Goal: Task Accomplishment & Management: Manage account settings

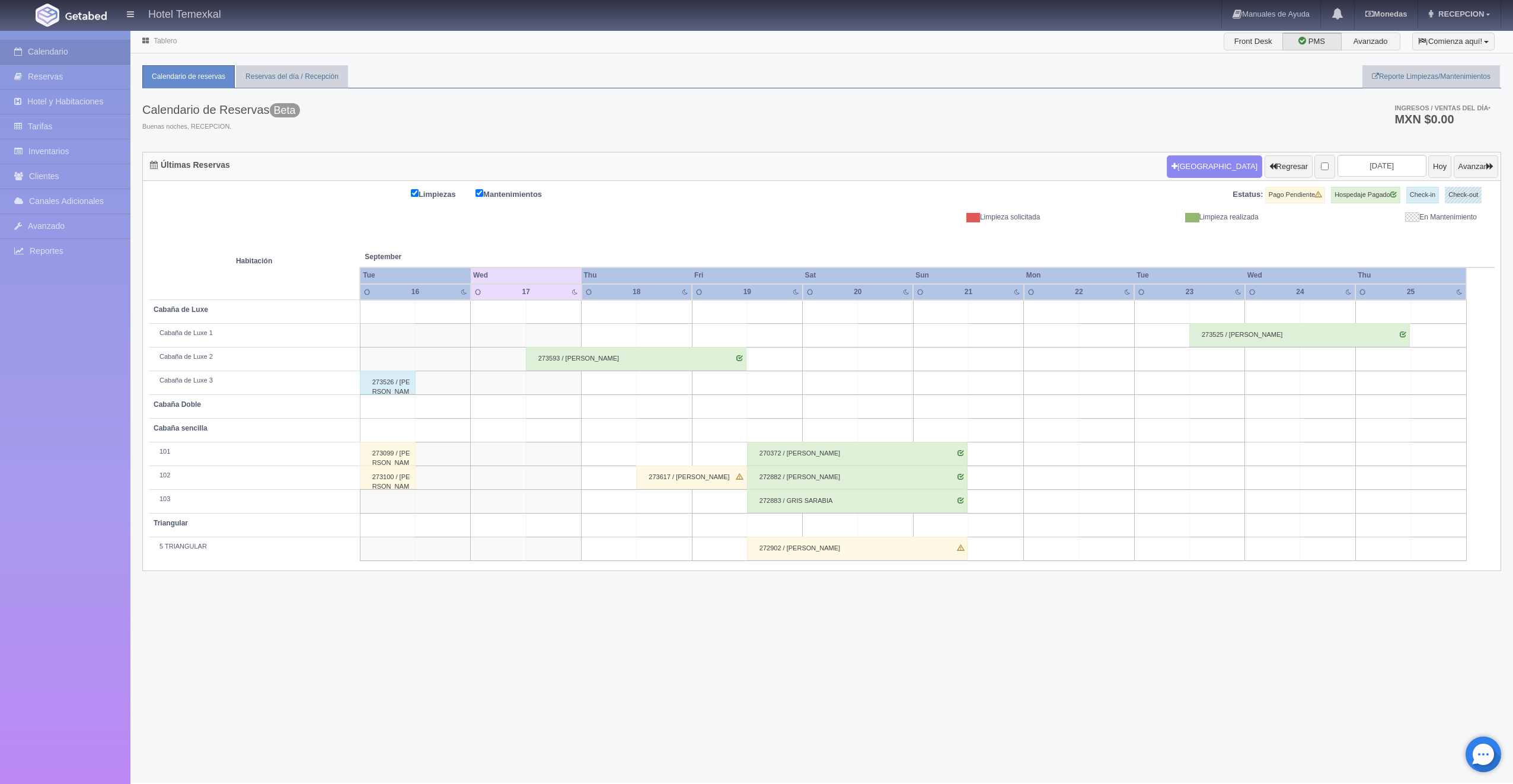
click at [786, 404] on td at bounding box center [774, 406] width 55 height 24
click at [778, 441] on button "Nueva Reserva" at bounding box center [778, 440] width 102 height 20
type input "19-09-2025"
type input "20-09-2025"
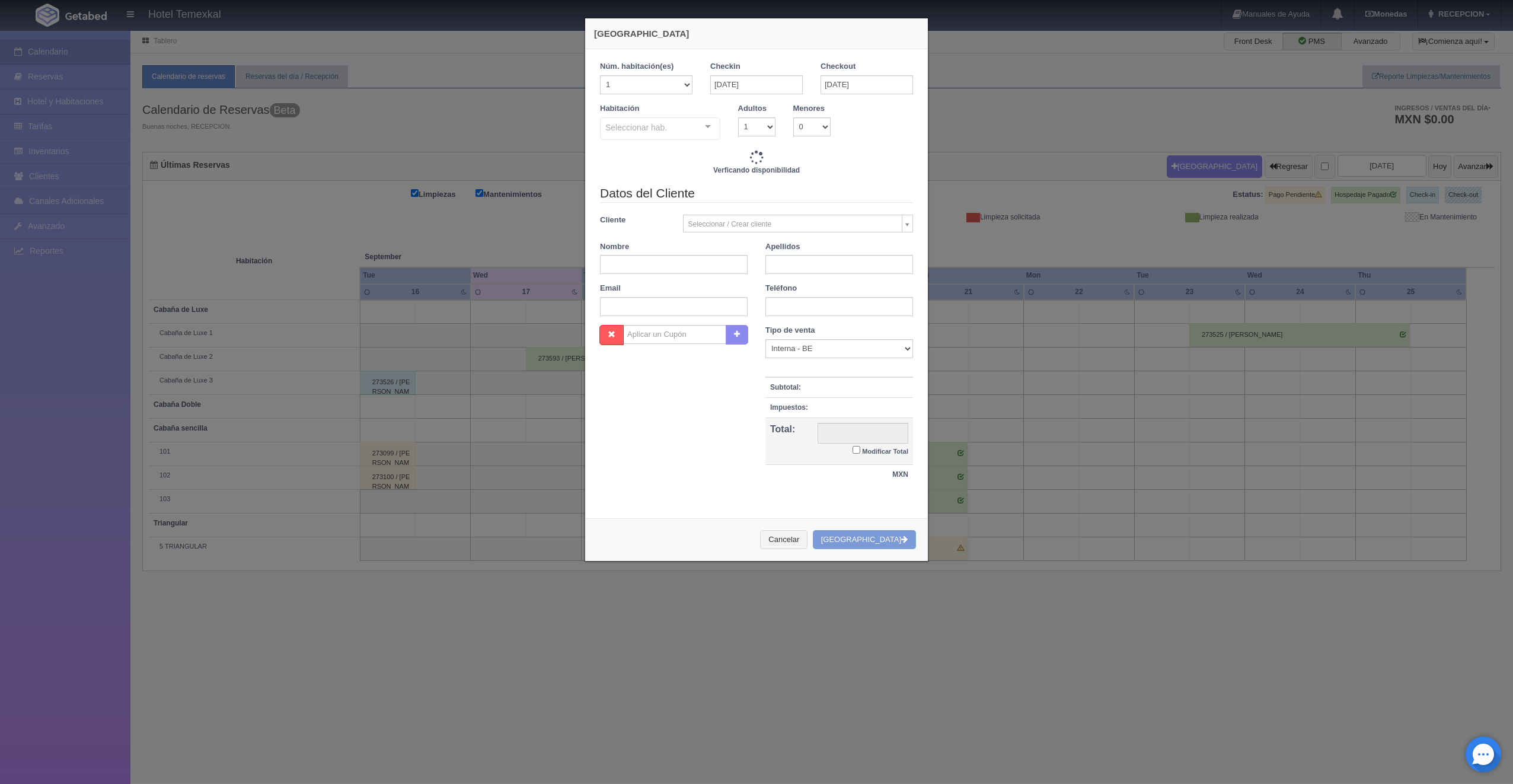
checkbox input "false"
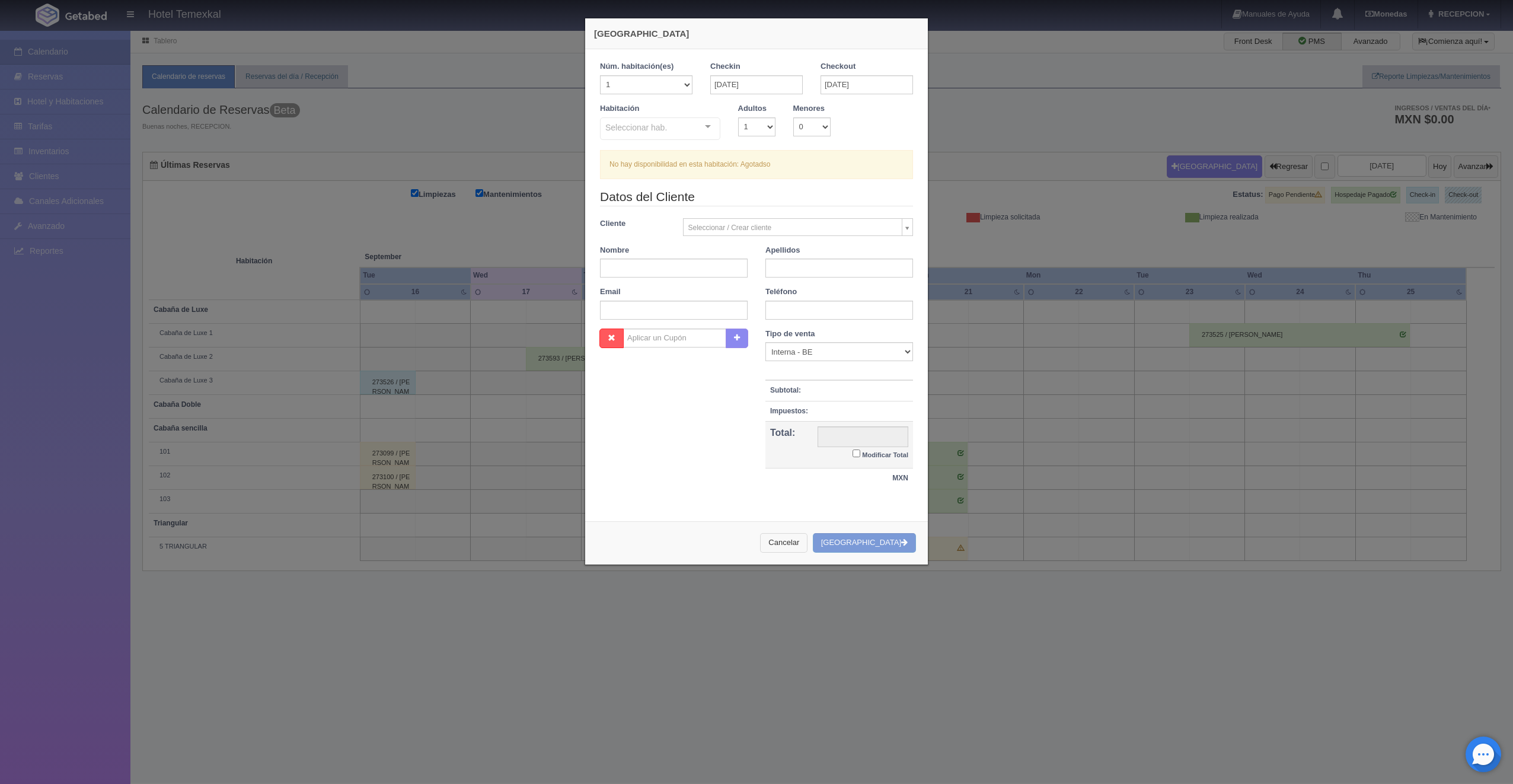
click at [807, 535] on button "Cancelar" at bounding box center [783, 543] width 47 height 20
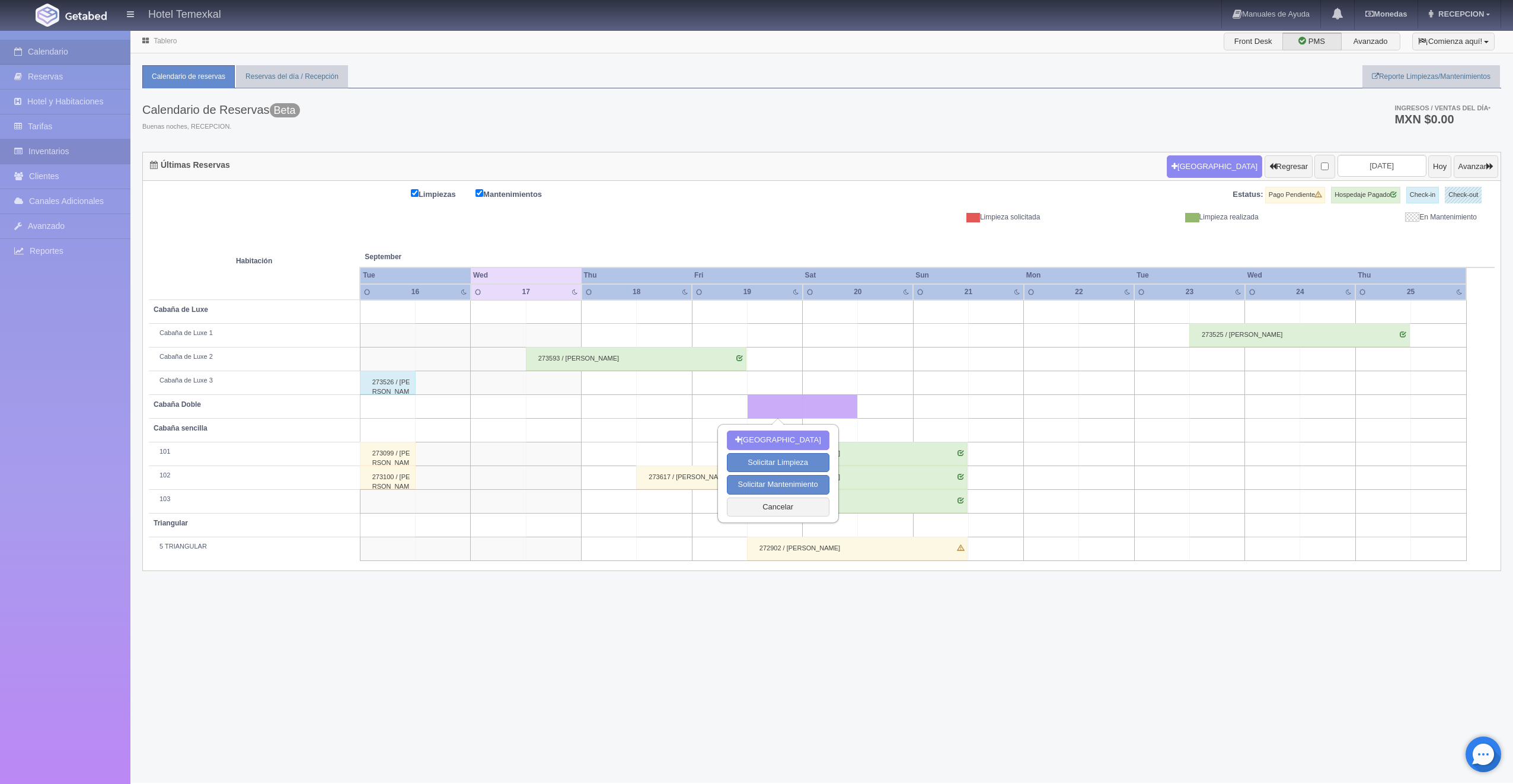
click at [54, 141] on link "Inventarios" at bounding box center [65, 151] width 130 height 24
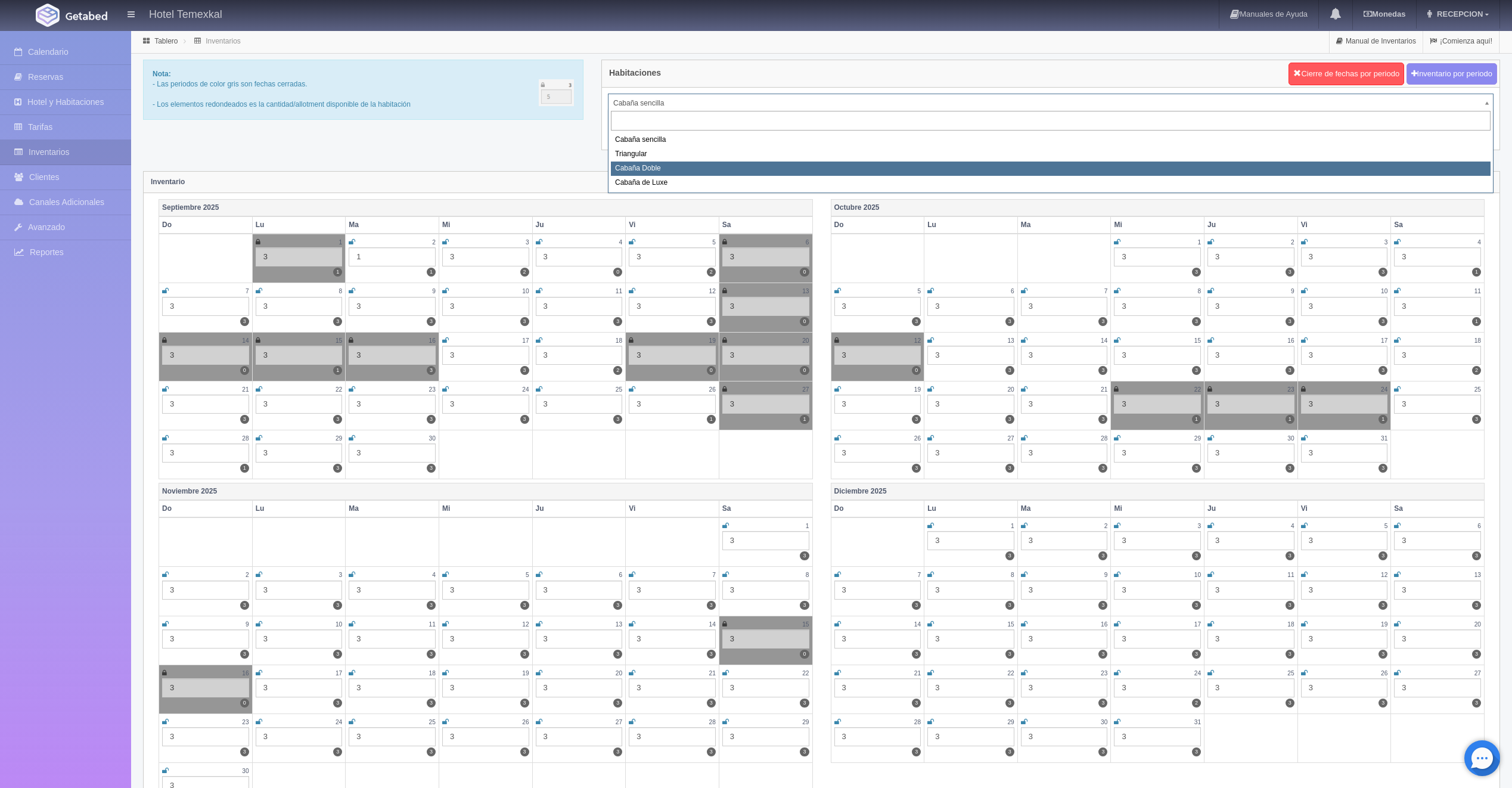
select select "2120"
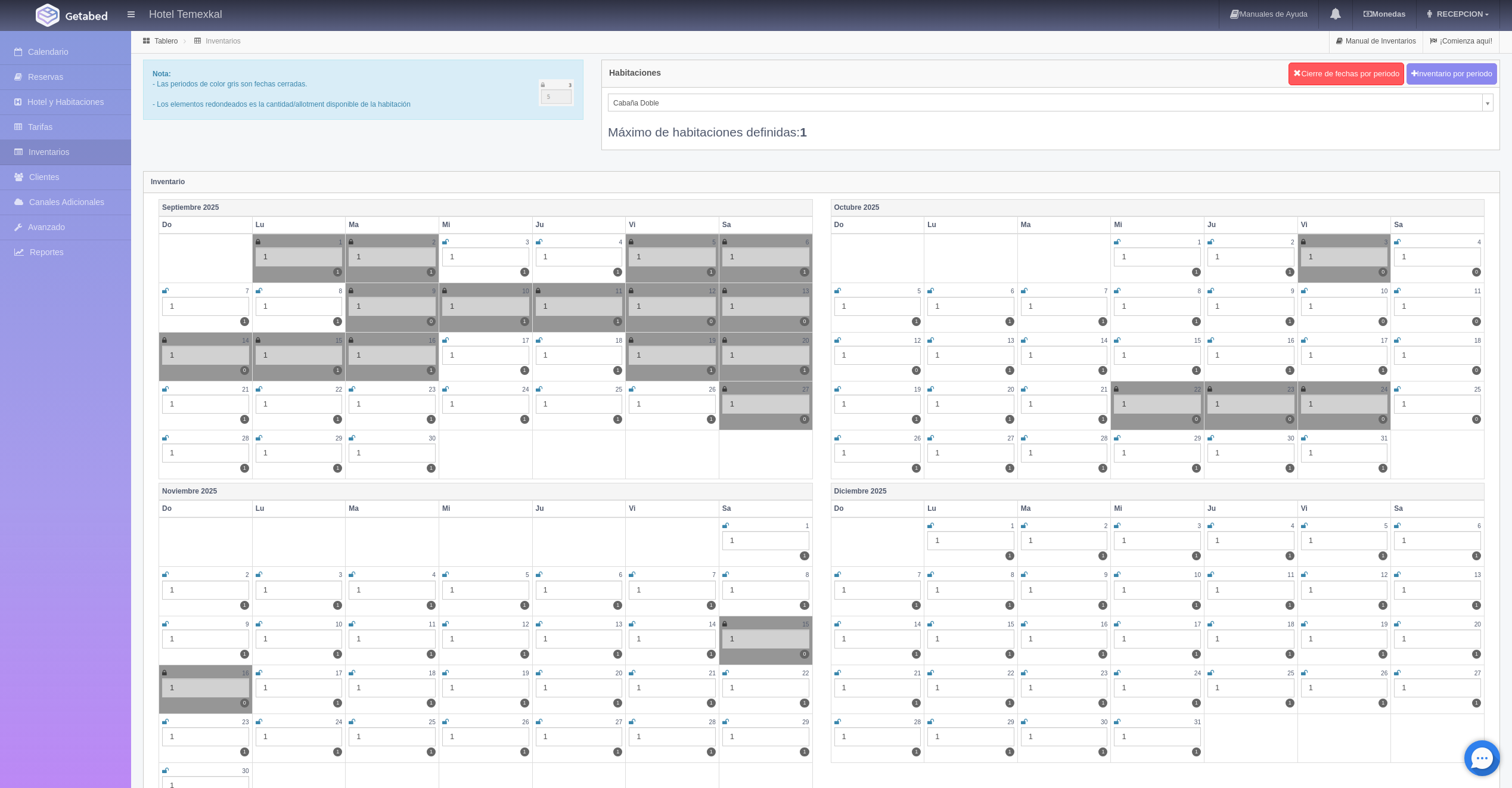
click at [631, 339] on icon at bounding box center [631, 340] width 4 height 7
click at [727, 340] on div "20" at bounding box center [765, 340] width 87 height 10
click at [723, 339] on icon at bounding box center [724, 340] width 4 height 7
click at [52, 53] on link "Calendario" at bounding box center [65, 52] width 131 height 24
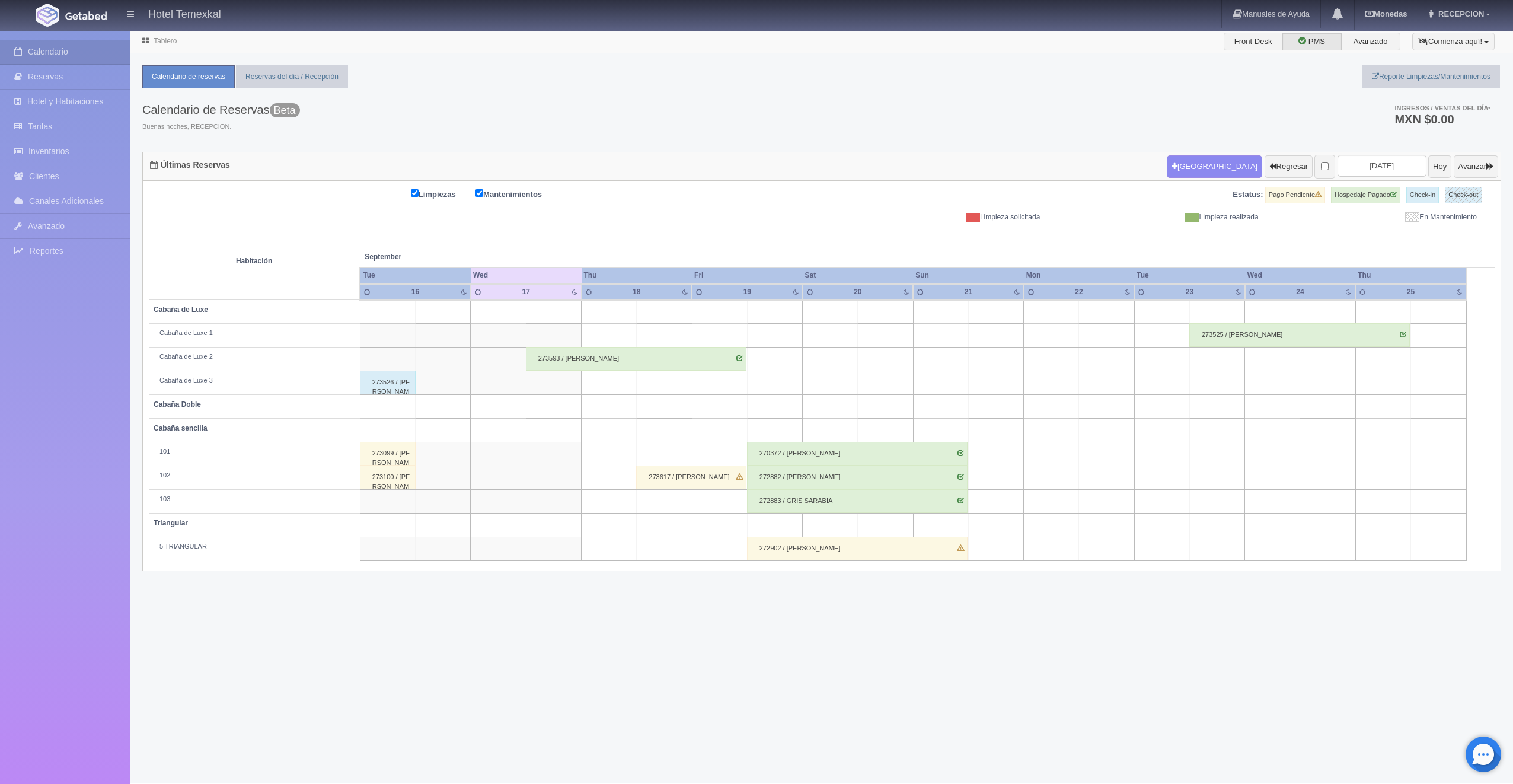
click at [784, 408] on td at bounding box center [774, 406] width 55 height 24
click at [777, 437] on button "[GEOGRAPHIC_DATA]" at bounding box center [778, 440] width 102 height 20
type input "[DATE]"
type input "20-09-2025"
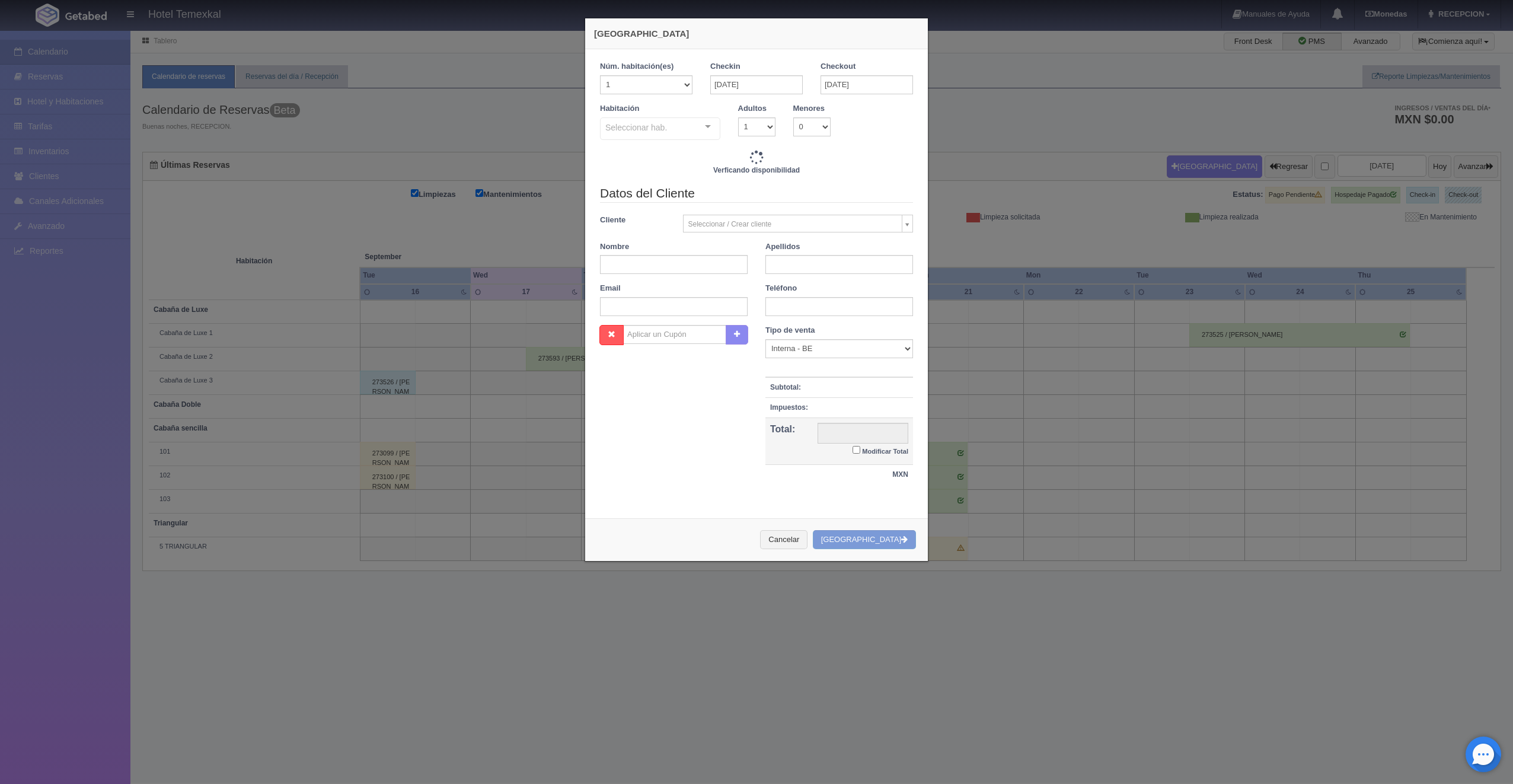
checkbox input "false"
type input "5000.00"
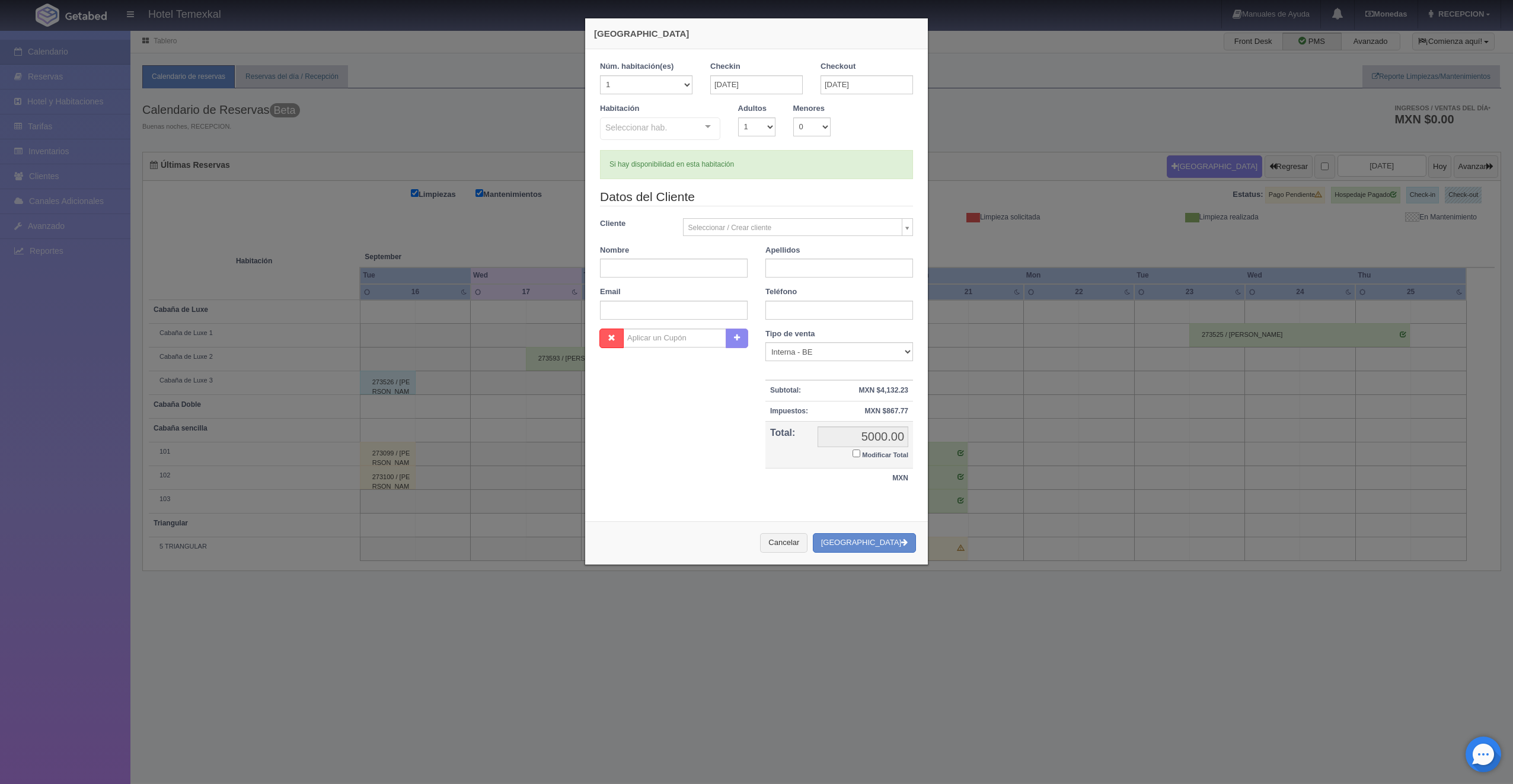
checkbox input "false"
click at [847, 81] on input "[DATE]" at bounding box center [867, 84] width 93 height 19
click at [826, 192] on link "21" at bounding box center [826, 194] width 15 height 17
type input "21-09-2025"
checkbox input "false"
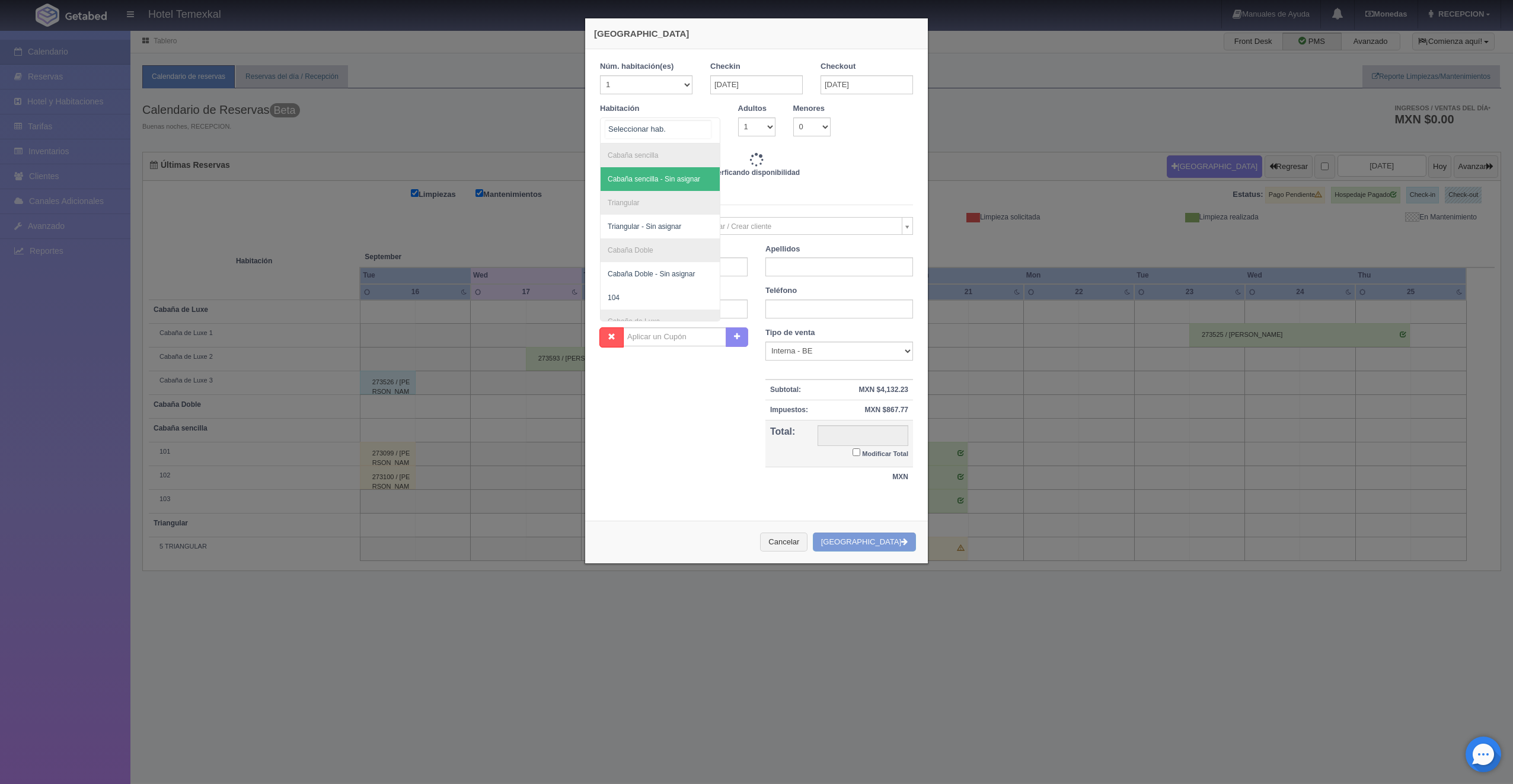
click at [668, 130] on div at bounding box center [659, 130] width 120 height 26
type input "10000.00"
checkbox input "false"
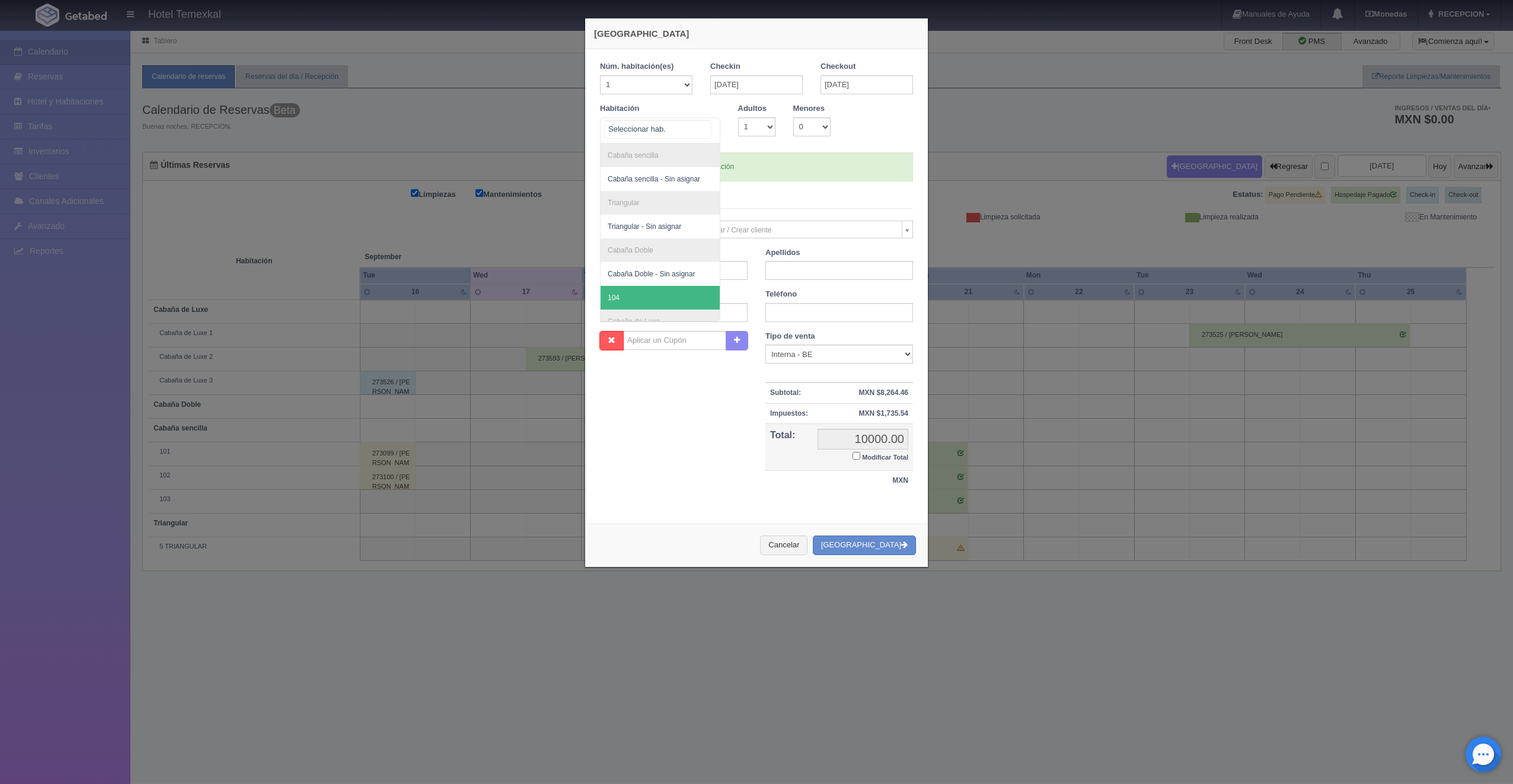
click at [635, 297] on span "104" at bounding box center [660, 298] width 119 height 24
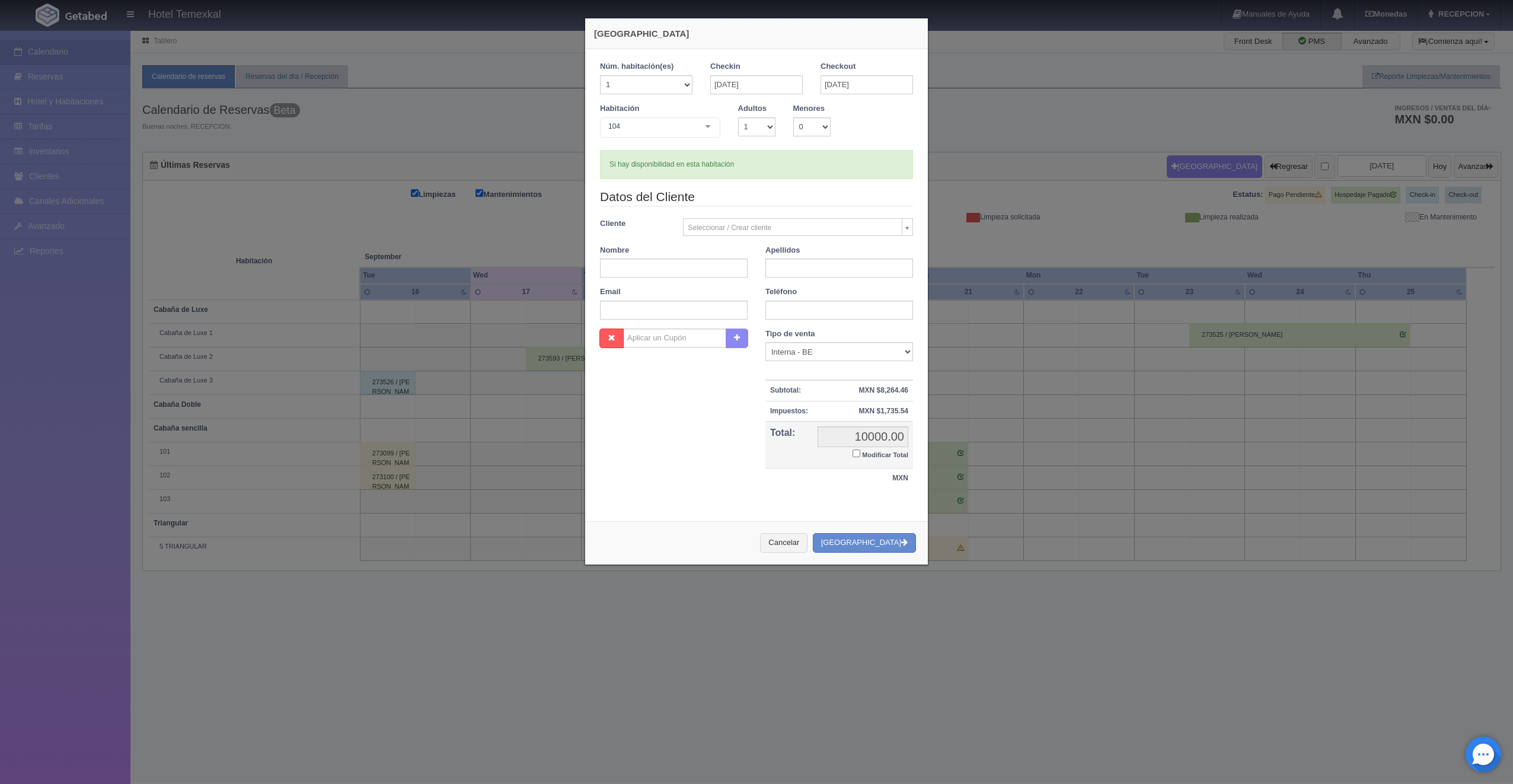
checkbox input "false"
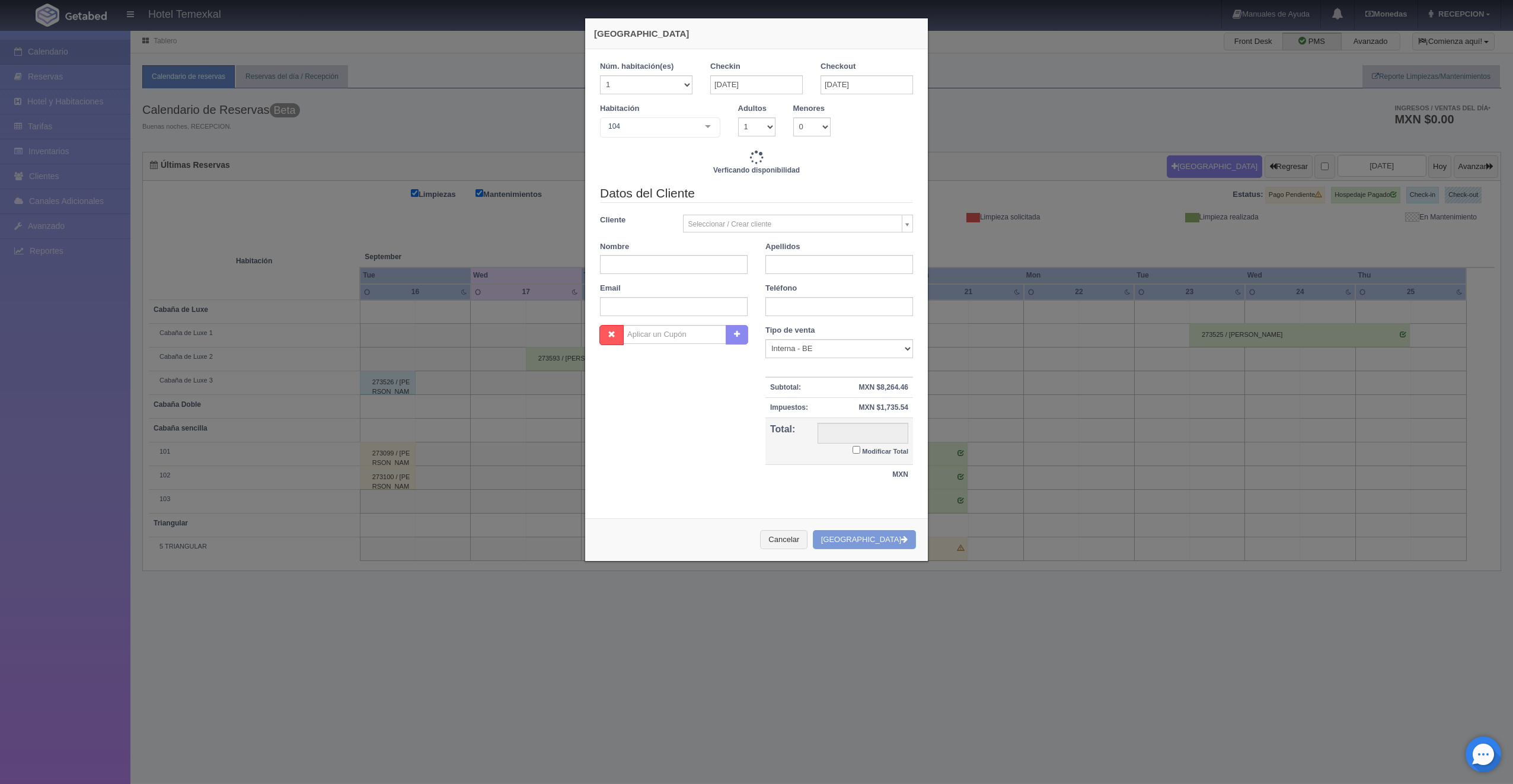
type input "10000.00"
checkbox input "false"
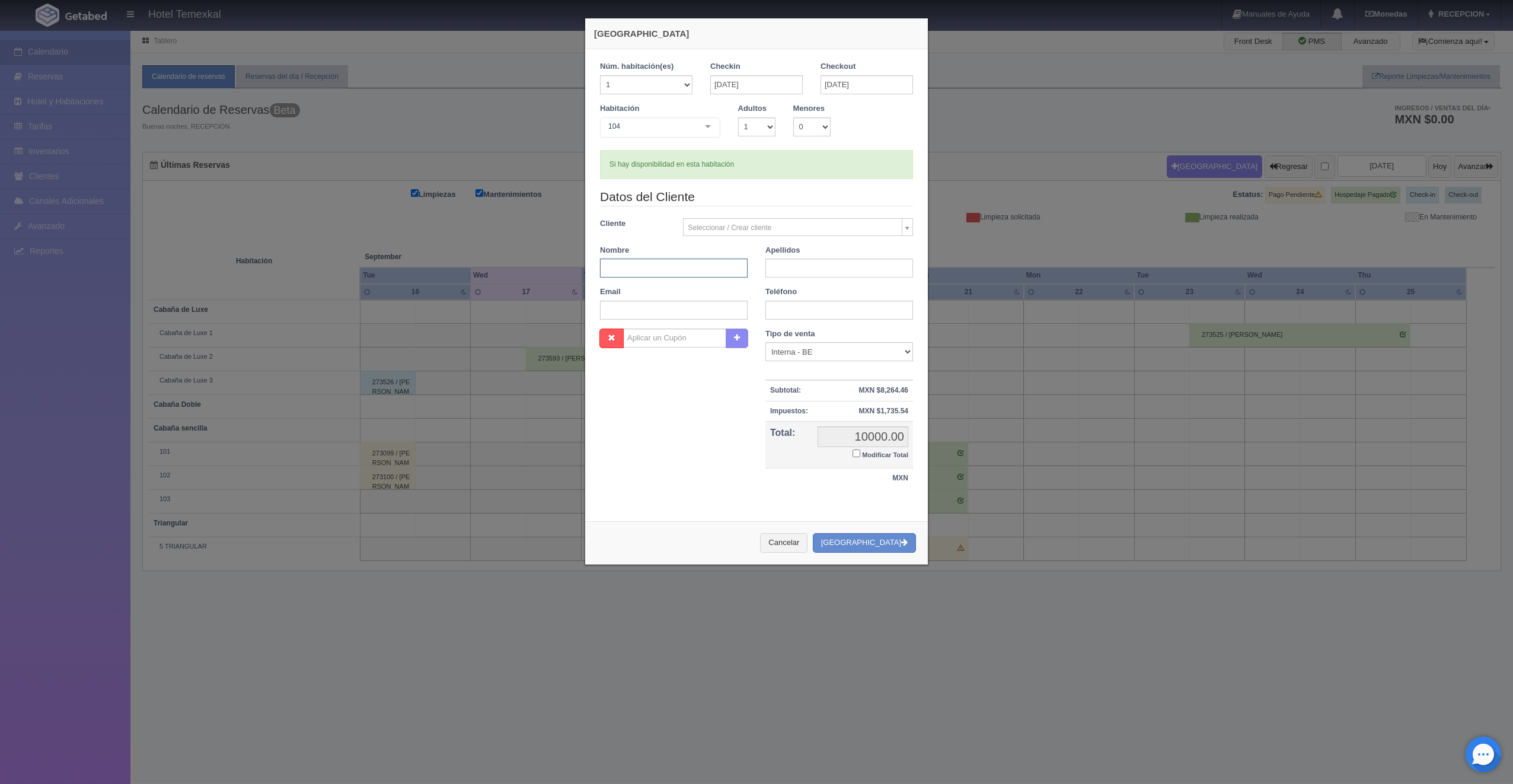
click at [708, 274] on input "text" at bounding box center [674, 267] width 148 height 19
type input "SANDRA"
click at [812, 261] on input "text" at bounding box center [839, 267] width 148 height 19
type input "ACOSTA"
click at [651, 519] on div "Nueva Reserva Núm. habitación(es) 1 2 3 4 5 6 7 8 9 10 11 12 13 14 15 16 17 18 …" at bounding box center [756, 291] width 344 height 547
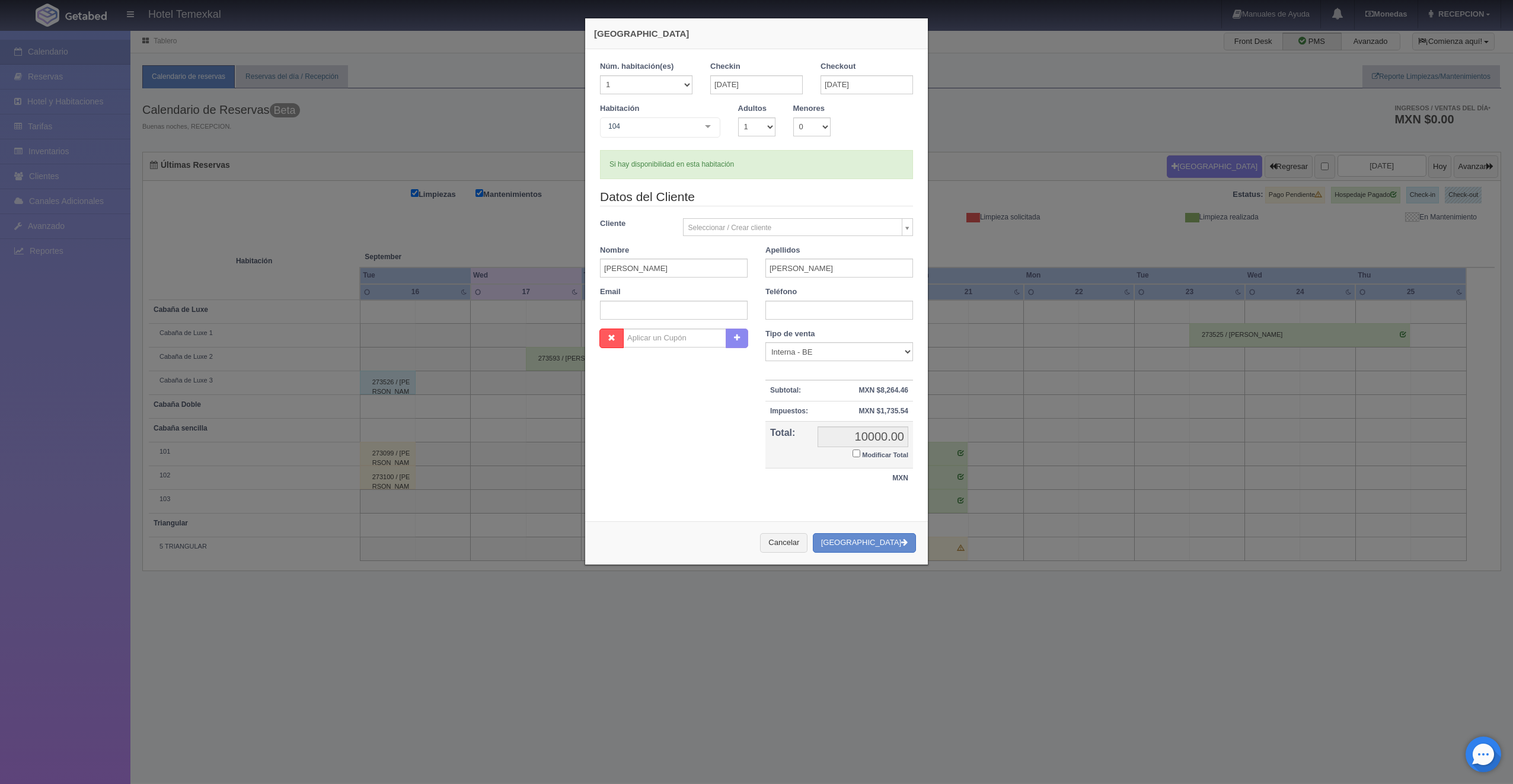
click at [853, 453] on input "Modificar Total" at bounding box center [856, 453] width 8 height 8
checkbox input "true"
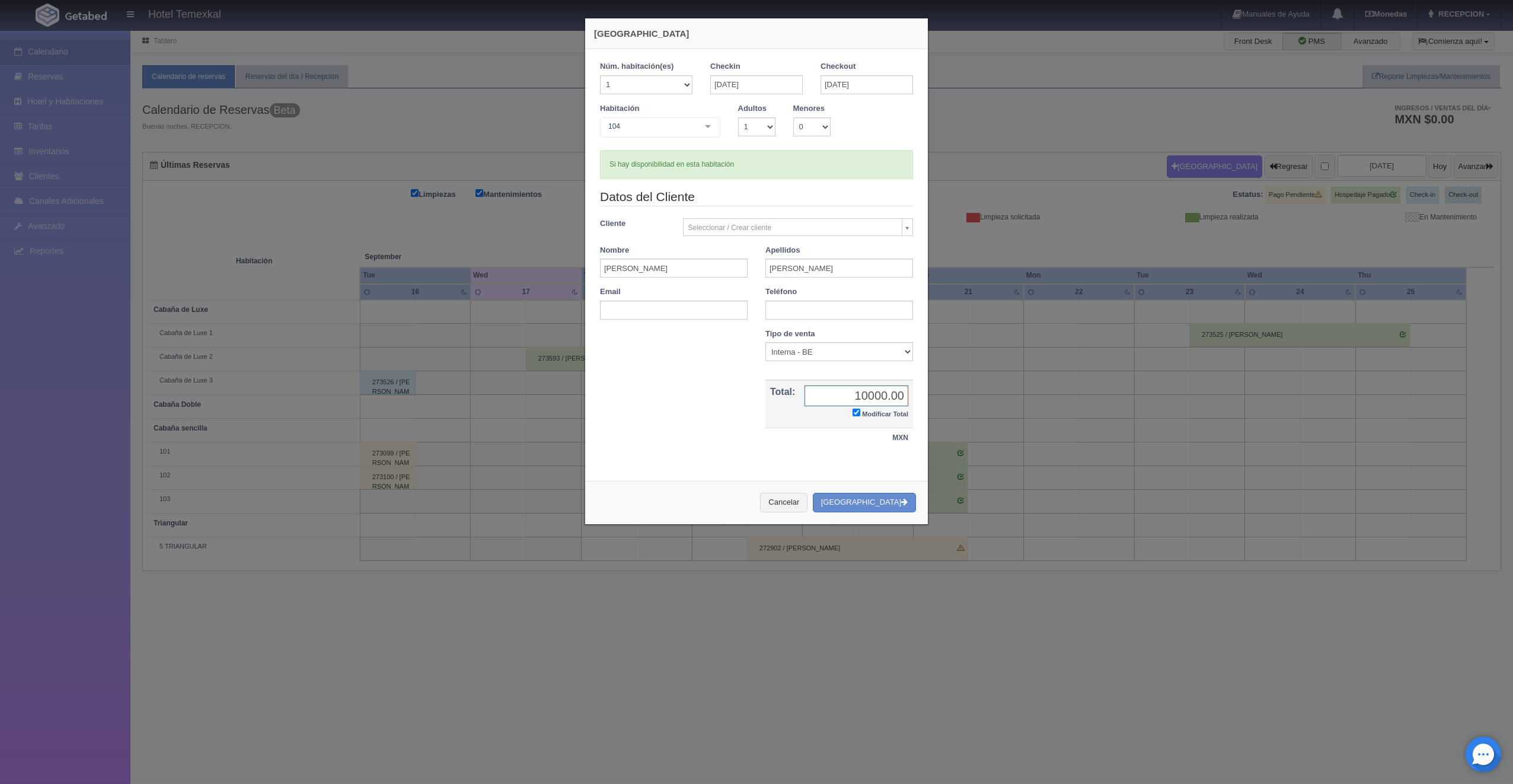
click at [869, 399] on input "10000.00" at bounding box center [856, 395] width 103 height 20
click at [879, 397] on input "10000.00" at bounding box center [856, 395] width 103 height 20
type input "8500"
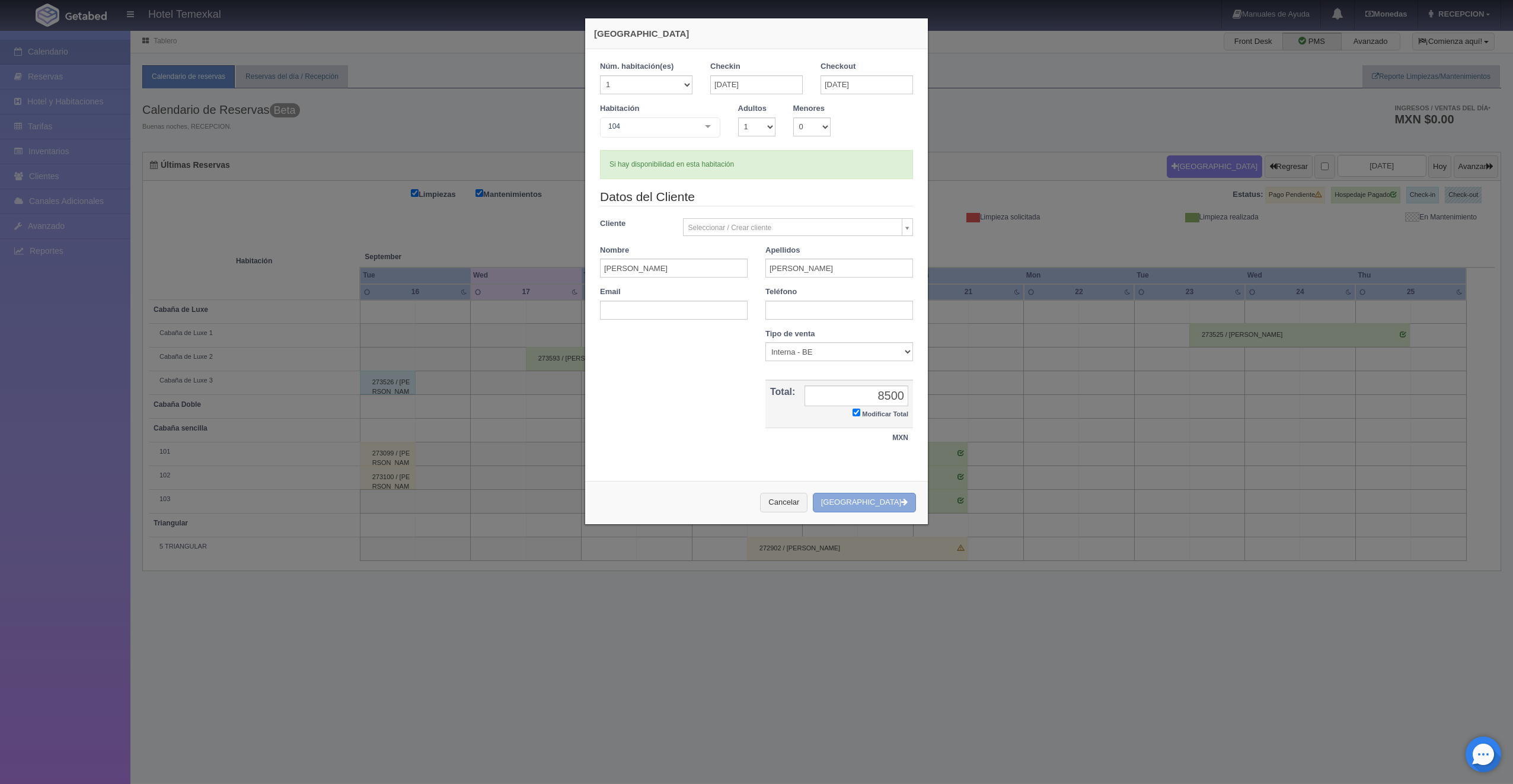
click at [897, 494] on button "Crear Reserva" at bounding box center [864, 502] width 103 height 20
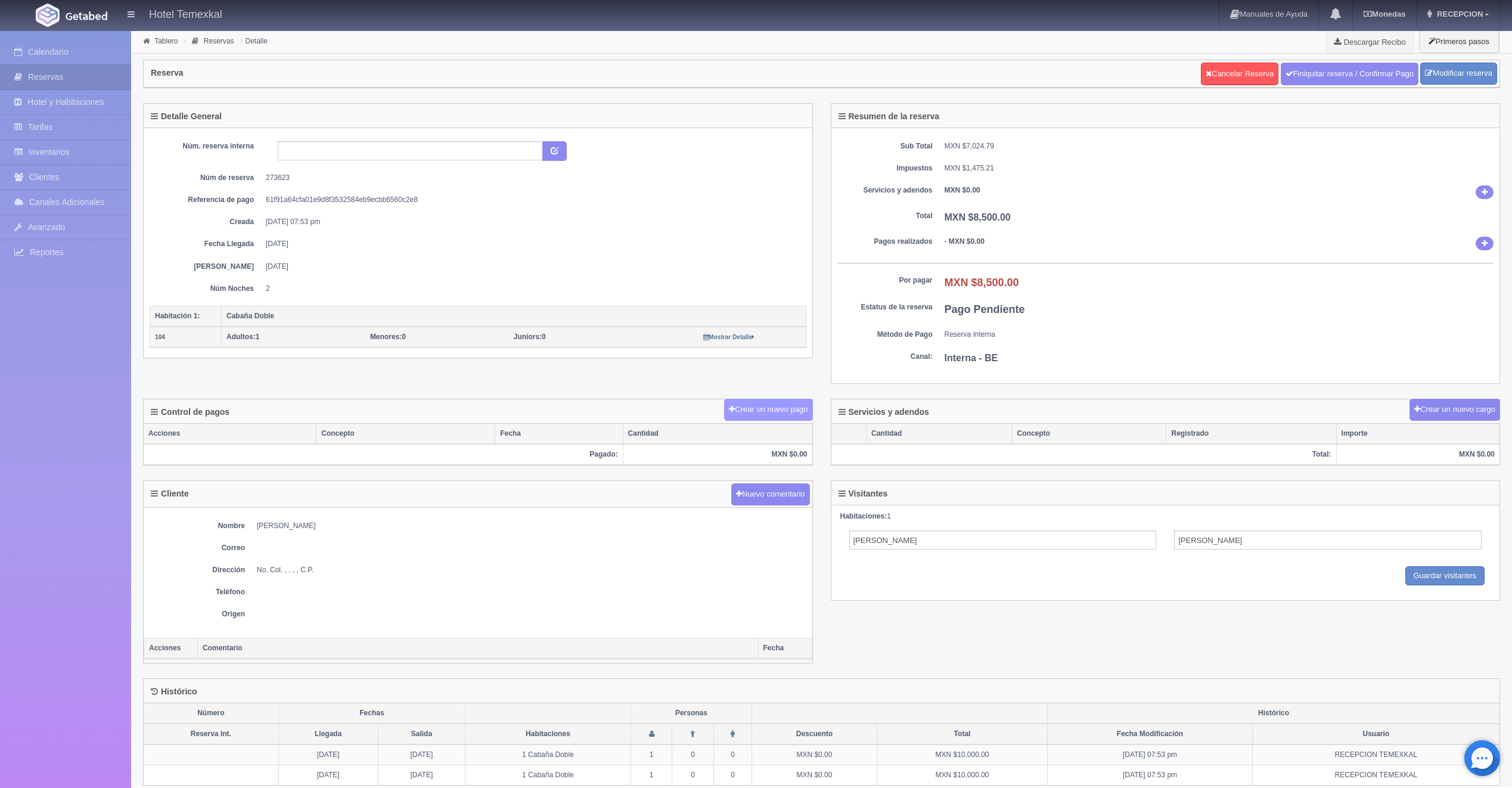
click at [765, 406] on button "Crear un nuevo pago" at bounding box center [768, 409] width 88 height 22
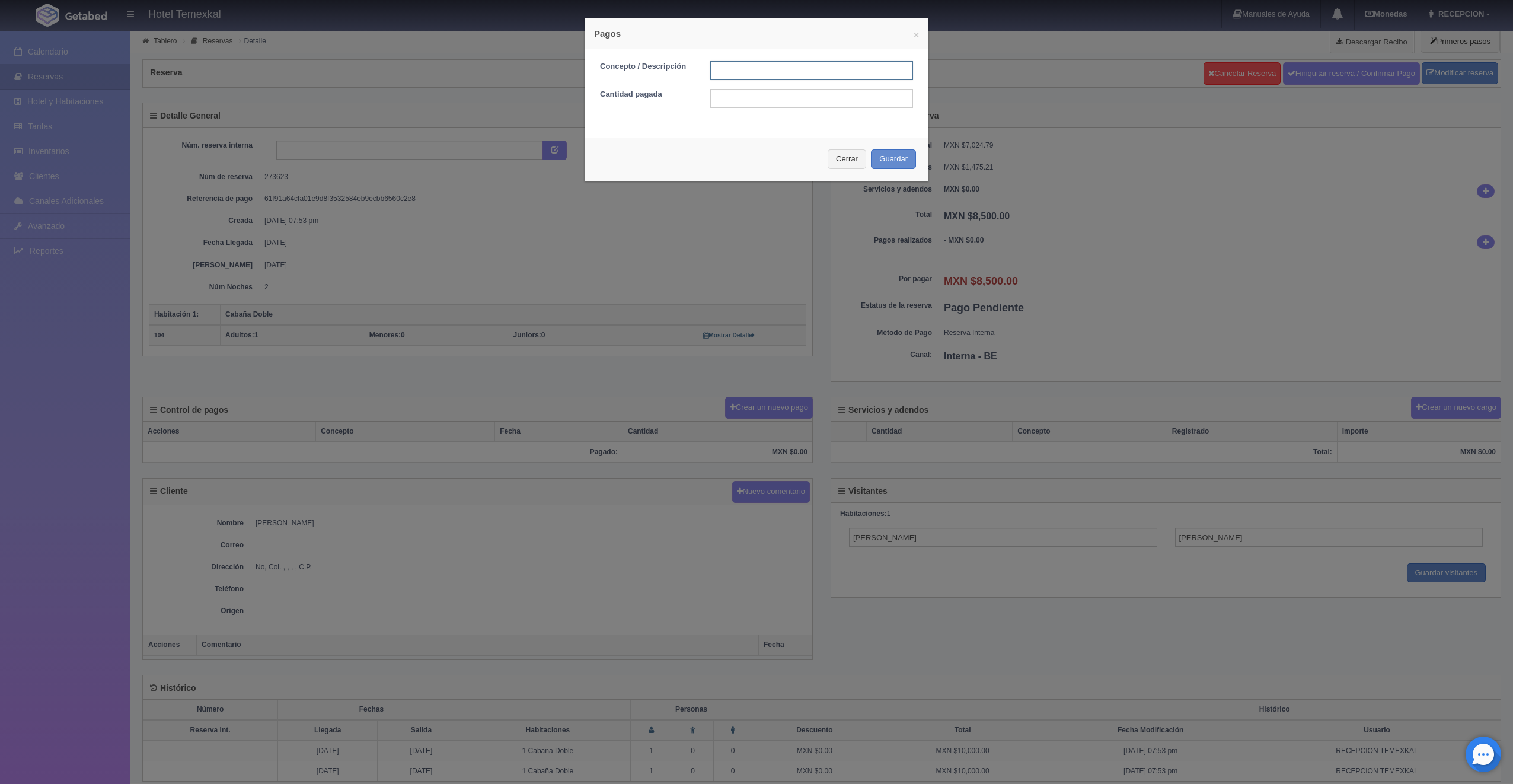
click at [756, 74] on input "text" at bounding box center [812, 70] width 203 height 19
type input "PRIMER ABONO"
click at [743, 100] on input "text" at bounding box center [812, 98] width 203 height 19
type input "5000"
click at [901, 158] on button "Guardar" at bounding box center [893, 159] width 45 height 20
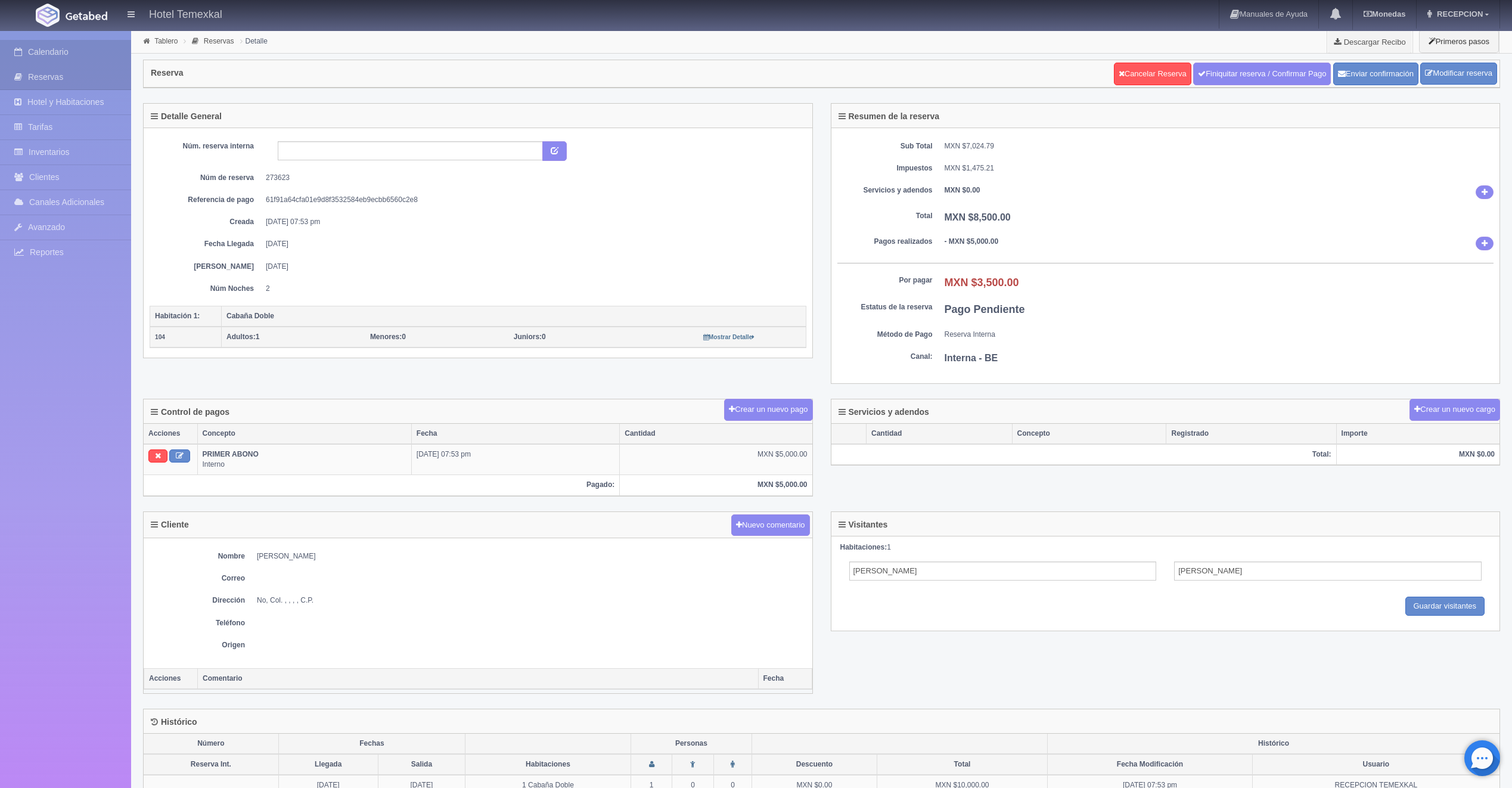
click at [50, 53] on link "Calendario" at bounding box center [65, 52] width 131 height 24
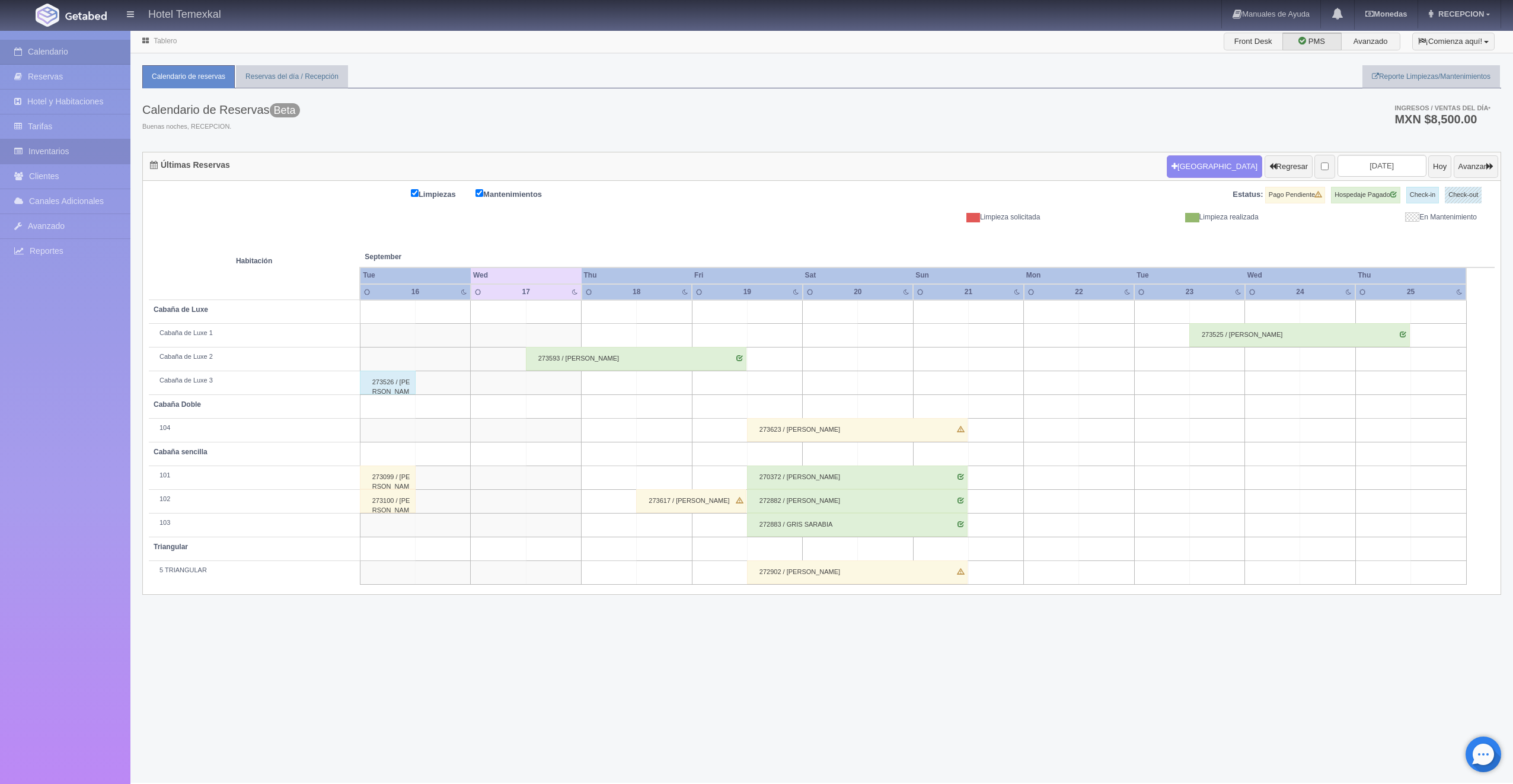
click at [47, 154] on link "Inventarios" at bounding box center [65, 151] width 130 height 24
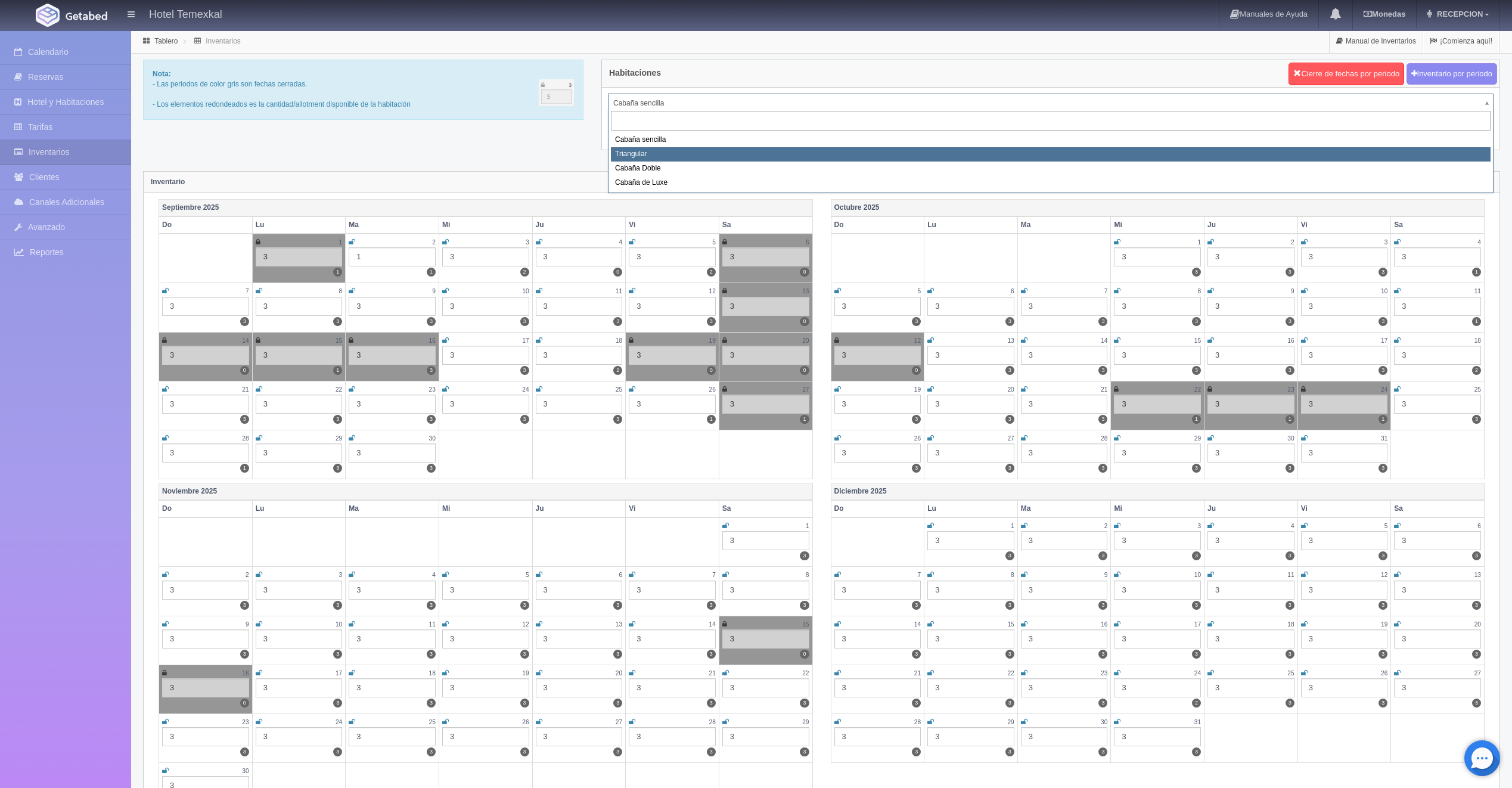
select select "2119"
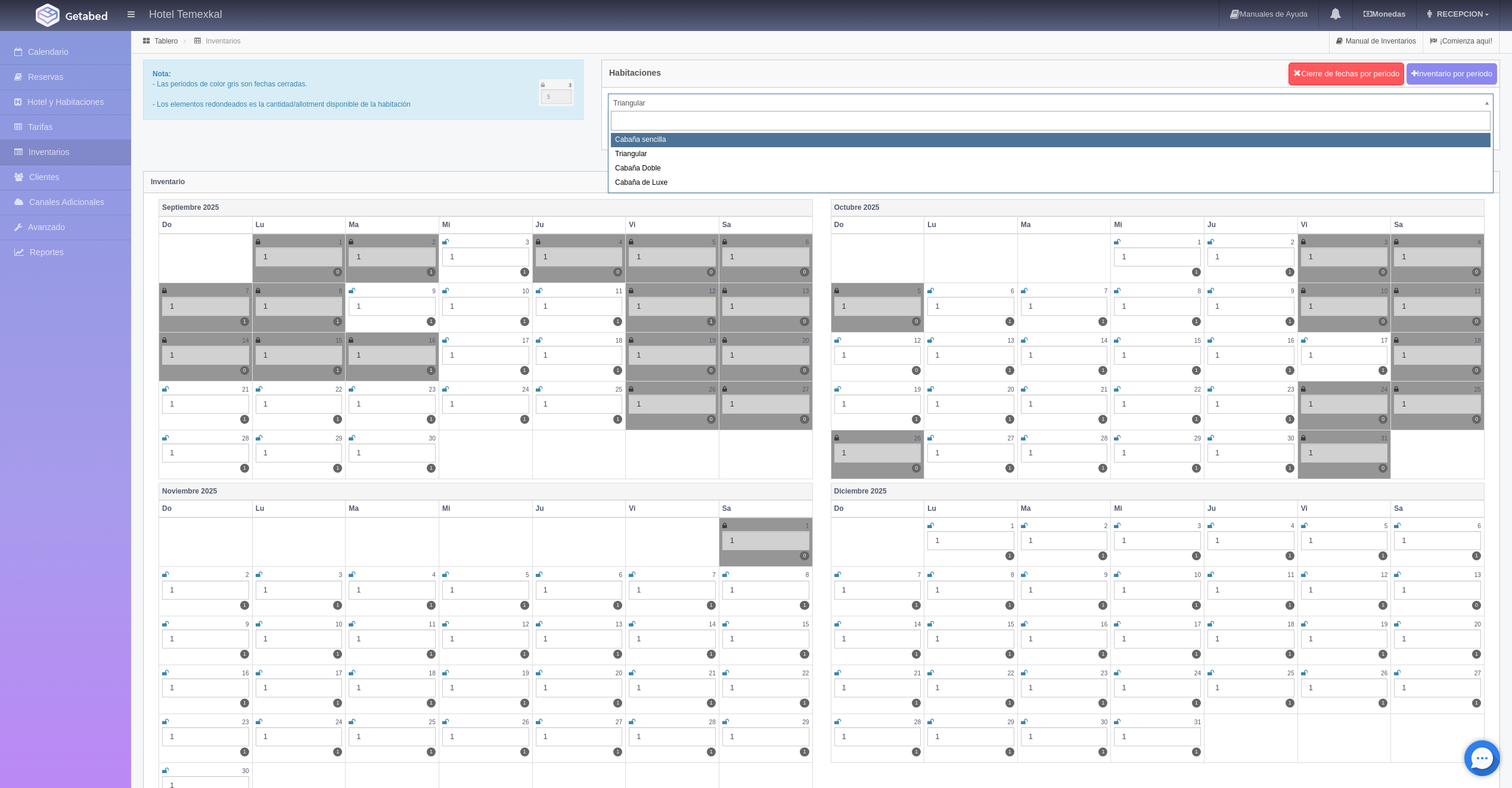
select select "2118"
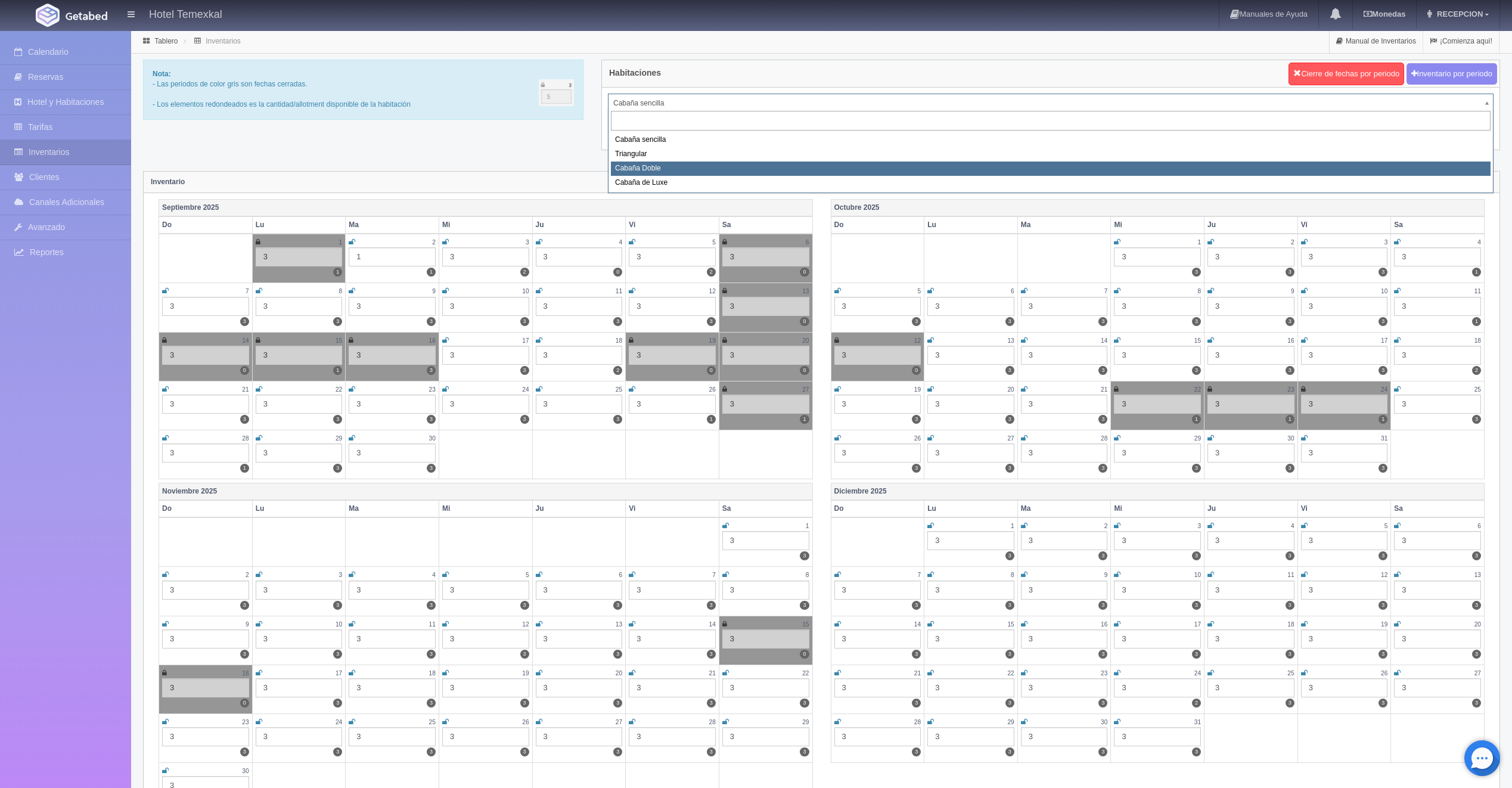
select select "2120"
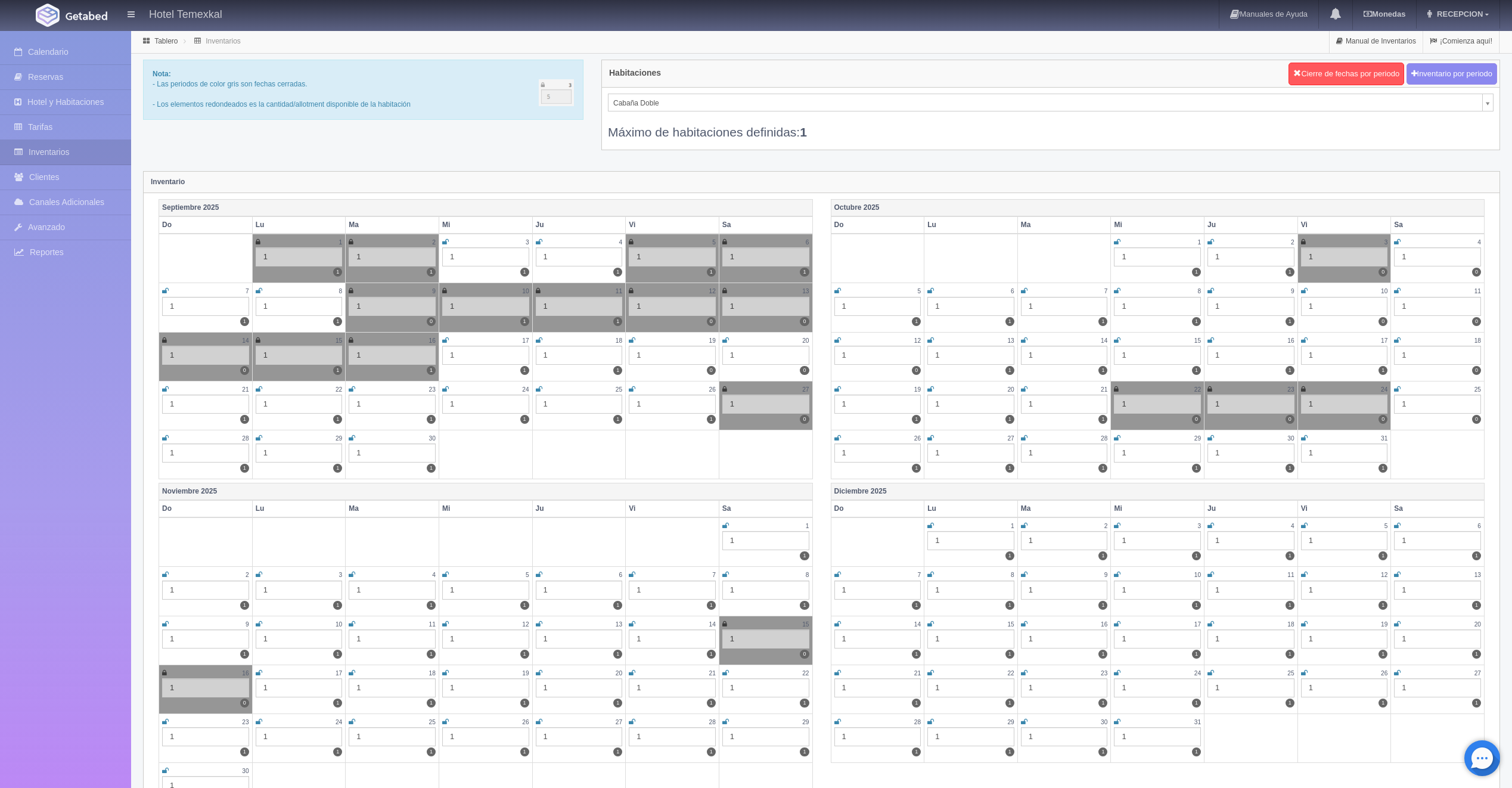
click at [631, 343] on icon at bounding box center [631, 340] width 6 height 7
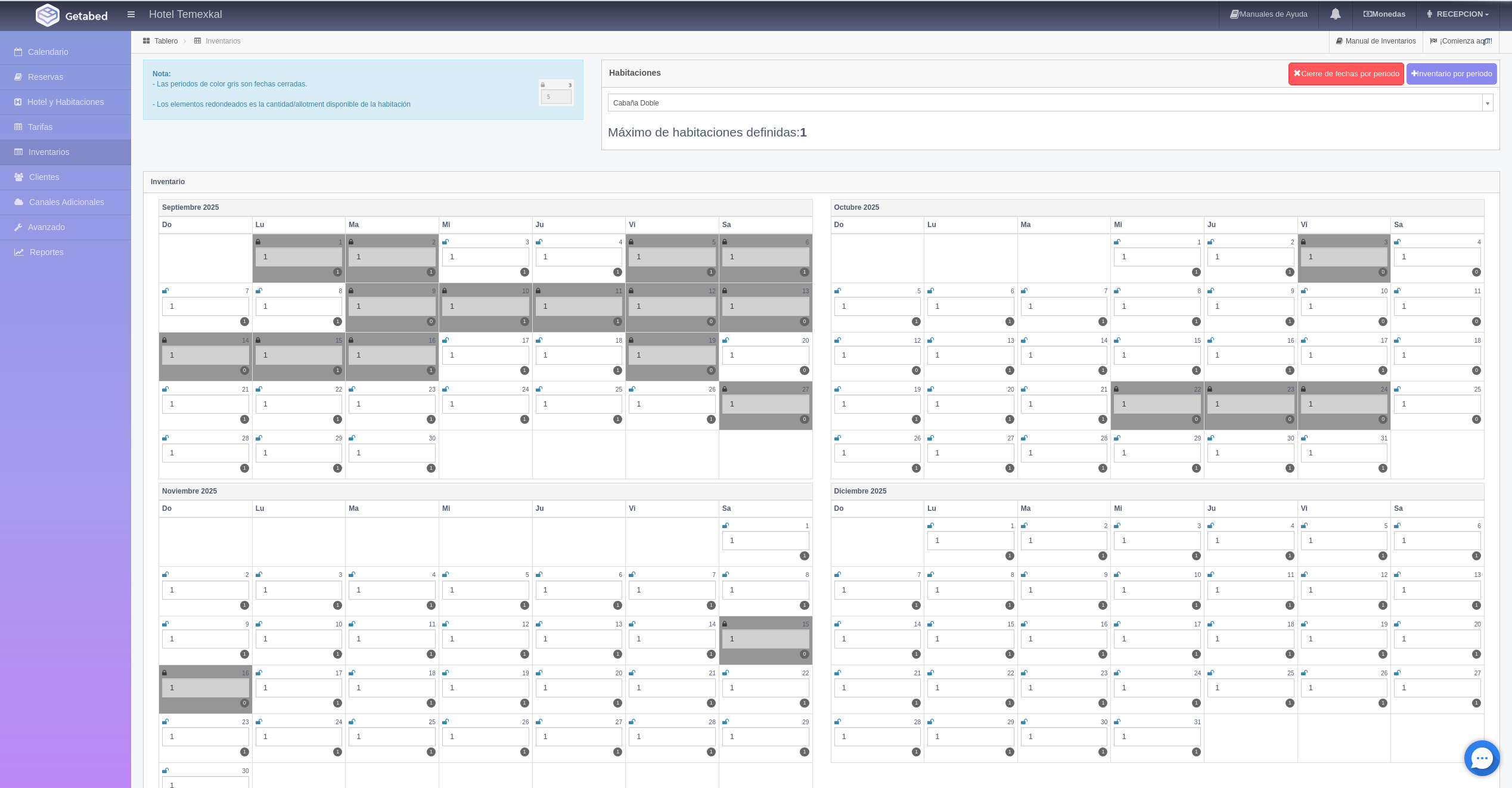
click at [726, 338] on icon at bounding box center [725, 340] width 6 height 7
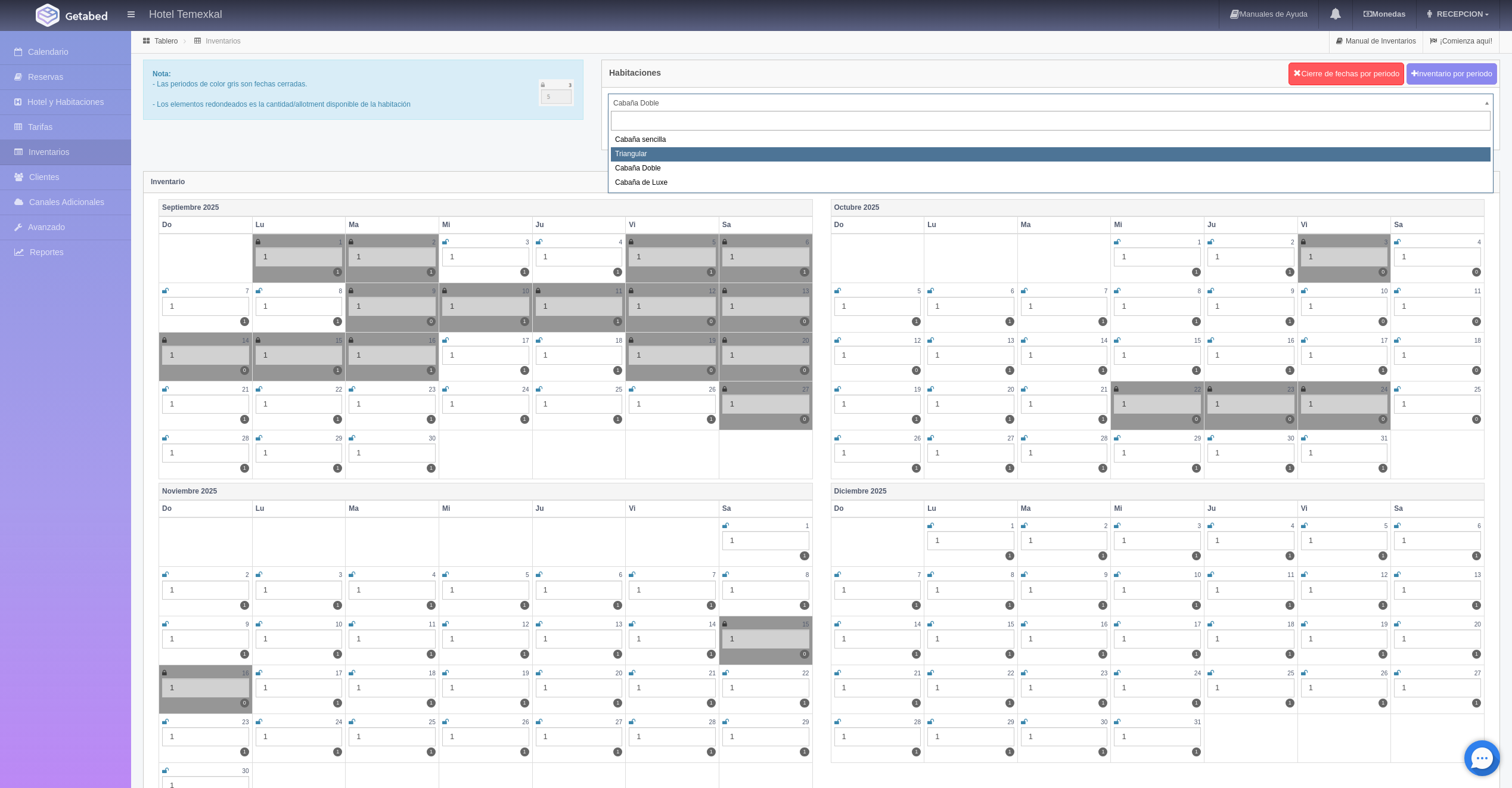
select select "2119"
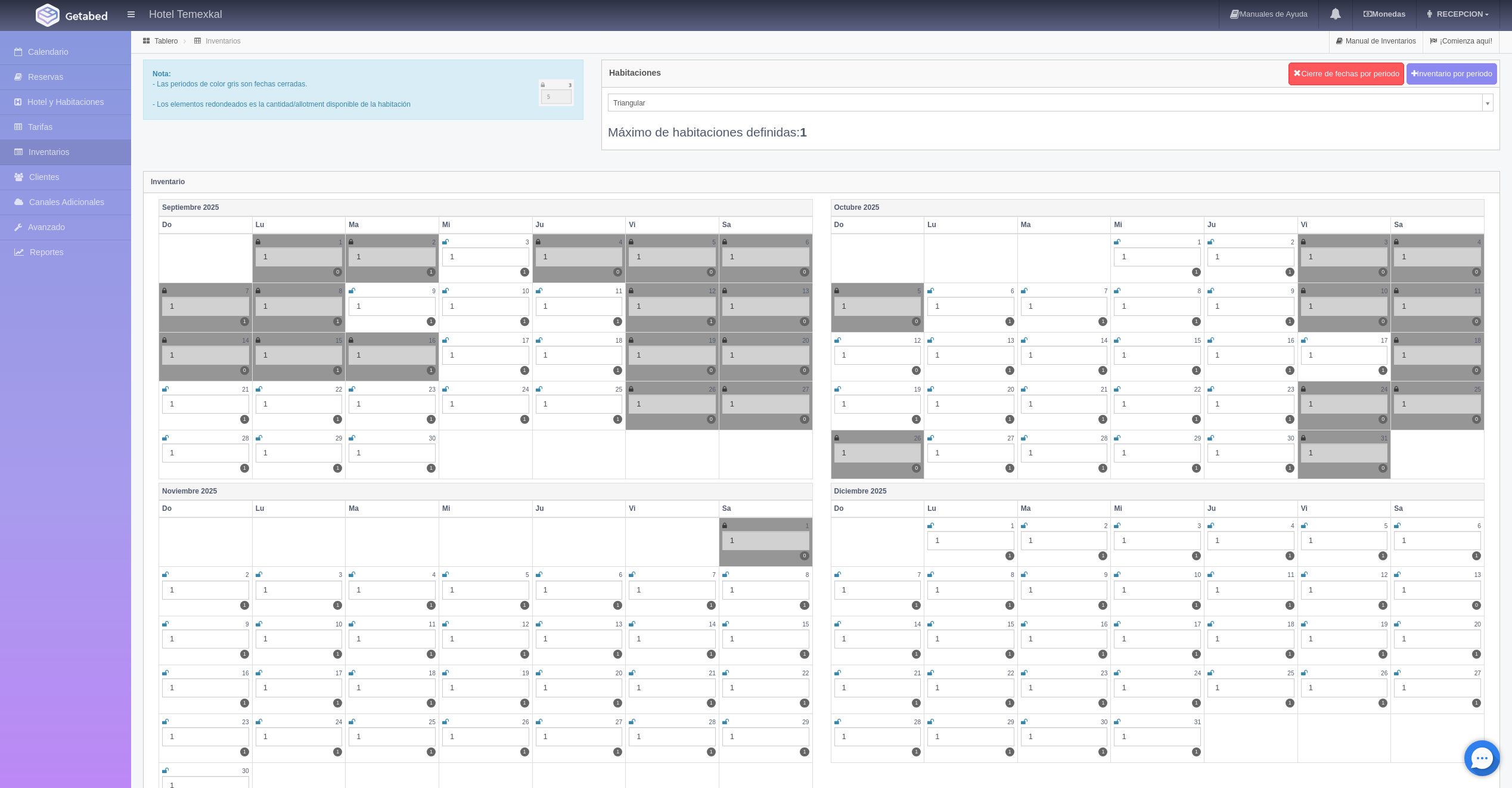
click at [628, 338] on td "19 1 0" at bounding box center [673, 356] width 93 height 49
click at [56, 56] on link "Calendario" at bounding box center [65, 52] width 131 height 24
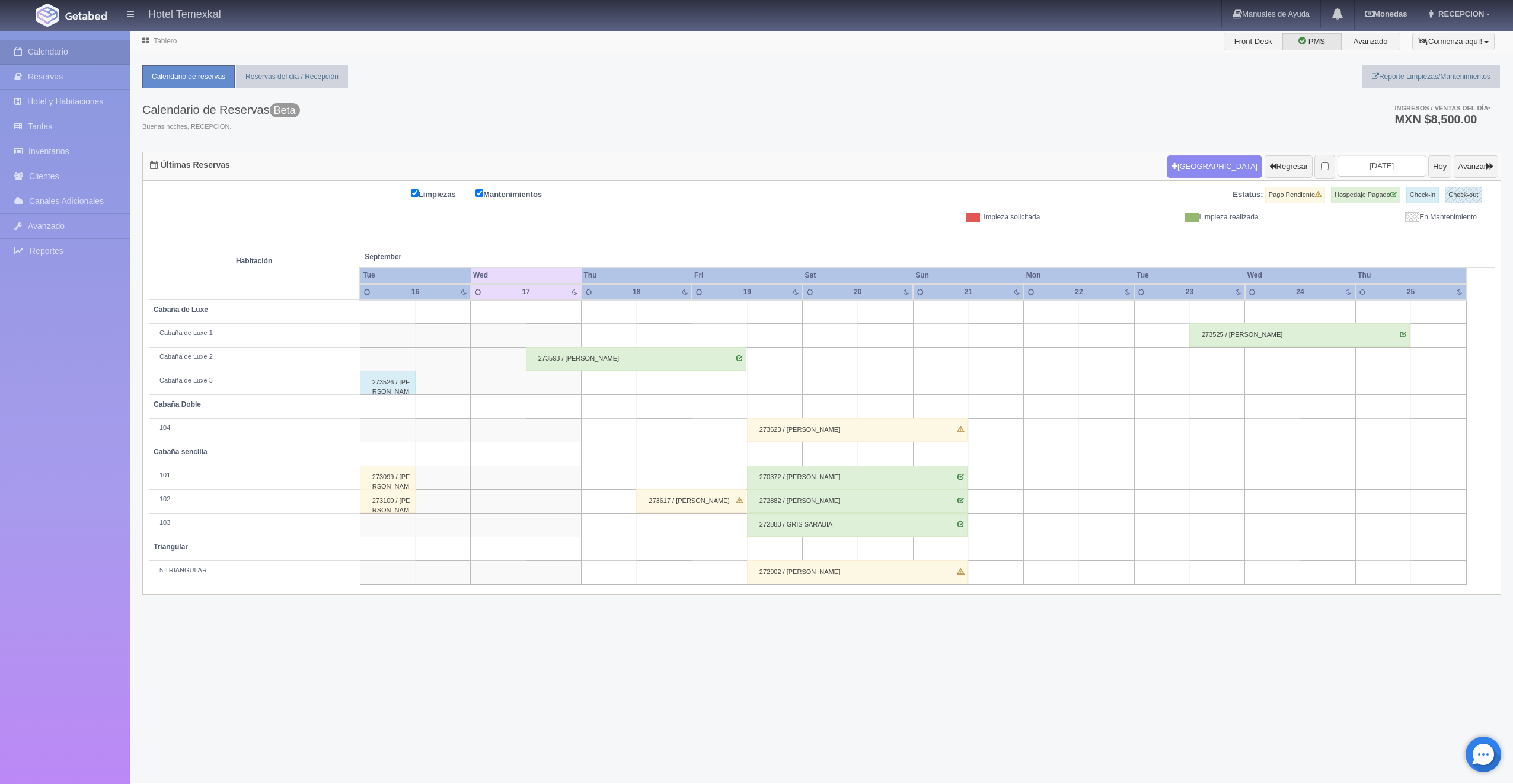
click at [797, 572] on div "272902 / [PERSON_NAME]" at bounding box center [857, 572] width 221 height 24
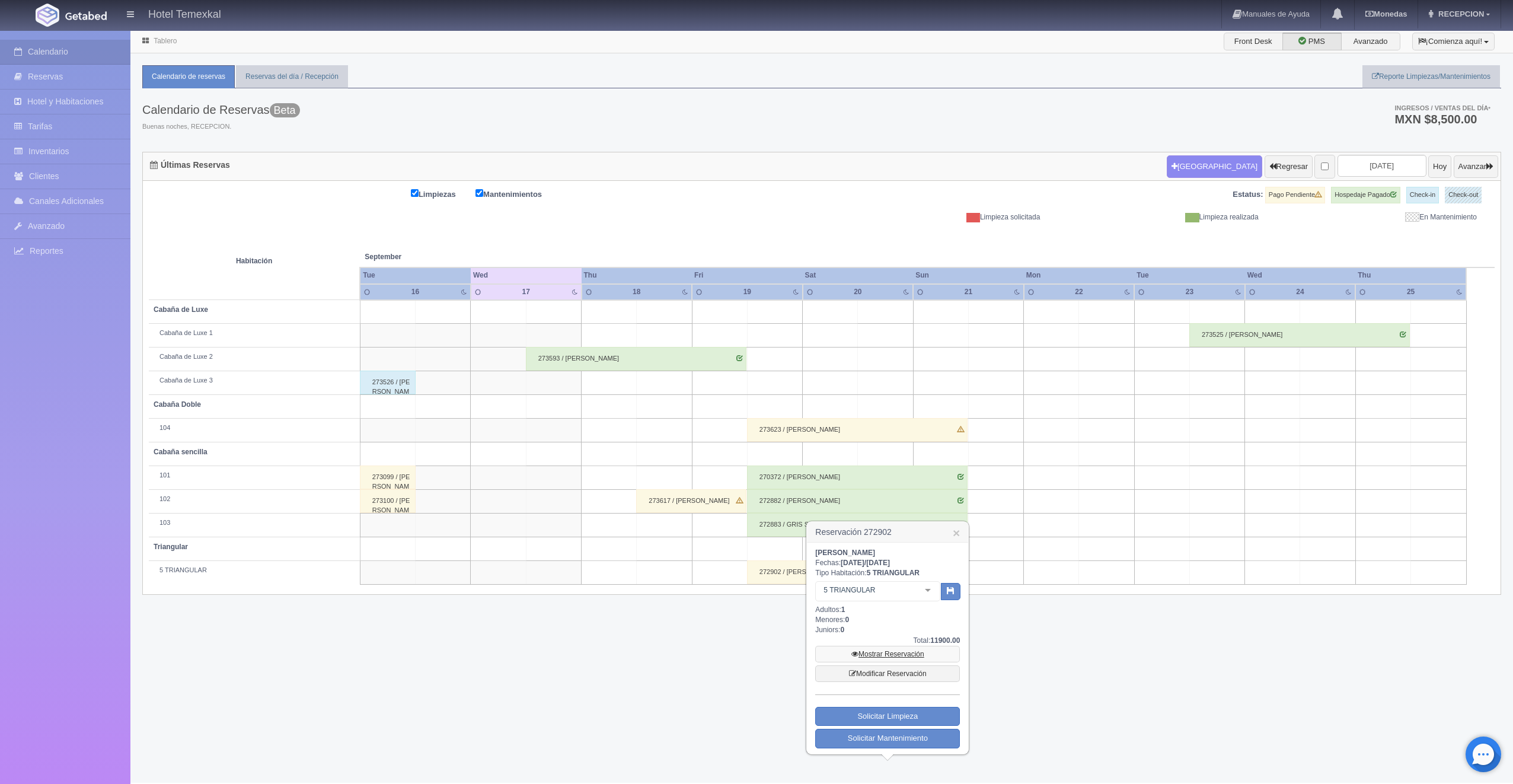
click at [915, 656] on link "Mostrar Reservación" at bounding box center [887, 654] width 144 height 17
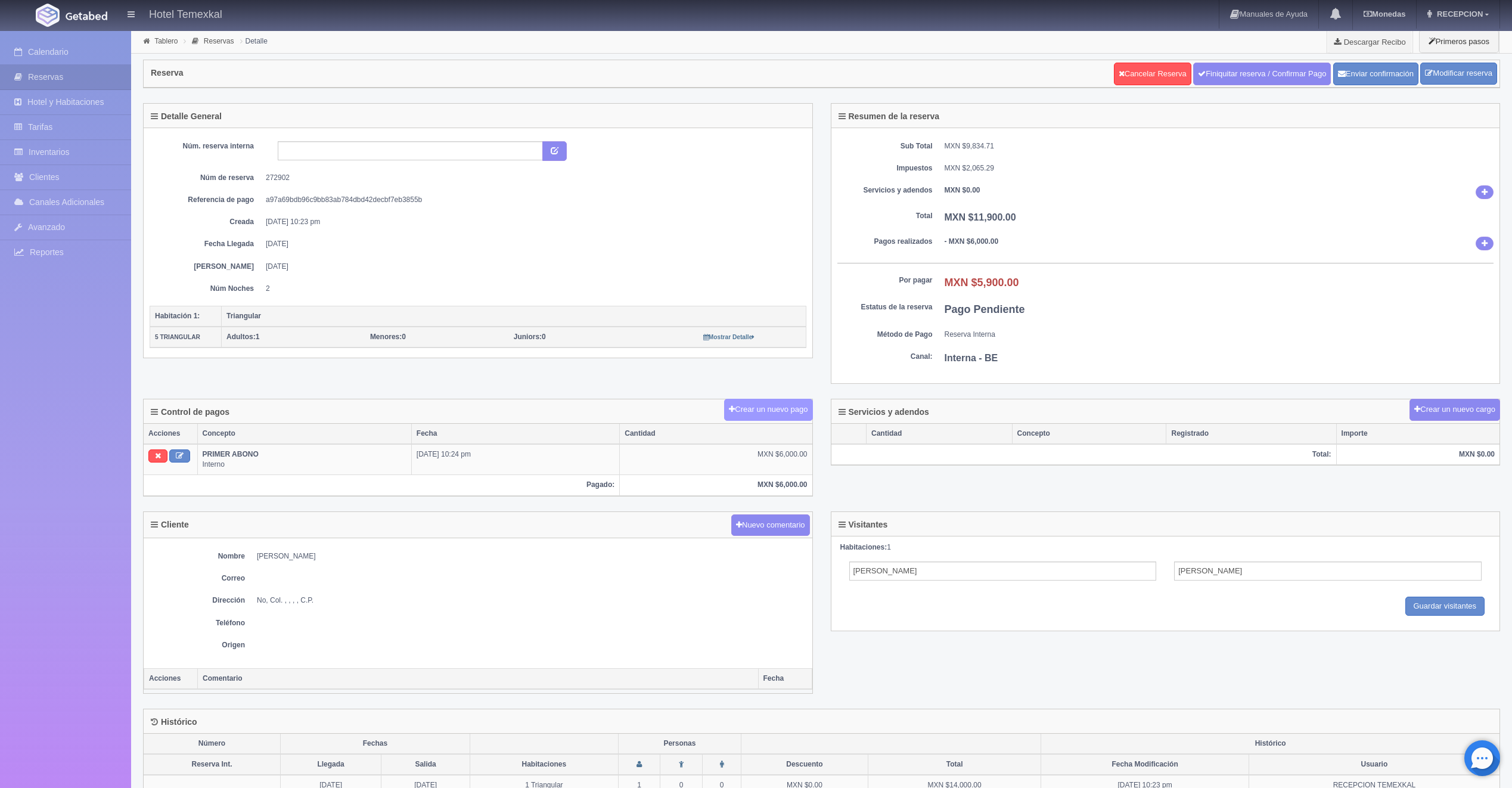
click at [756, 406] on button "Crear un nuevo pago" at bounding box center [768, 409] width 88 height 22
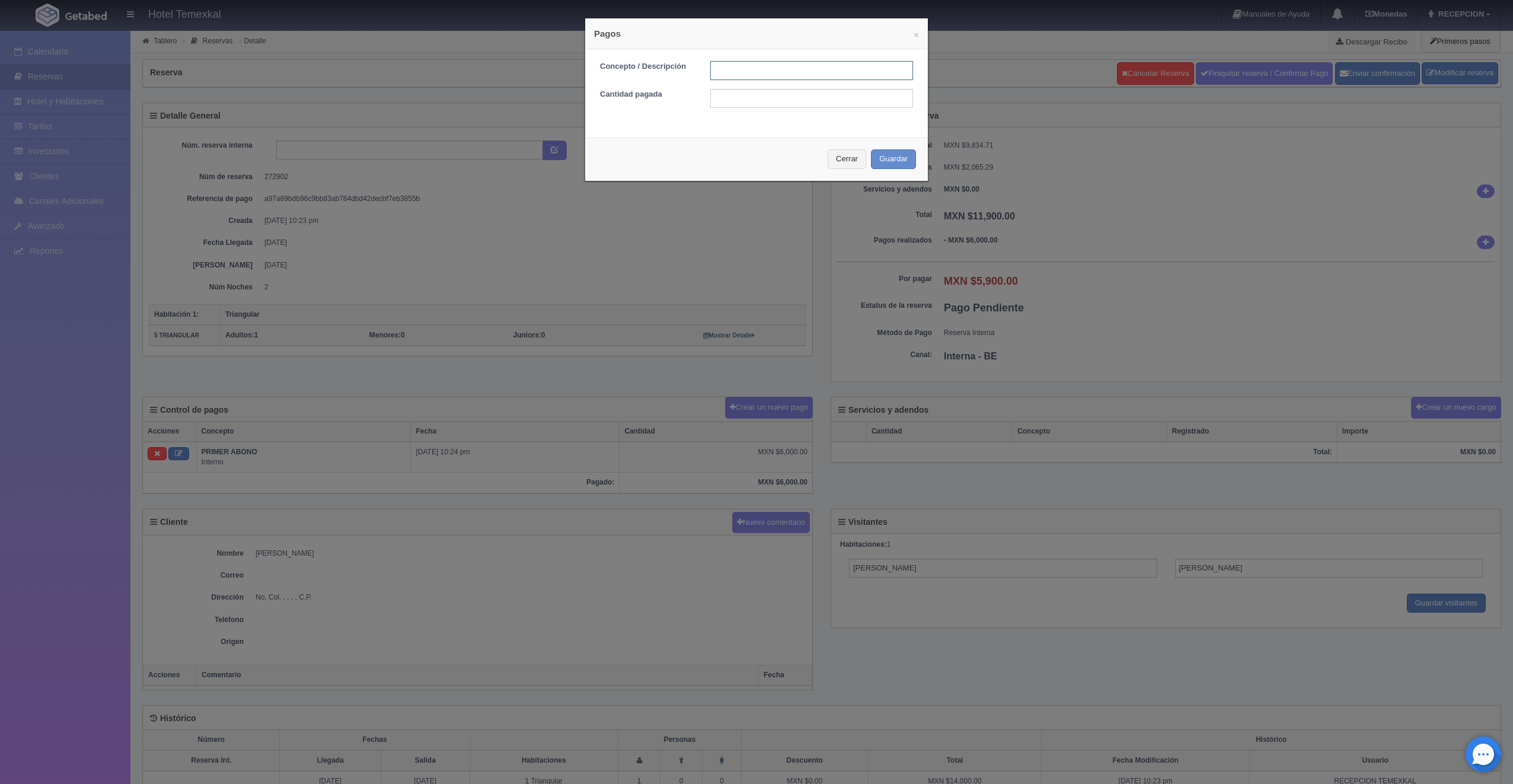
click at [768, 67] on input "text" at bounding box center [812, 70] width 203 height 19
type input "PAGO COMPLETO"
click at [740, 102] on input "text" at bounding box center [812, 98] width 203 height 19
type input "5900"
click at [896, 161] on button "Guardar" at bounding box center [893, 159] width 45 height 20
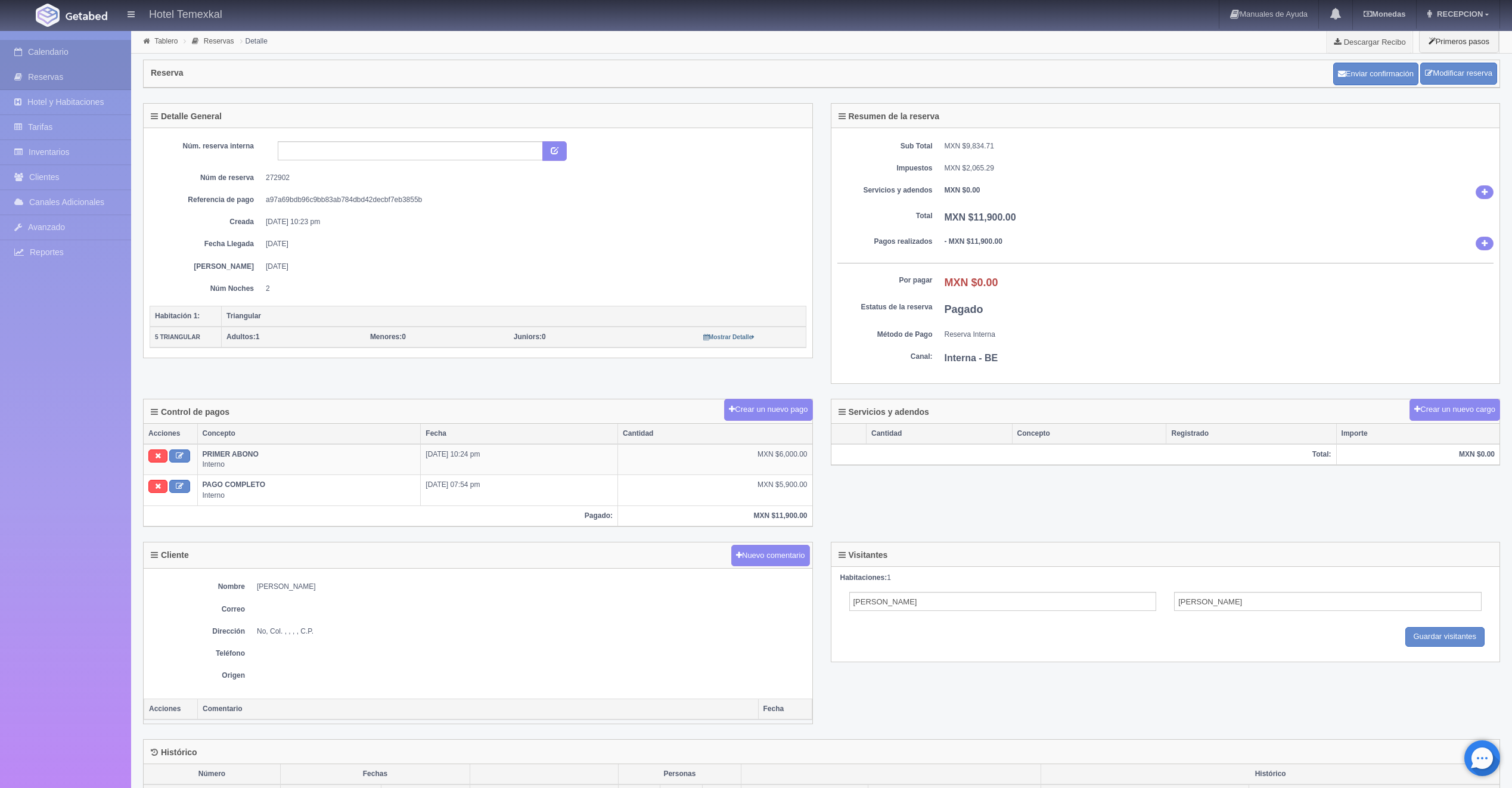
click at [70, 44] on link "Calendario" at bounding box center [65, 52] width 131 height 24
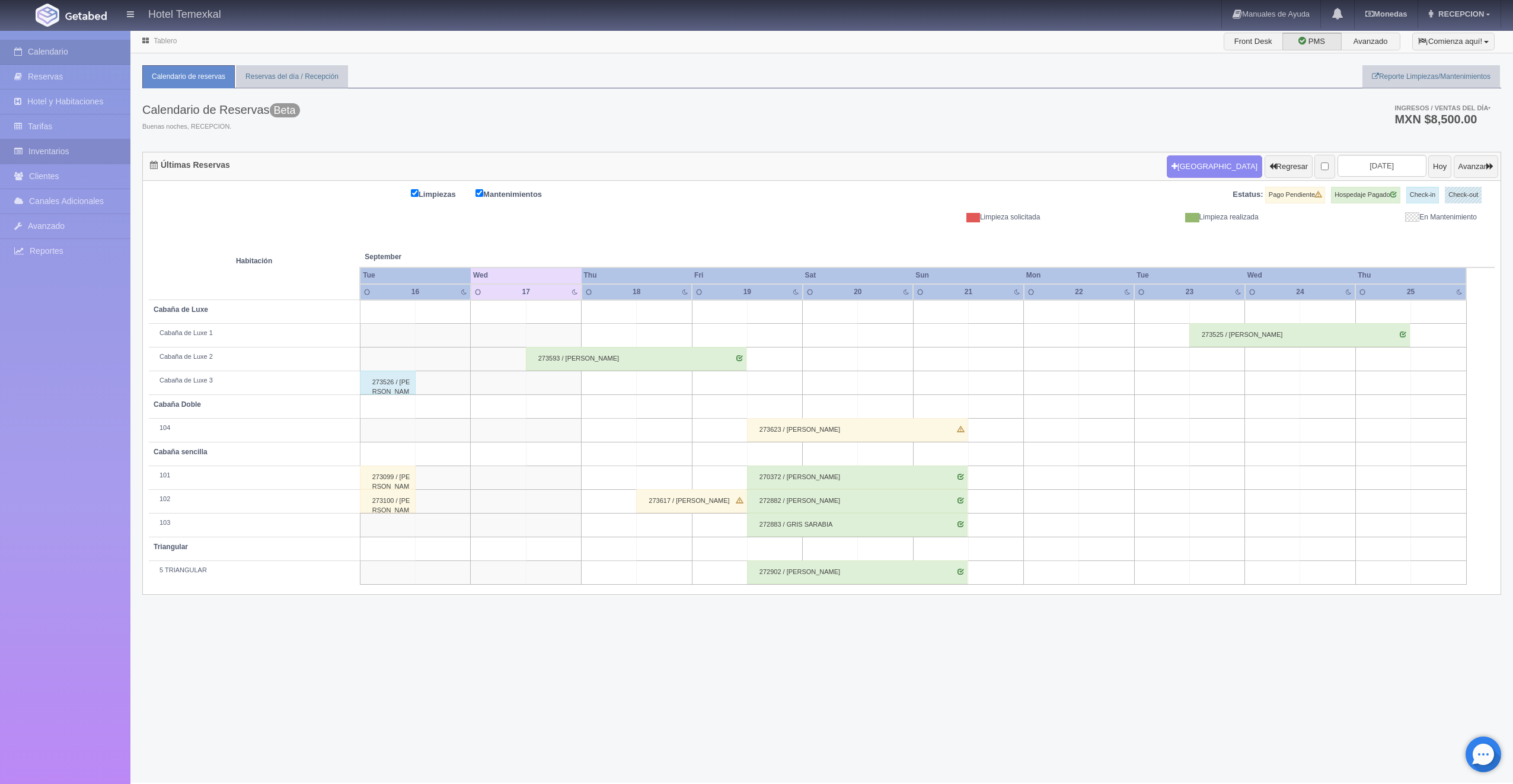
click at [53, 148] on link "Inventarios" at bounding box center [65, 151] width 130 height 24
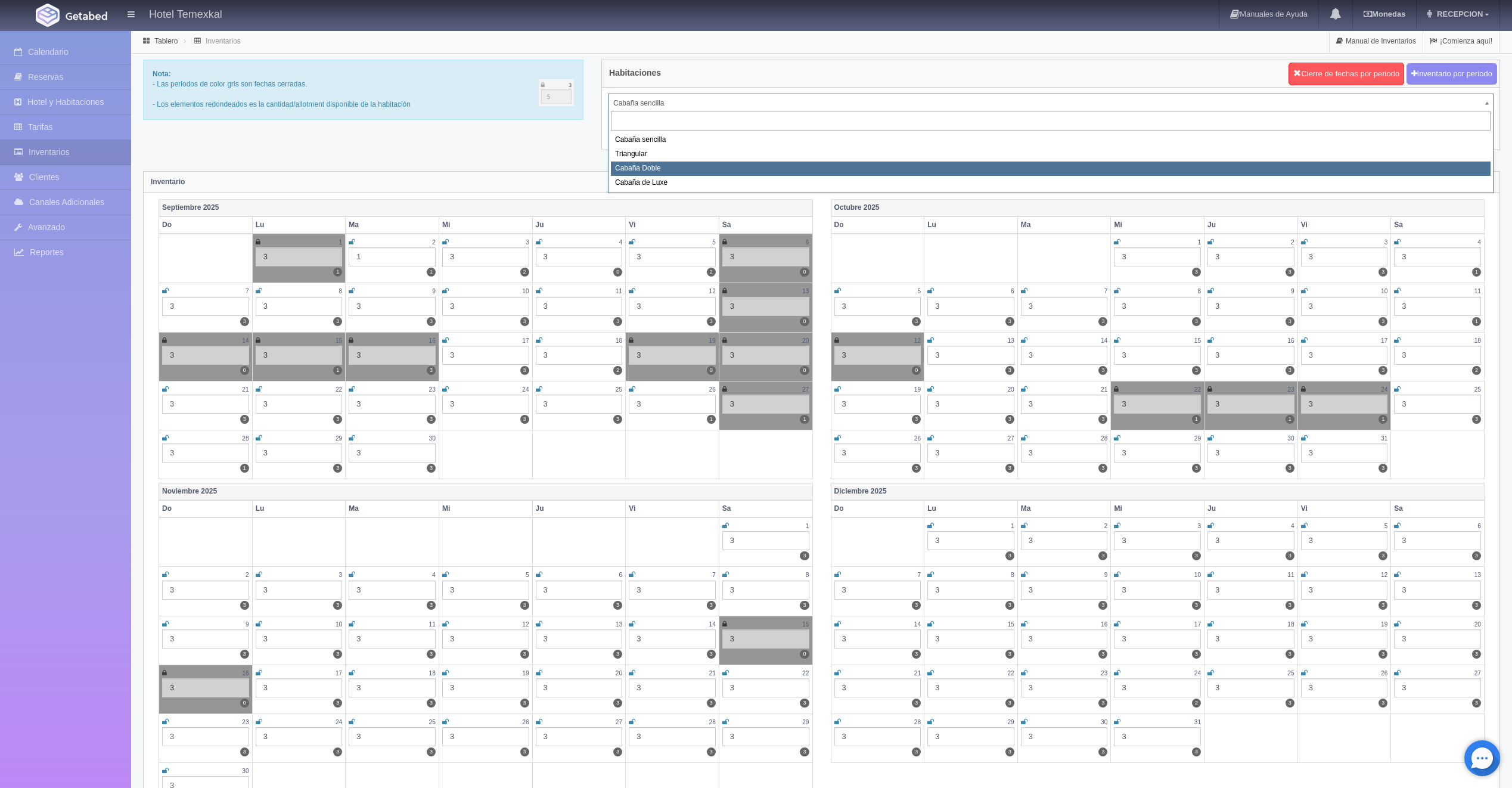
select select "2120"
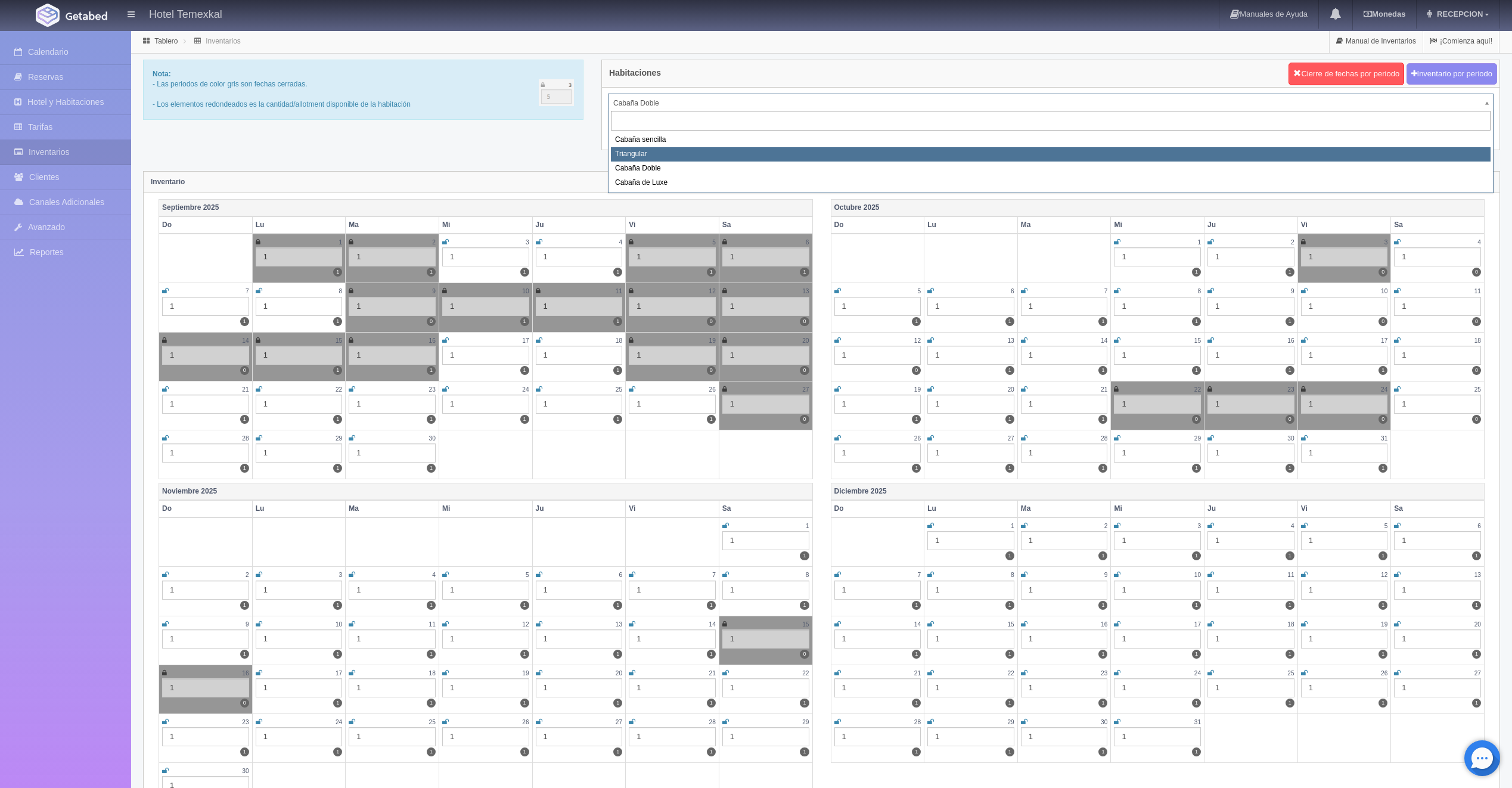
select select "2119"
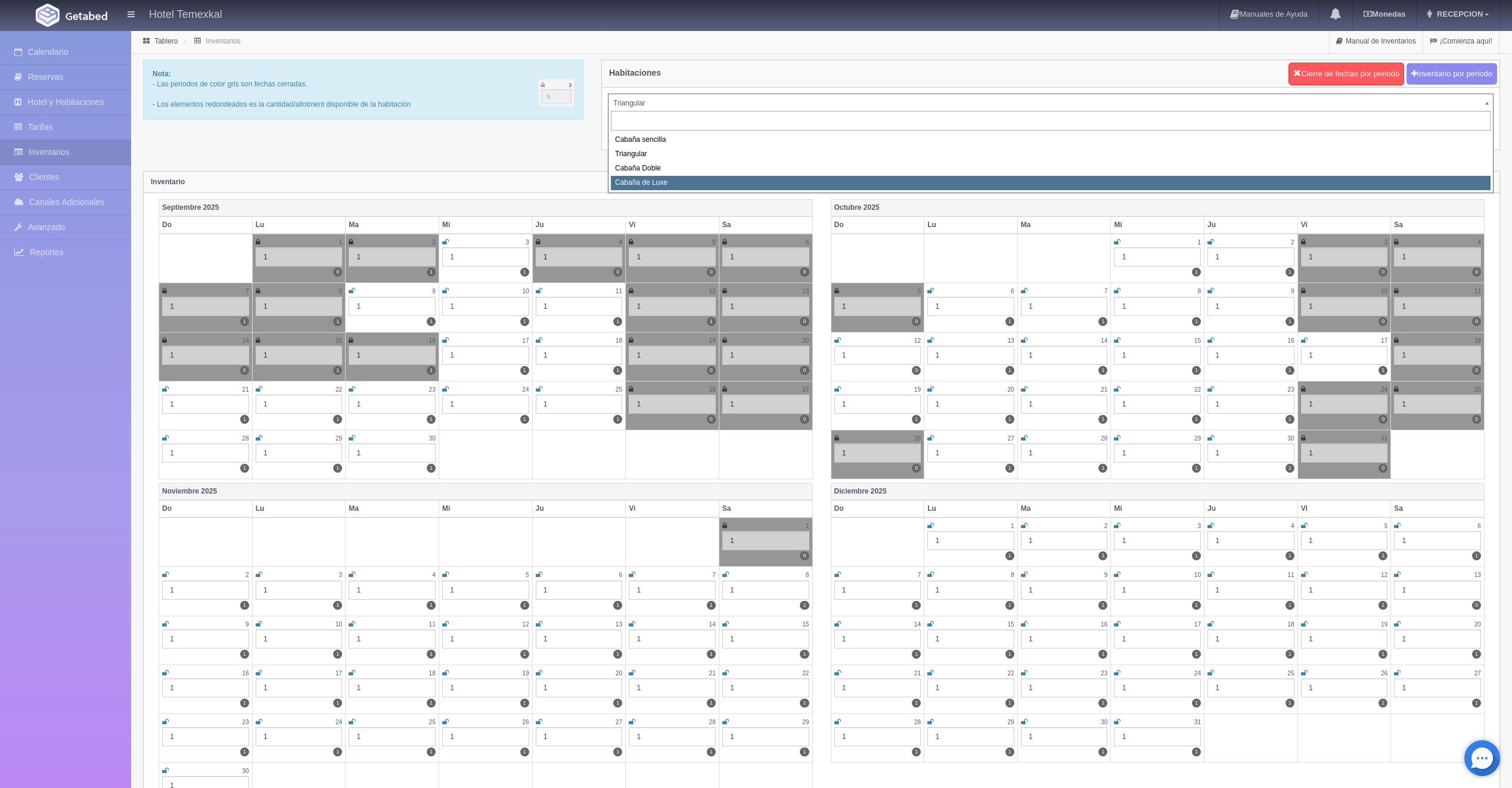
select select "2121"
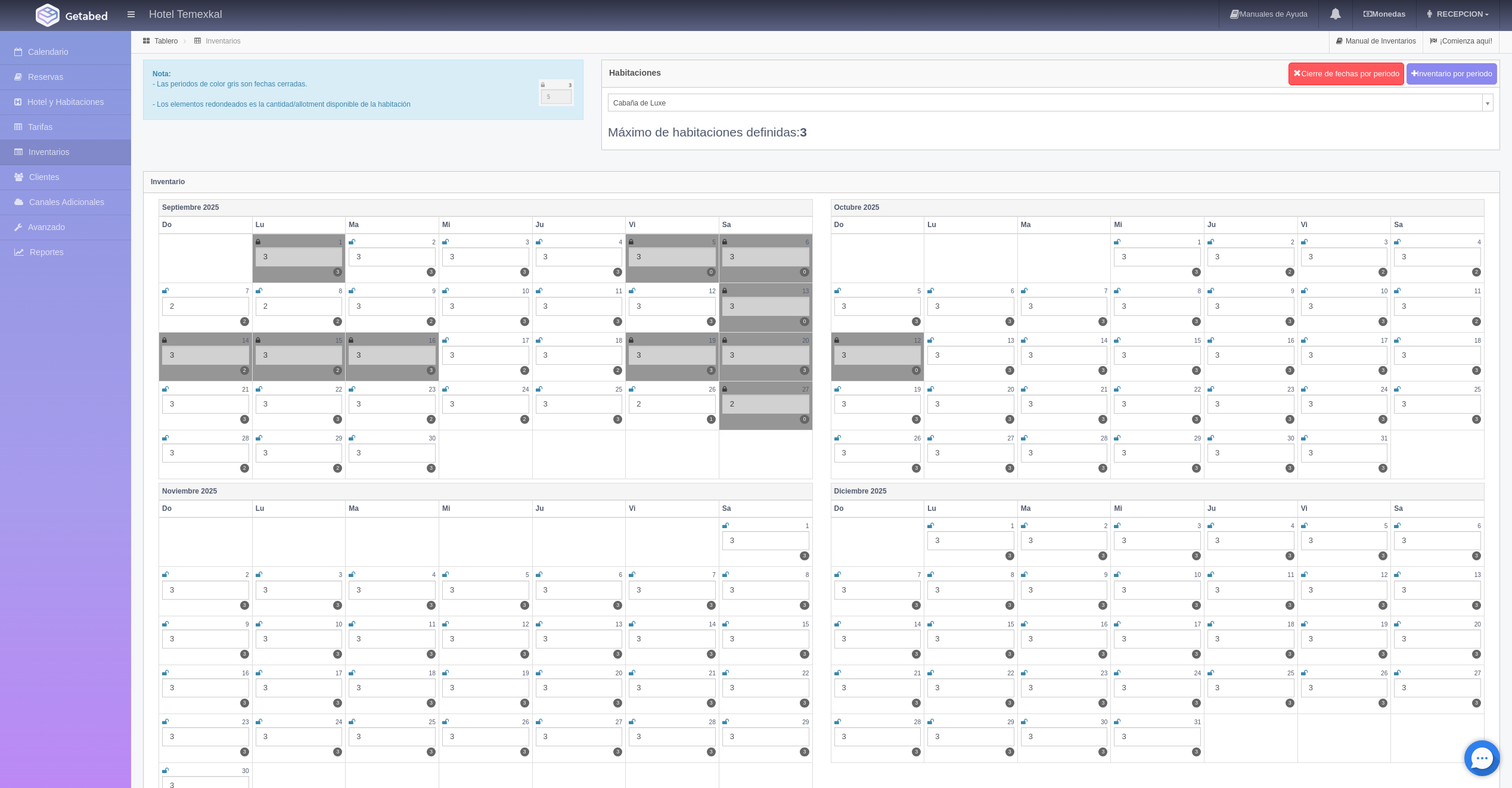
click at [631, 339] on icon at bounding box center [631, 340] width 4 height 7
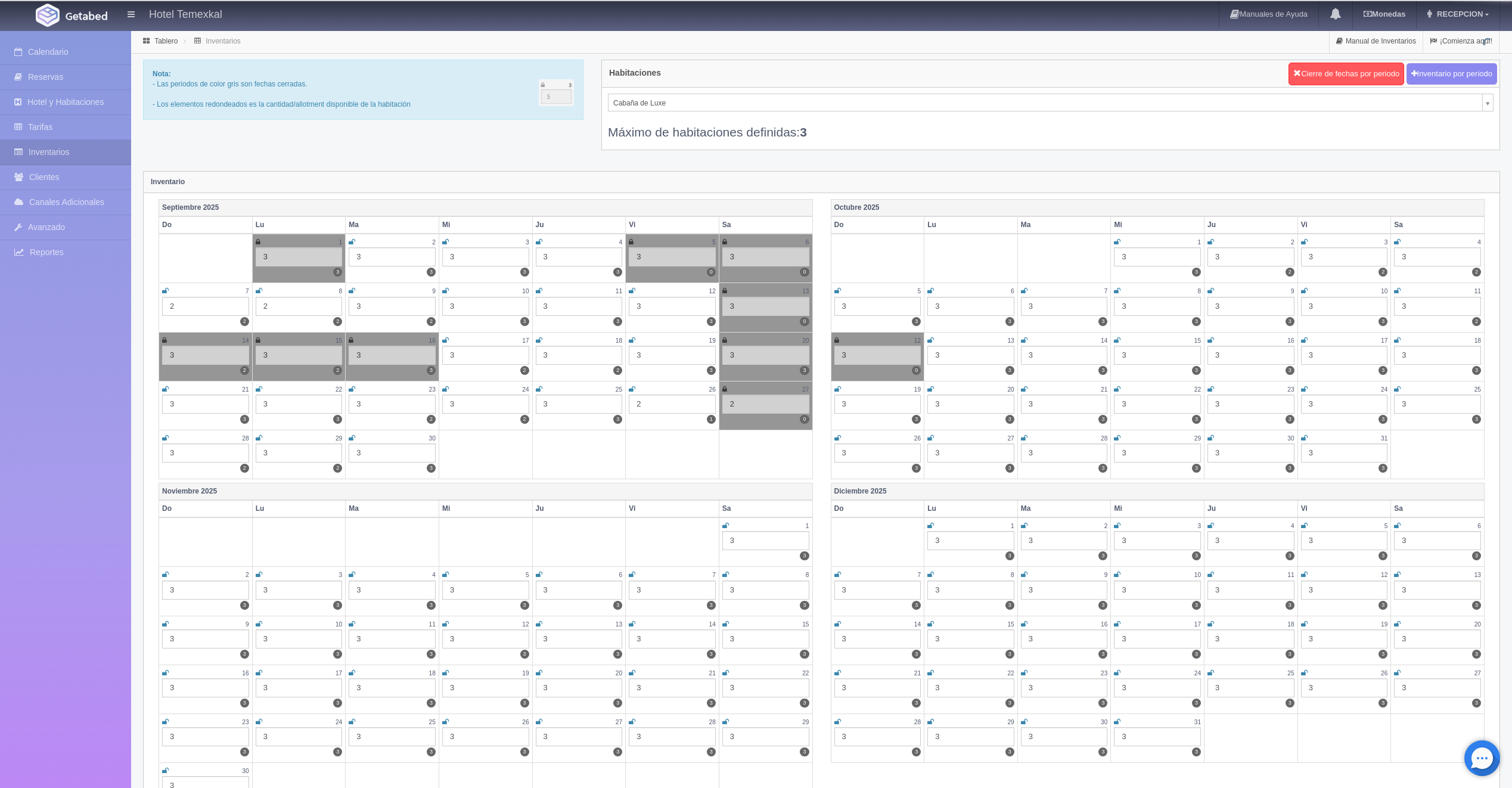
click at [727, 339] on div "20" at bounding box center [765, 340] width 87 height 10
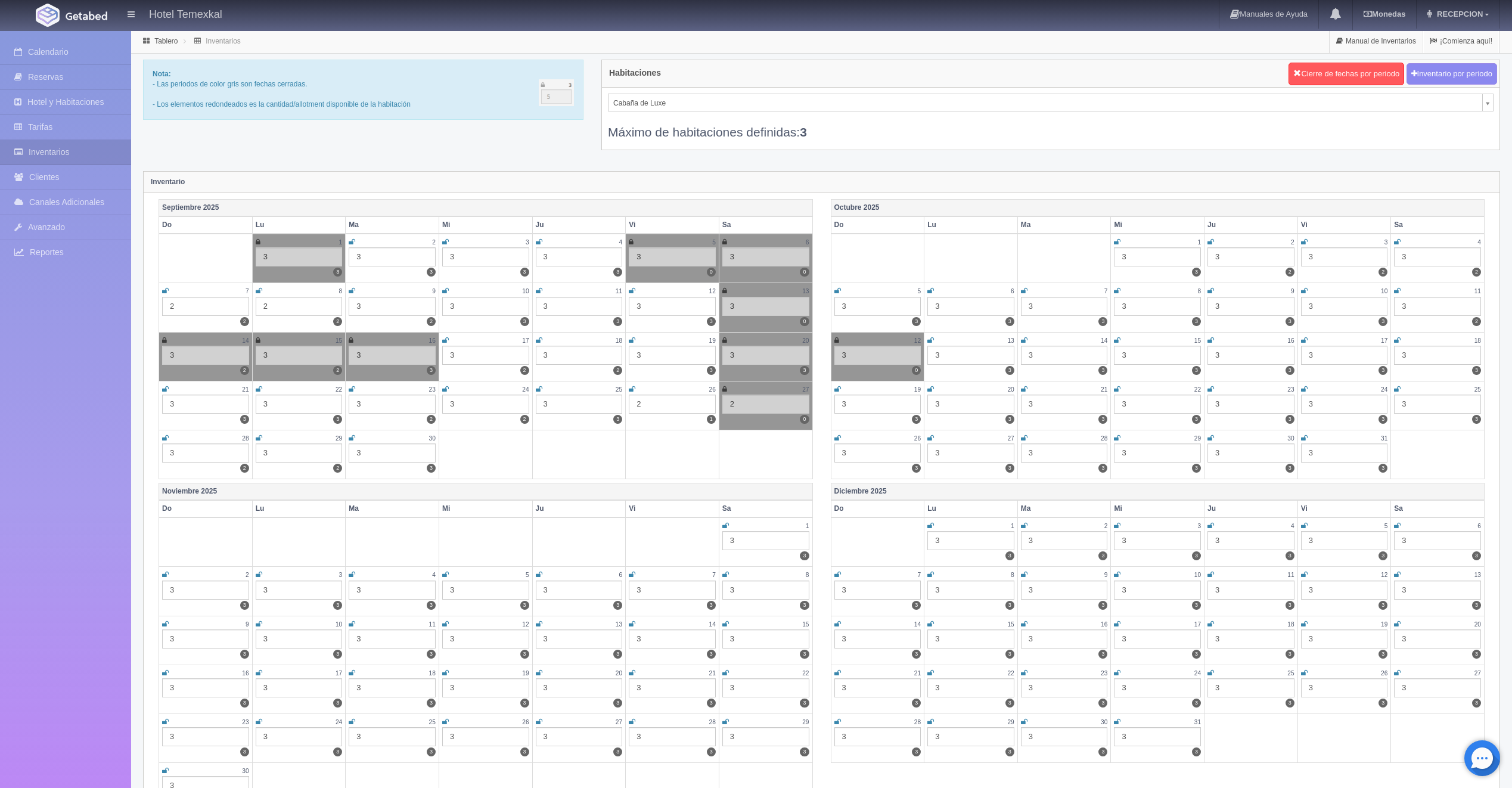
click at [726, 338] on icon at bounding box center [724, 340] width 4 height 7
click at [56, 51] on link "Calendario" at bounding box center [65, 52] width 131 height 24
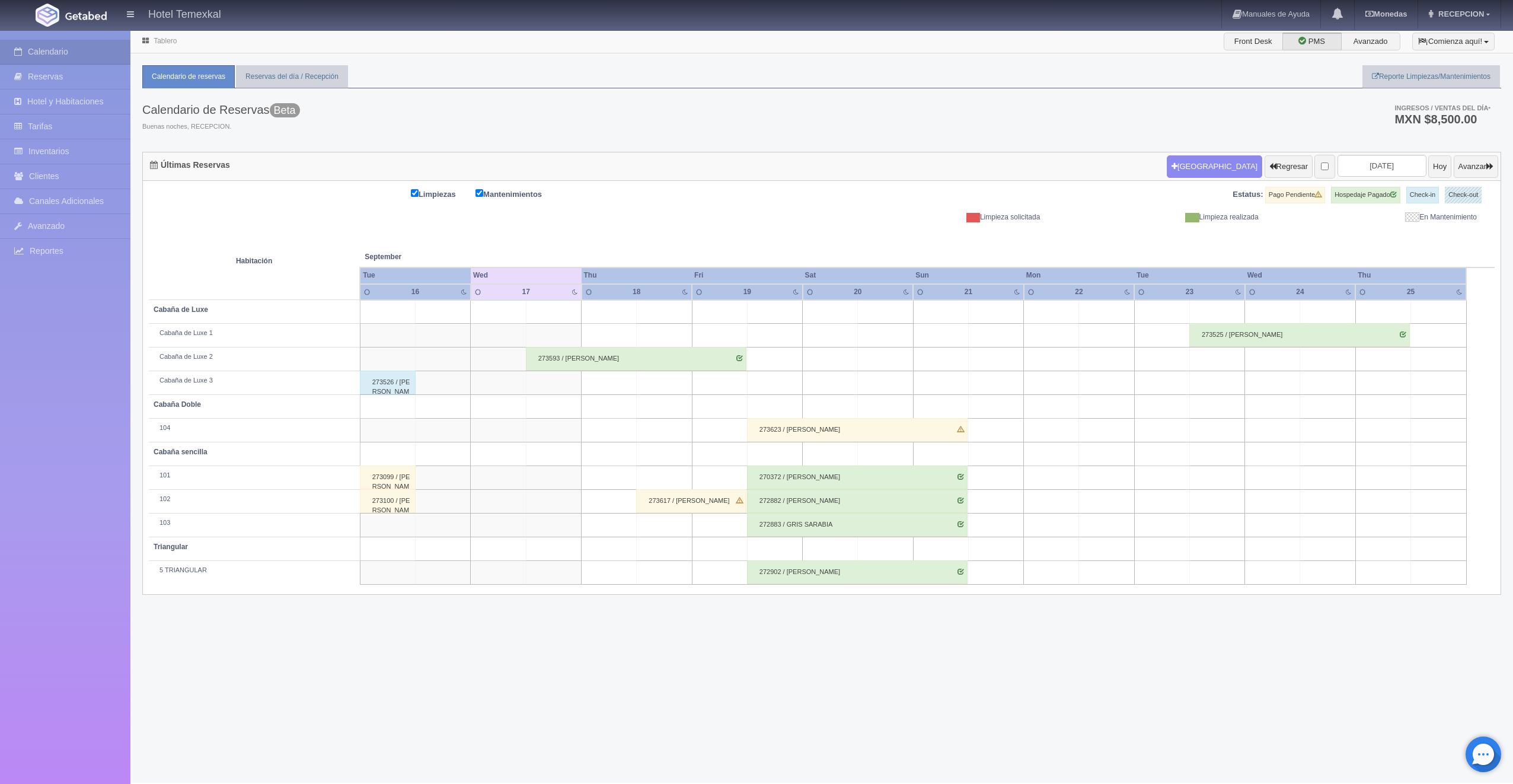
click at [786, 382] on td at bounding box center [774, 383] width 55 height 24
click at [786, 410] on button "[GEOGRAPHIC_DATA]" at bounding box center [778, 416] width 102 height 20
type input "[DATE]"
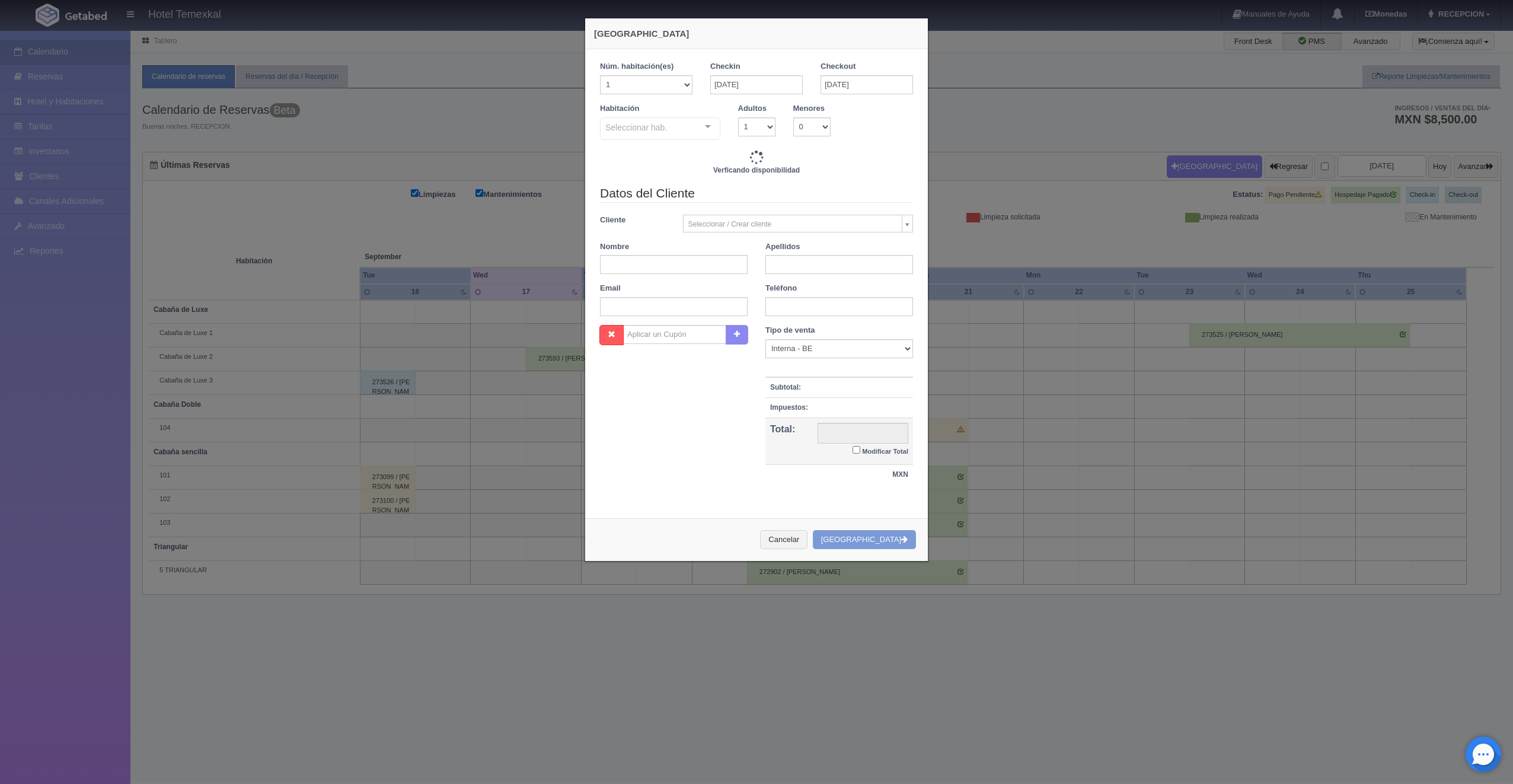
checkbox input "false"
type input "5600.00"
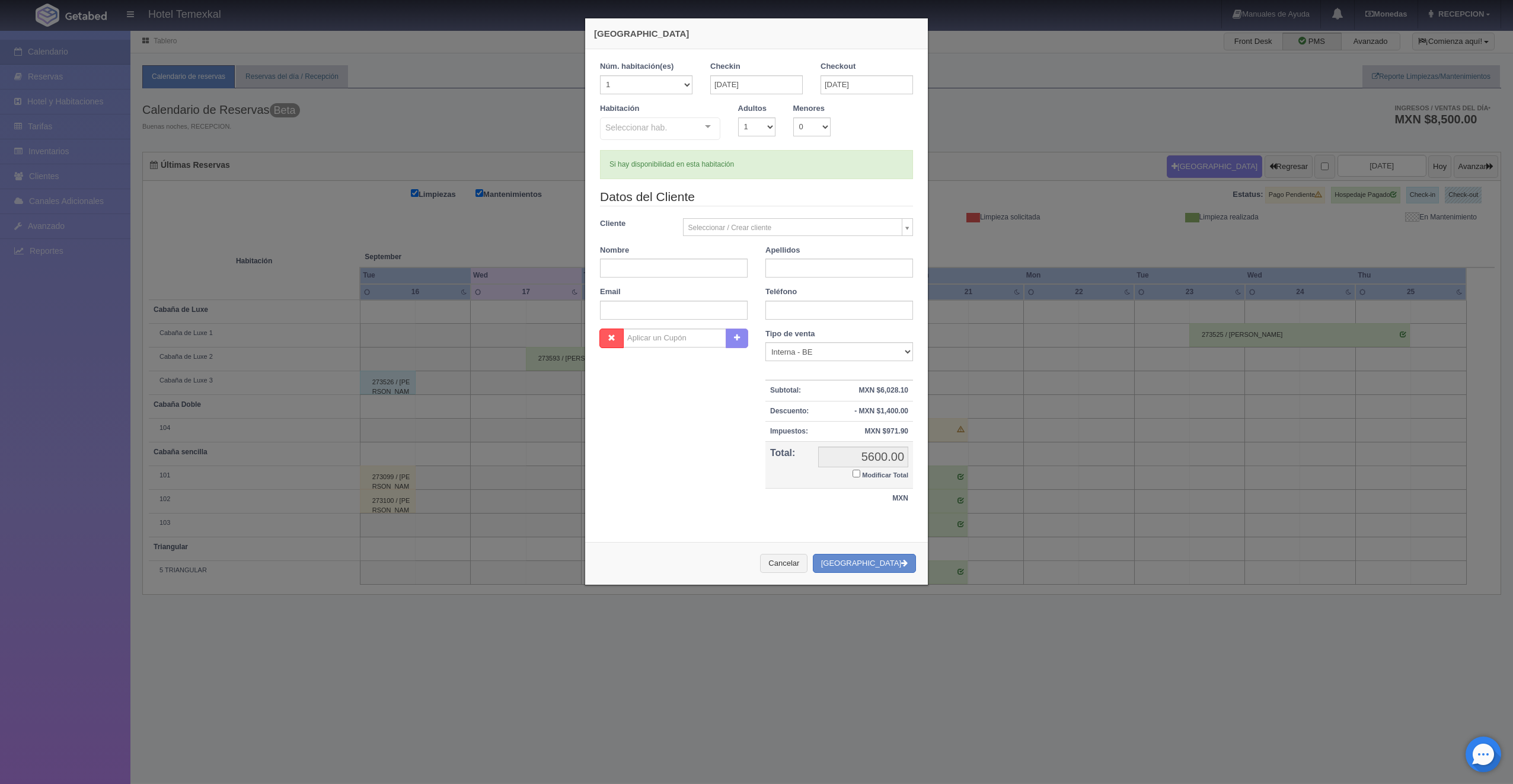
checkbox input "false"
click at [705, 127] on div at bounding box center [707, 127] width 24 height 18
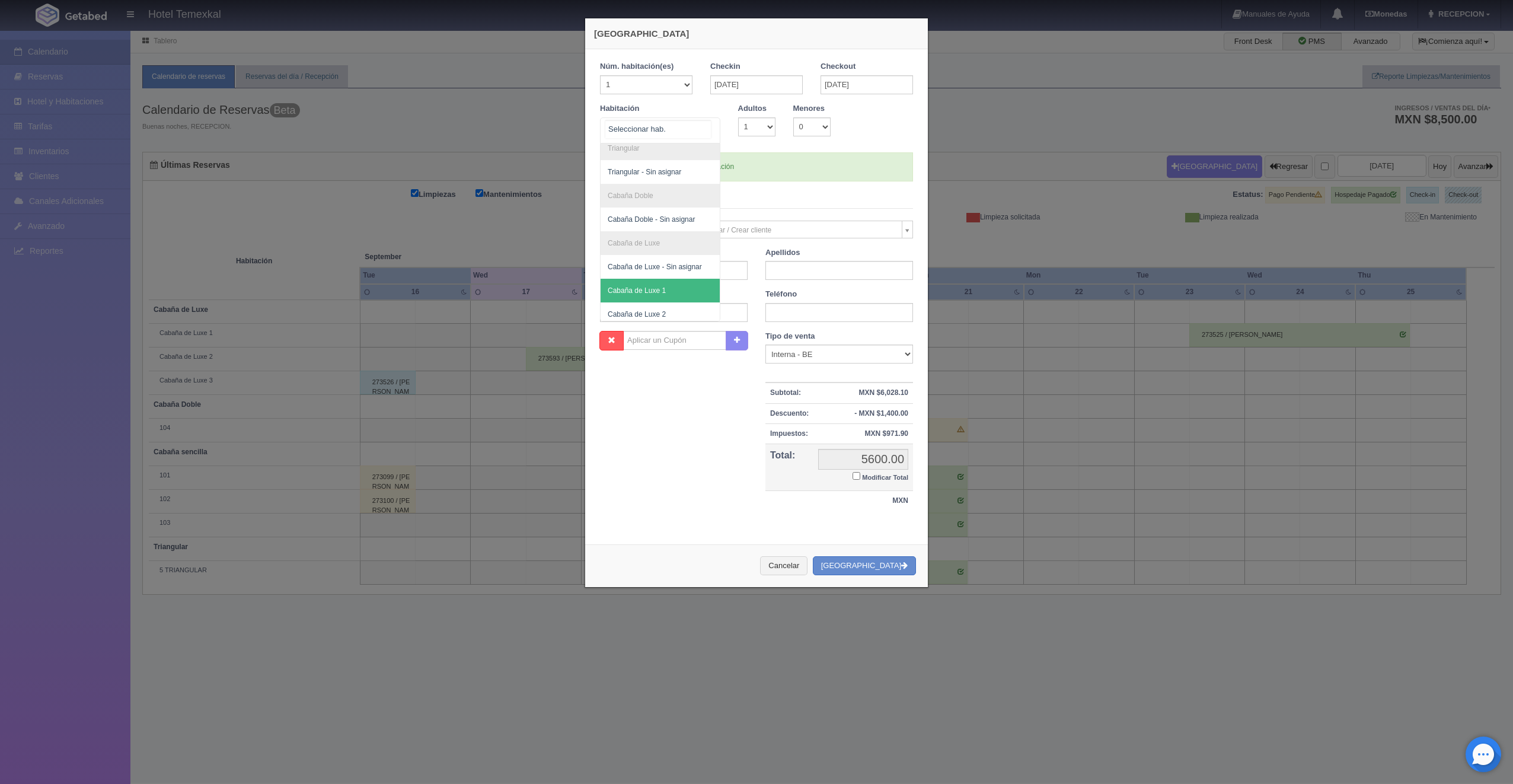
scroll to position [84, 0]
click at [654, 263] on span "Cabaña de Luxe 1" at bounding box center [636, 261] width 58 height 8
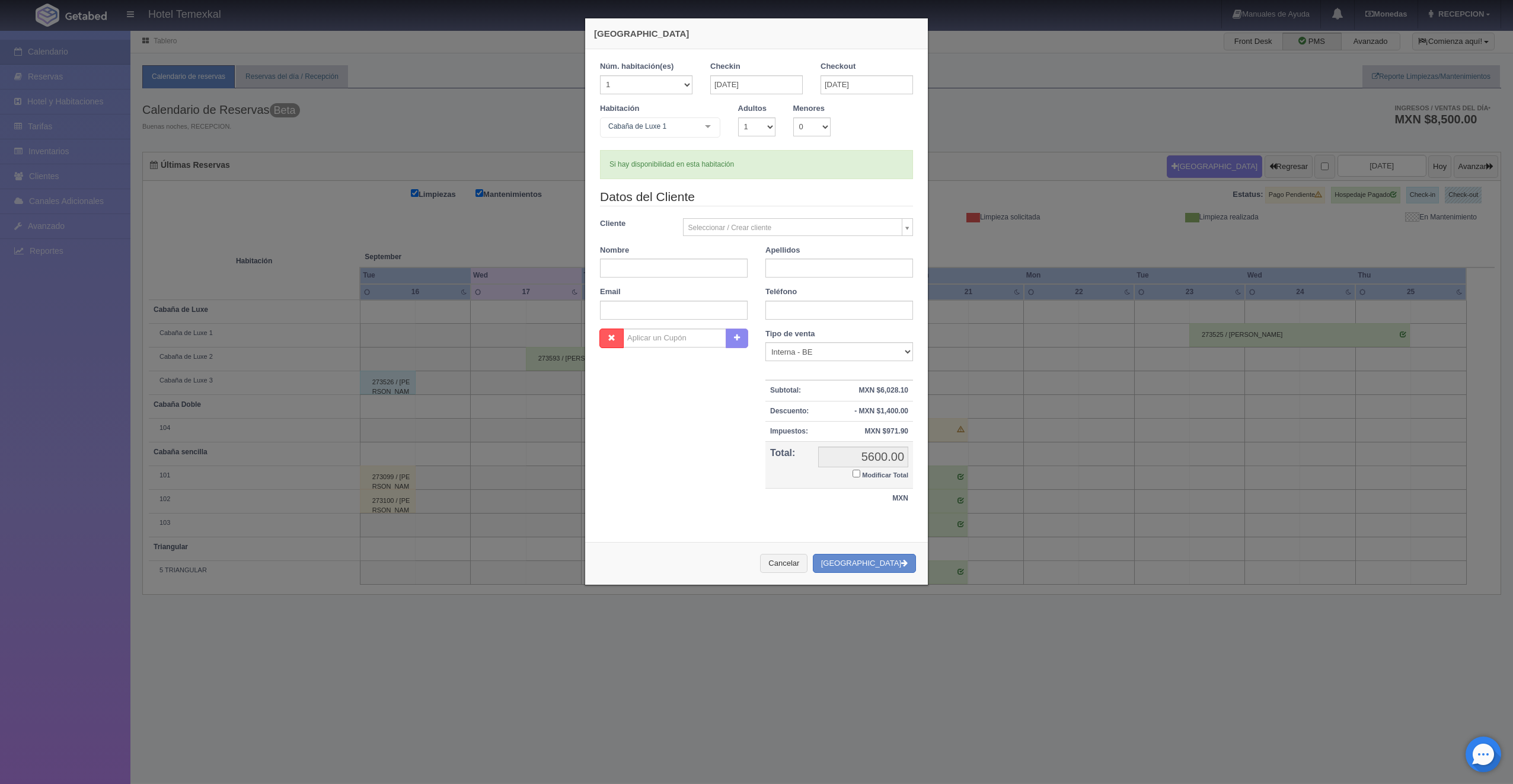
checkbox input "false"
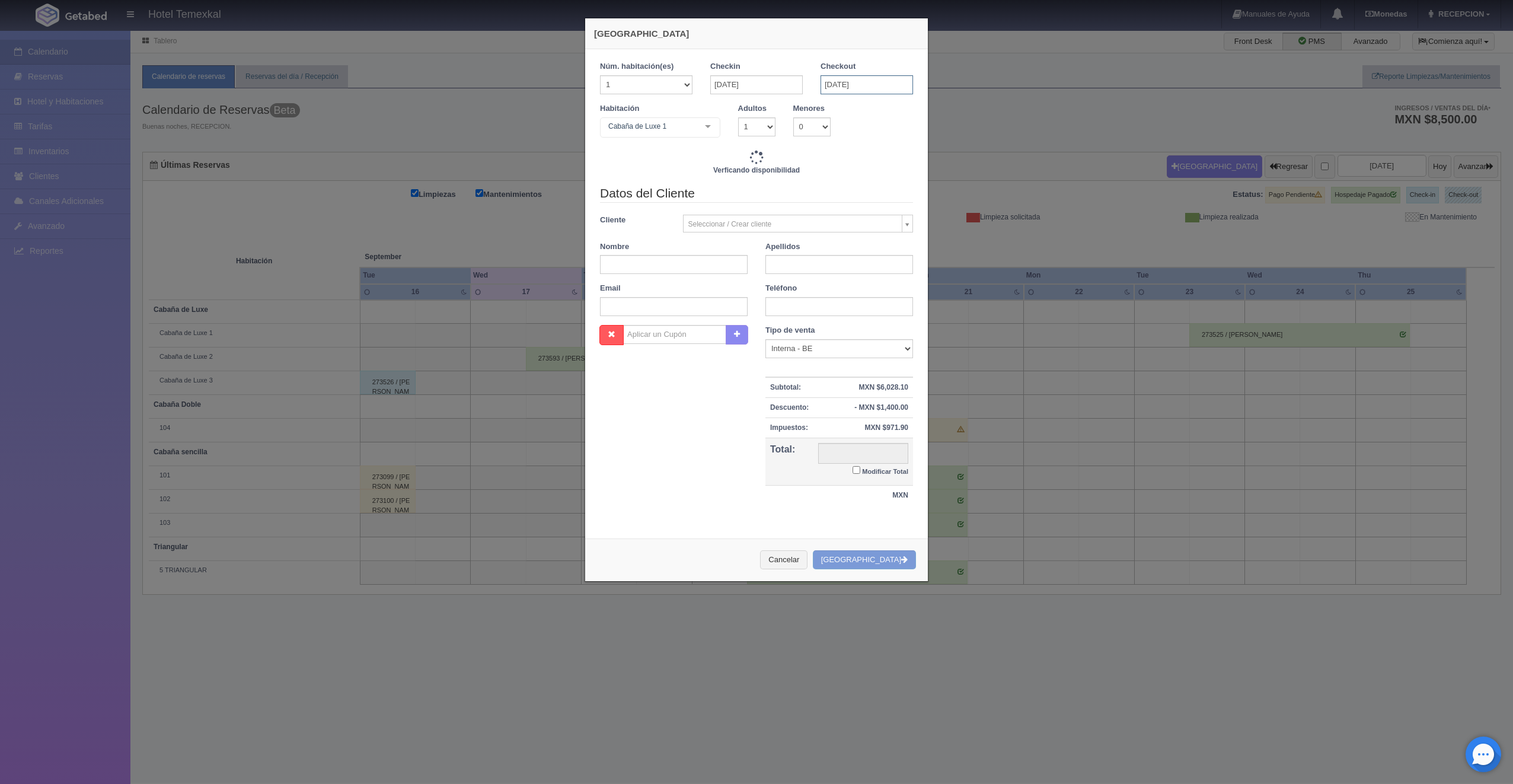
click at [834, 84] on input "[DATE]" at bounding box center [867, 84] width 93 height 19
type input "5600.00"
checkbox input "false"
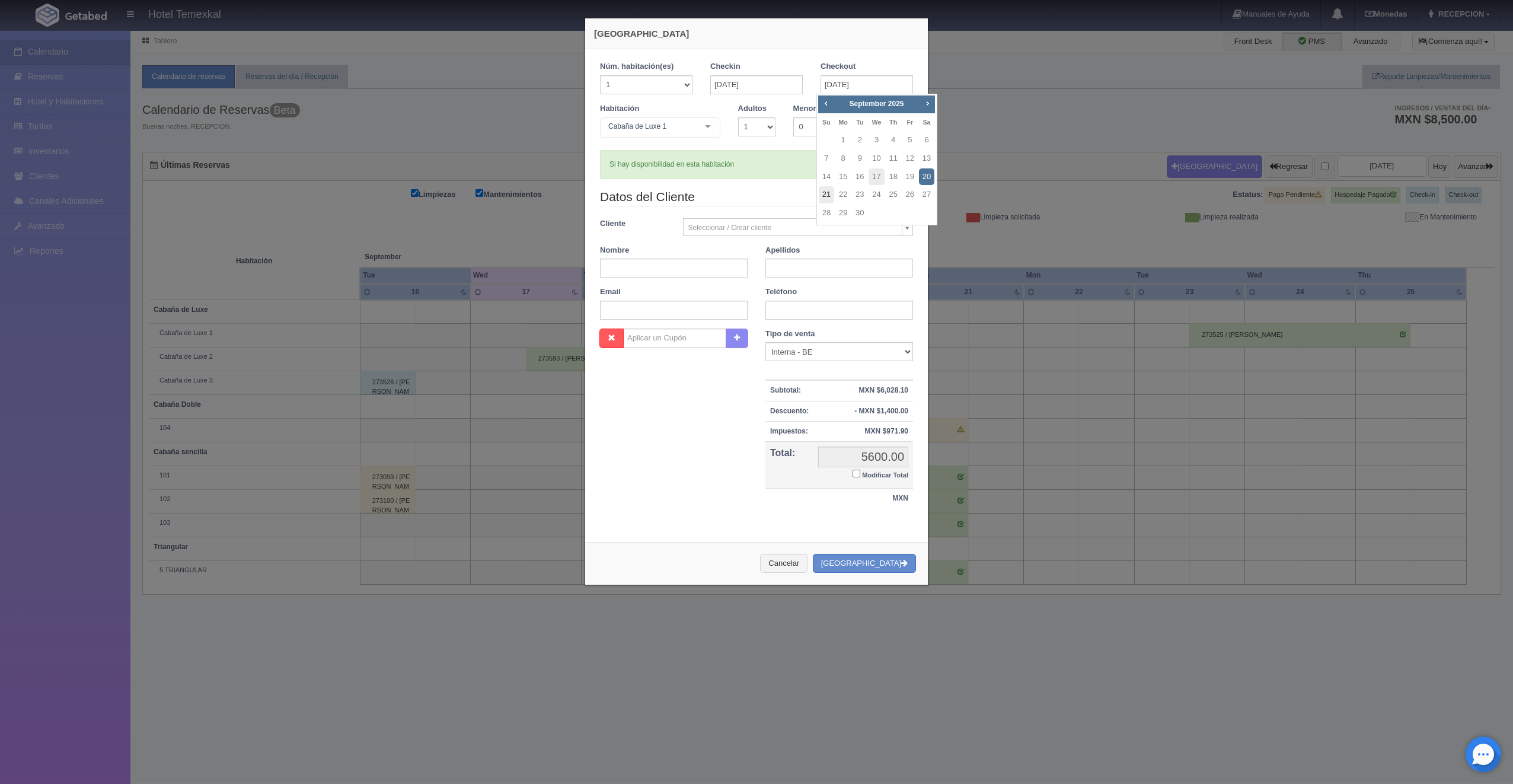
click at [833, 196] on link "21" at bounding box center [826, 194] width 15 height 17
type input "[DATE]"
checkbox input "false"
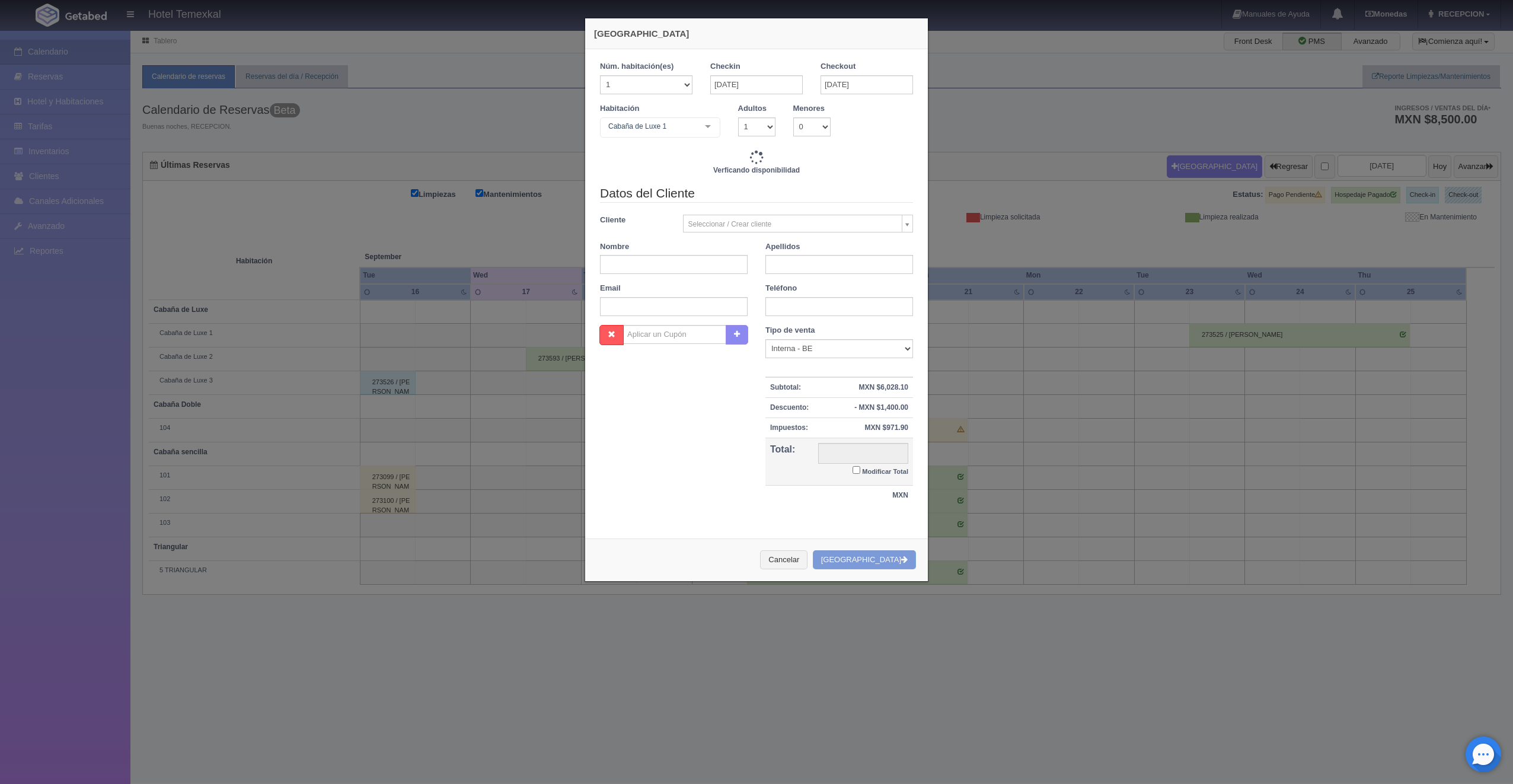
type input "12600.00"
checkbox input "false"
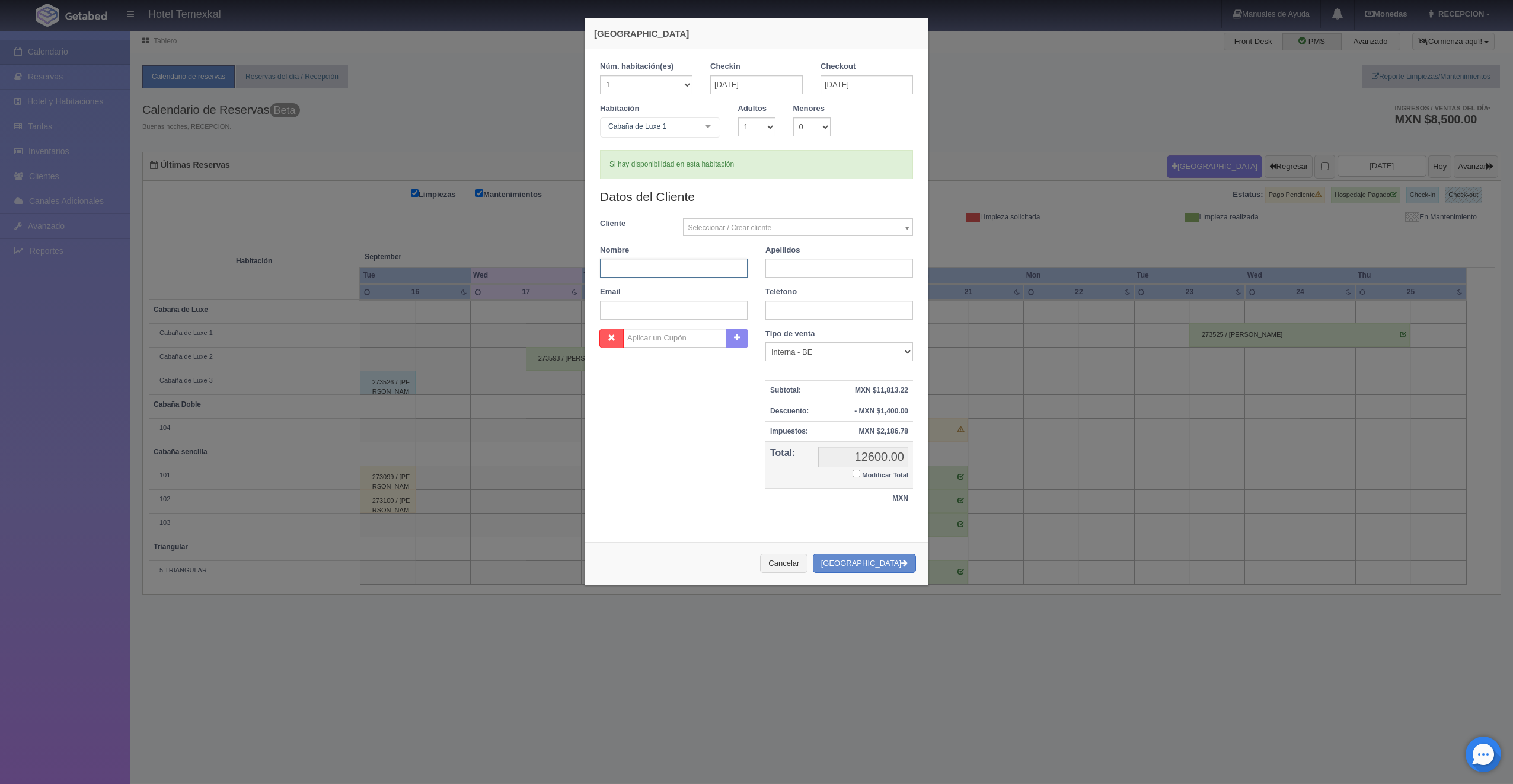
click at [667, 265] on input "text" at bounding box center [674, 267] width 148 height 19
type input "GLORIA"
type input "RUIZ"
type input "GLORIA"
click at [853, 475] on input "Modificar Total" at bounding box center [856, 473] width 8 height 8
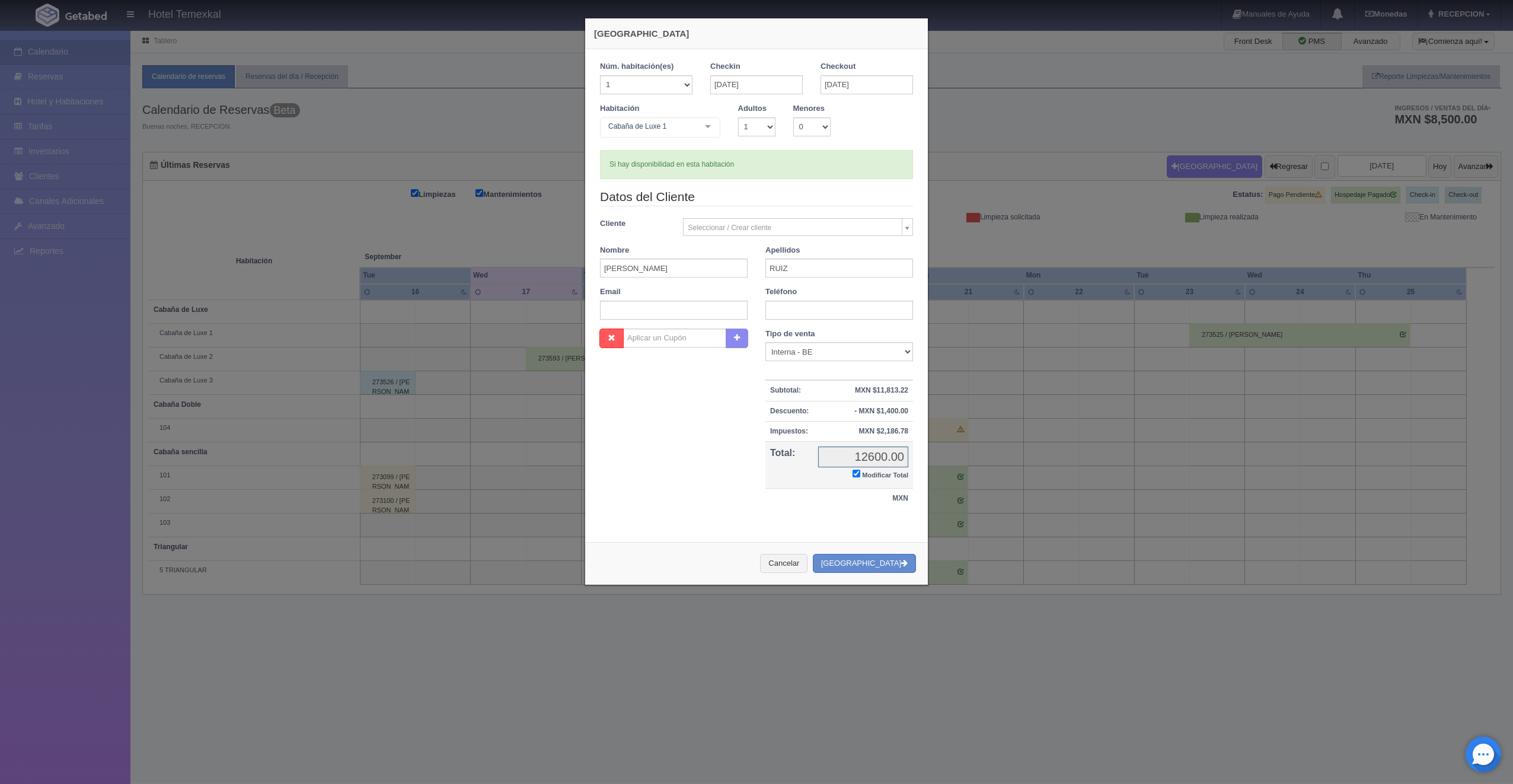
checkbox input "true"
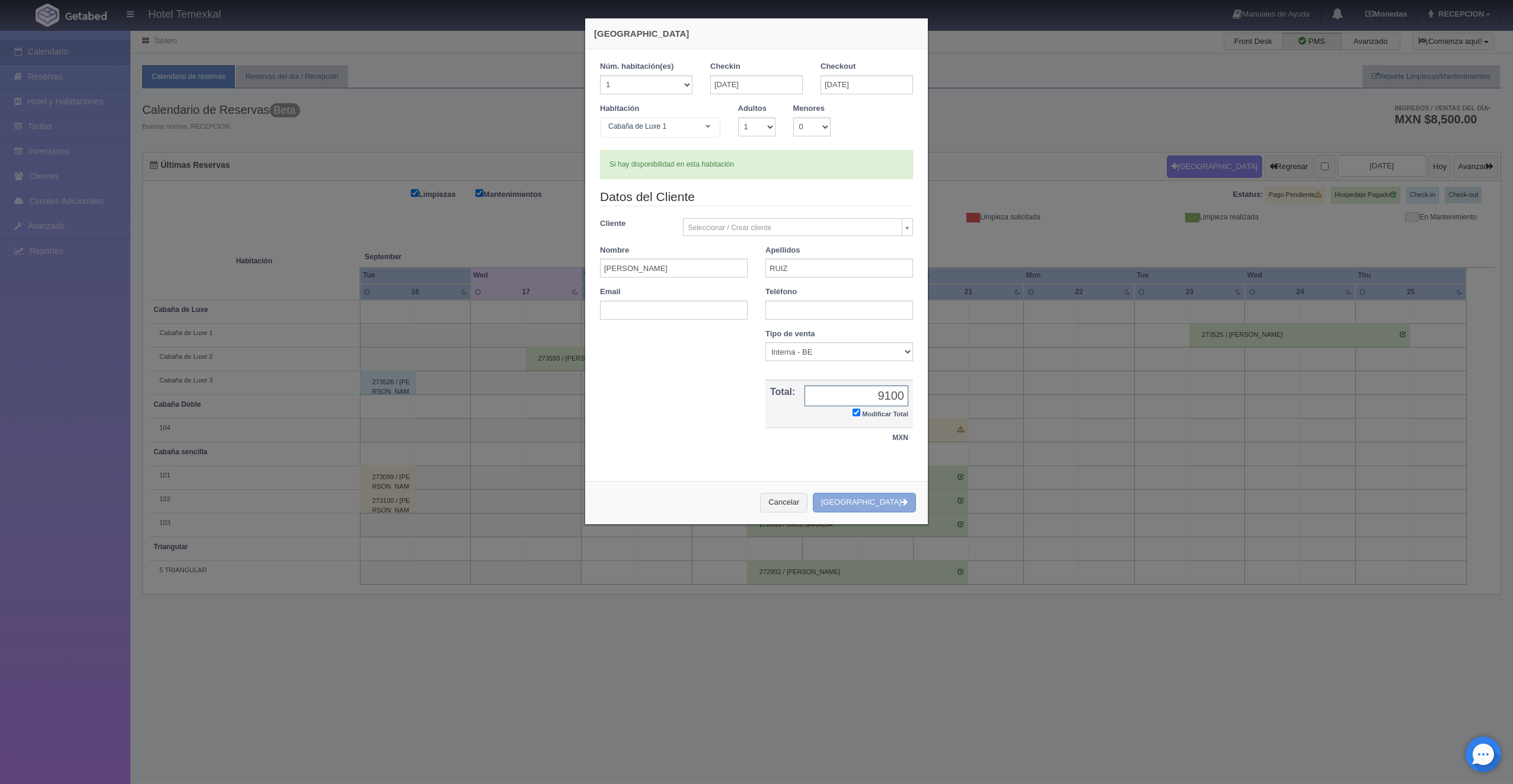
type input "9100"
click at [888, 506] on button "[GEOGRAPHIC_DATA]" at bounding box center [864, 502] width 103 height 20
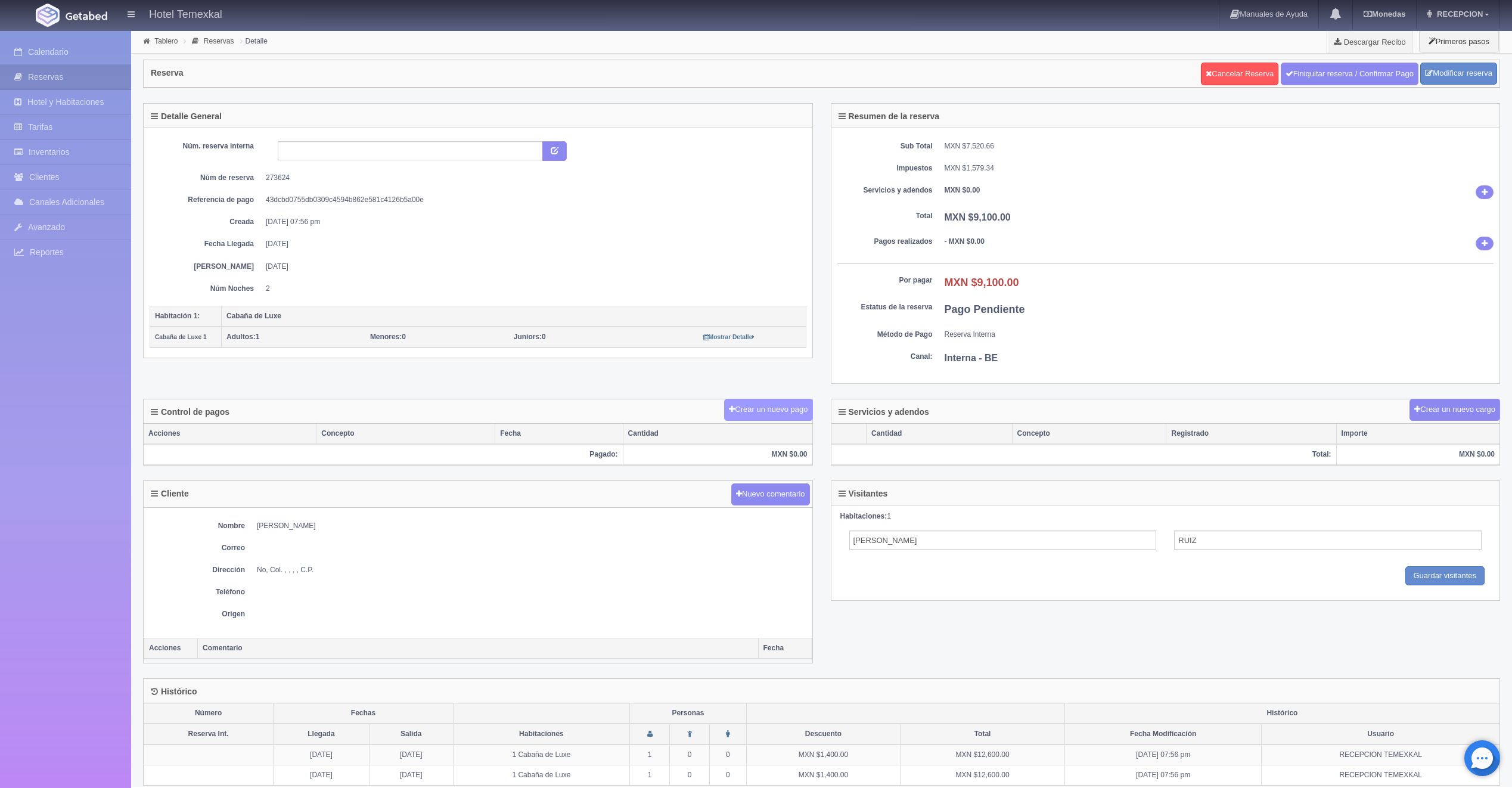
click at [752, 413] on button "Crear un nuevo pago" at bounding box center [768, 409] width 88 height 22
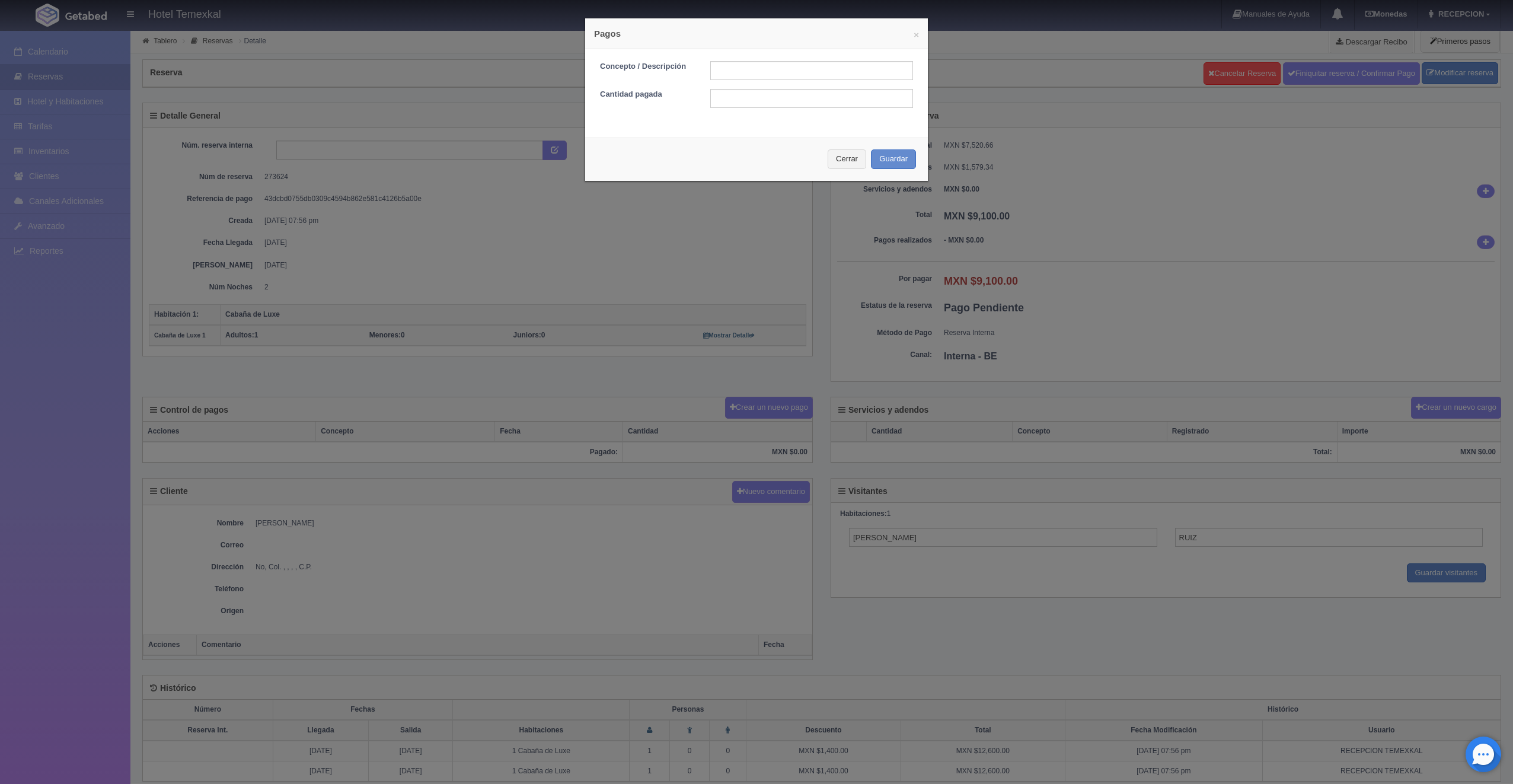
click at [733, 85] on form "Concepto / Descripción Cantidad pagada" at bounding box center [756, 85] width 313 height 47
click at [746, 75] on input "text" at bounding box center [812, 70] width 203 height 19
type input "PRIMER ABONO"
click at [765, 103] on input "text" at bounding box center [812, 98] width 203 height 19
type input "1850"
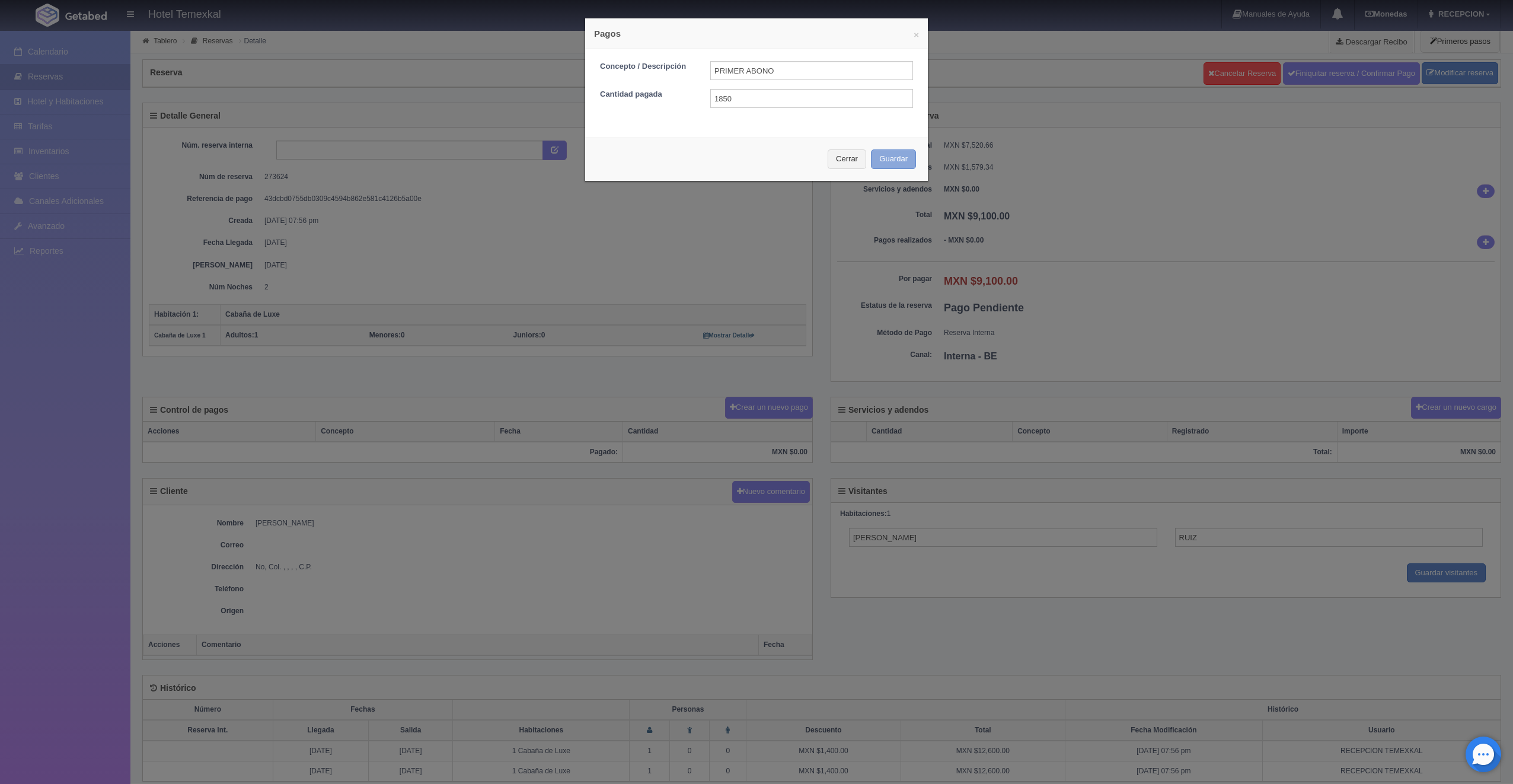
click at [896, 154] on button "Guardar" at bounding box center [893, 159] width 45 height 20
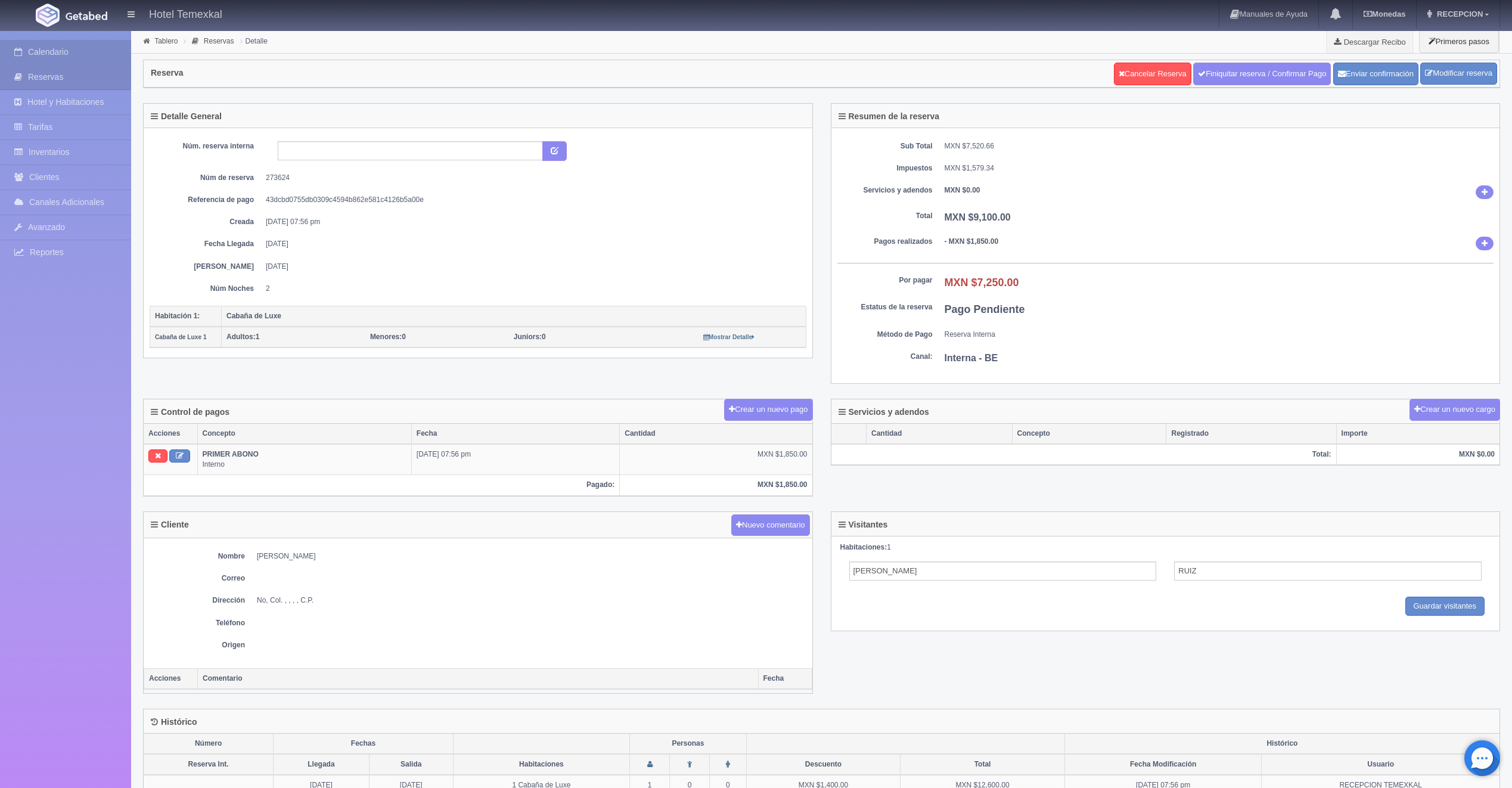
click at [62, 51] on link "Calendario" at bounding box center [65, 52] width 131 height 24
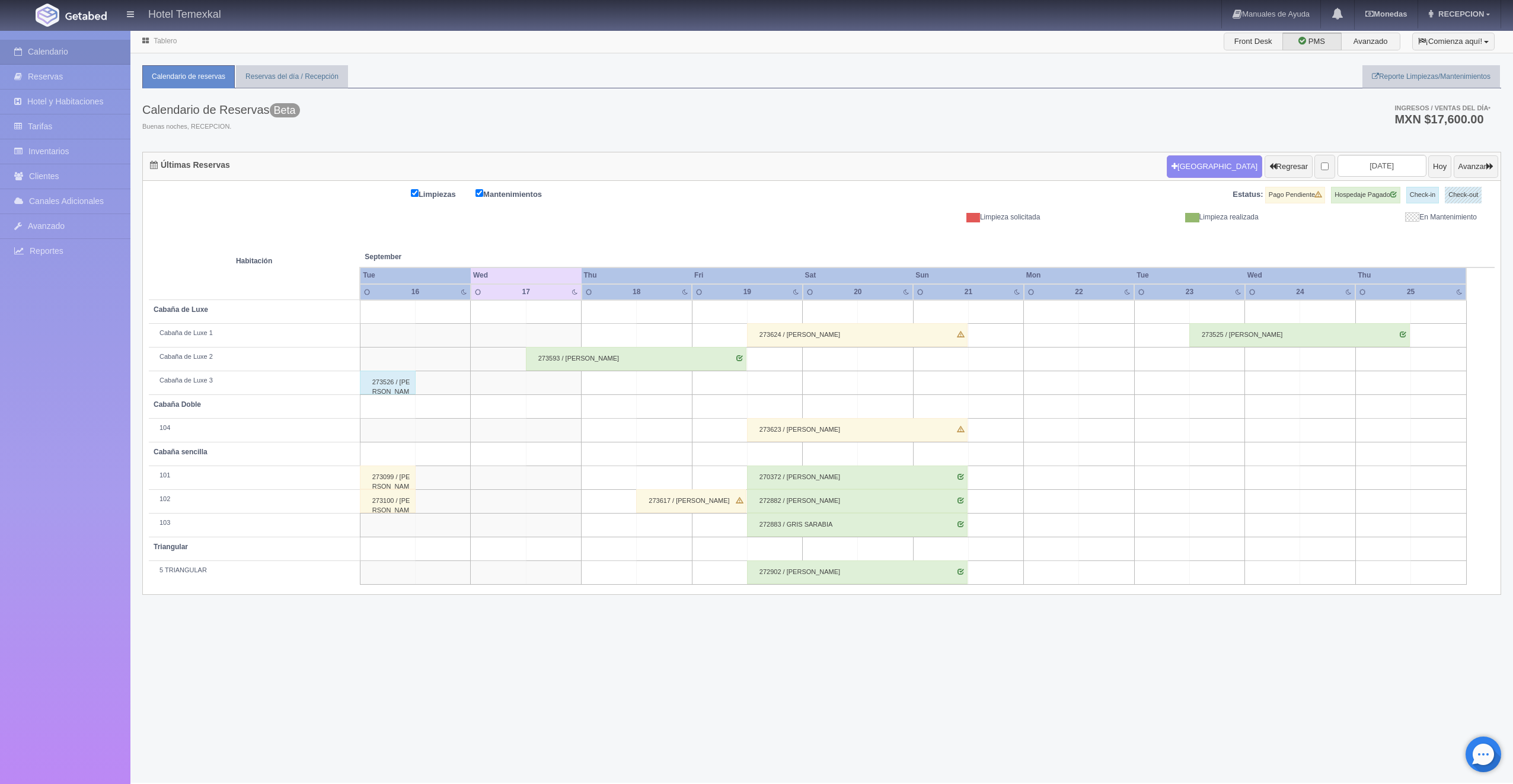
click at [791, 401] on td at bounding box center [774, 406] width 55 height 24
click at [781, 438] on button "Nueva Reserva" at bounding box center [778, 440] width 102 height 20
type input "[DATE]"
type input "20-09-2025"
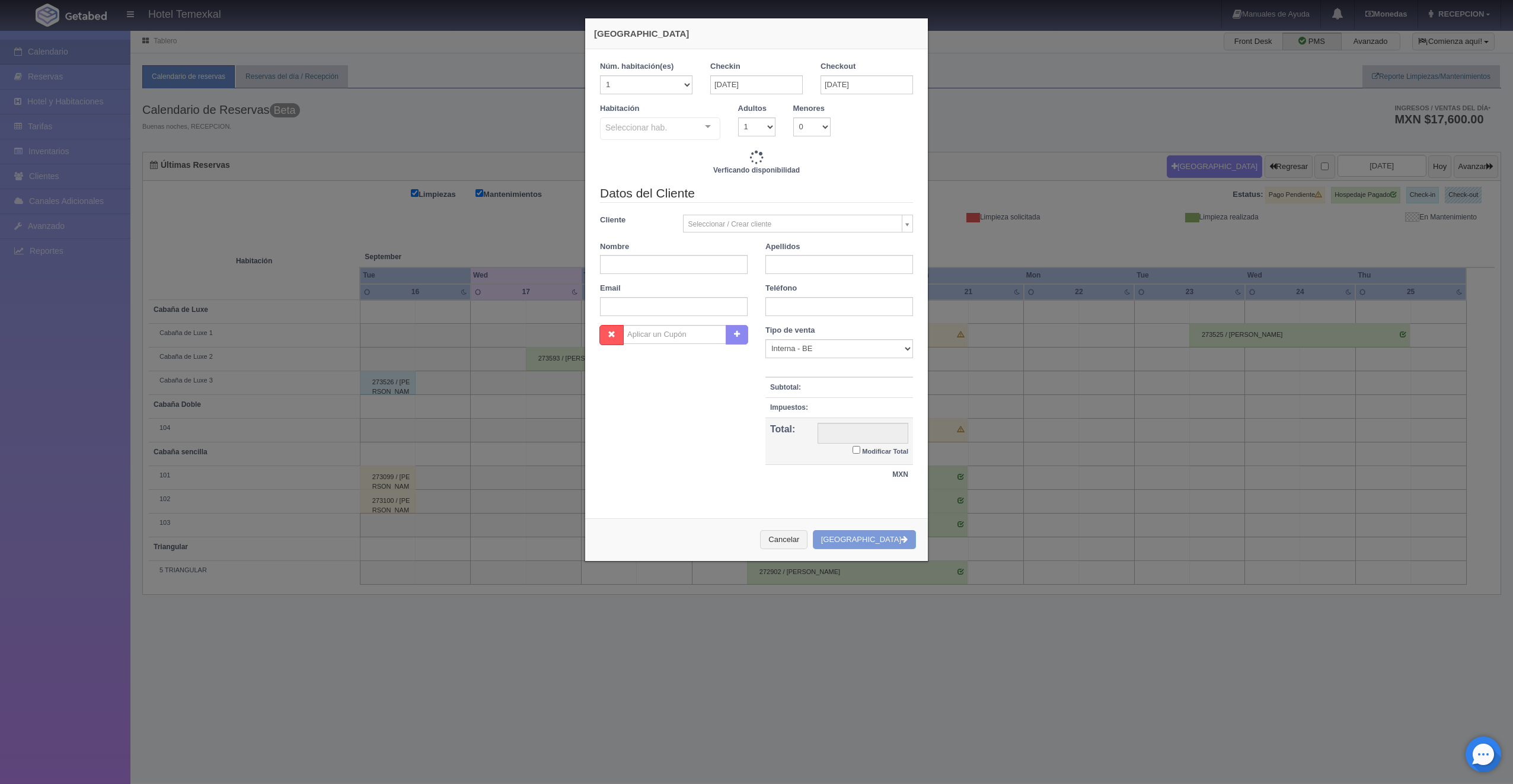
checkbox input "false"
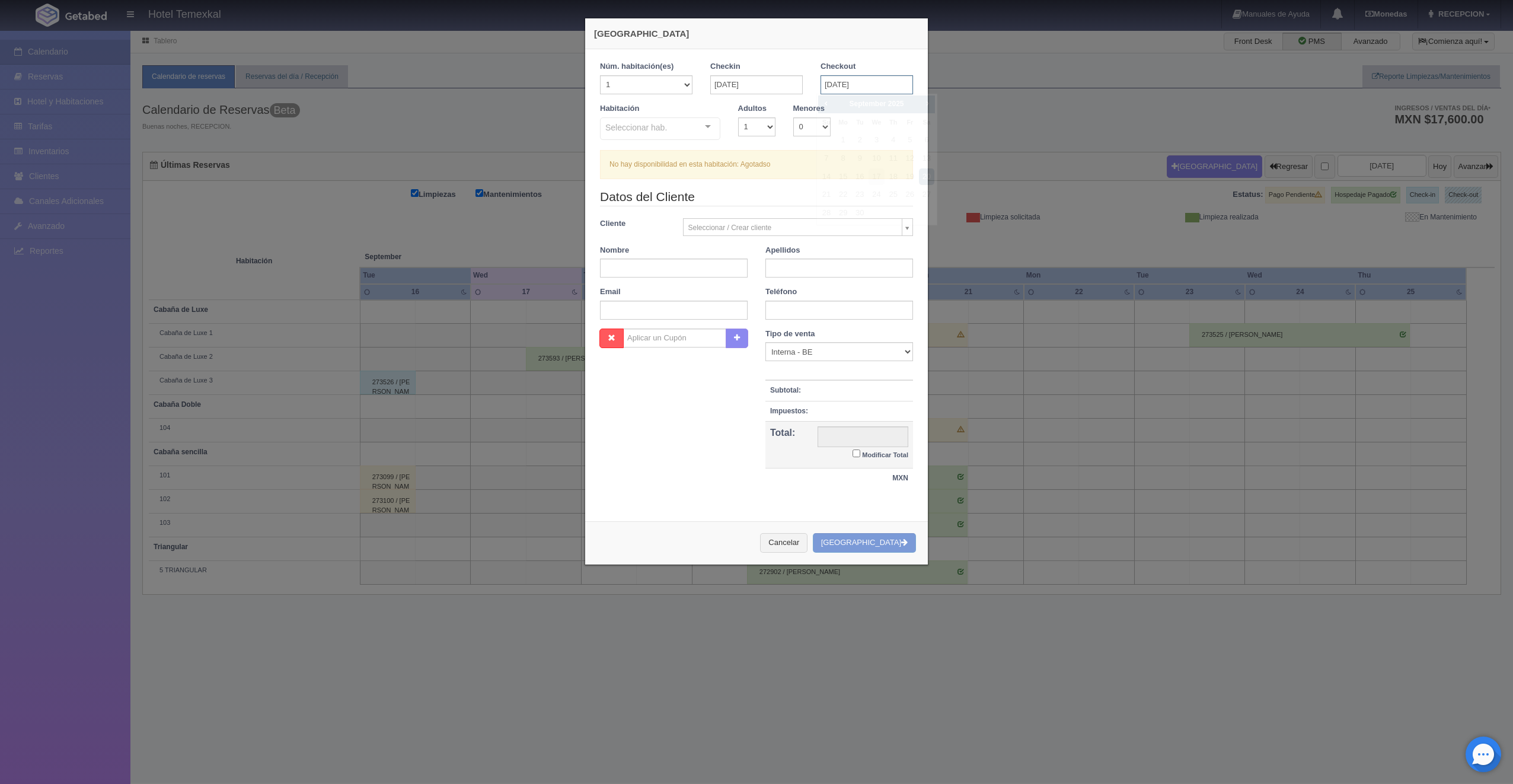
click at [850, 86] on input "20-09-2025" at bounding box center [867, 84] width 93 height 19
click at [827, 196] on link "21" at bounding box center [826, 194] width 15 height 17
type input "[DATE]"
click at [696, 129] on div "Seleccionar hab. Cabaña sencilla Cabaña sencilla - Sin asignar Triangular Trian…" at bounding box center [659, 129] width 120 height 24
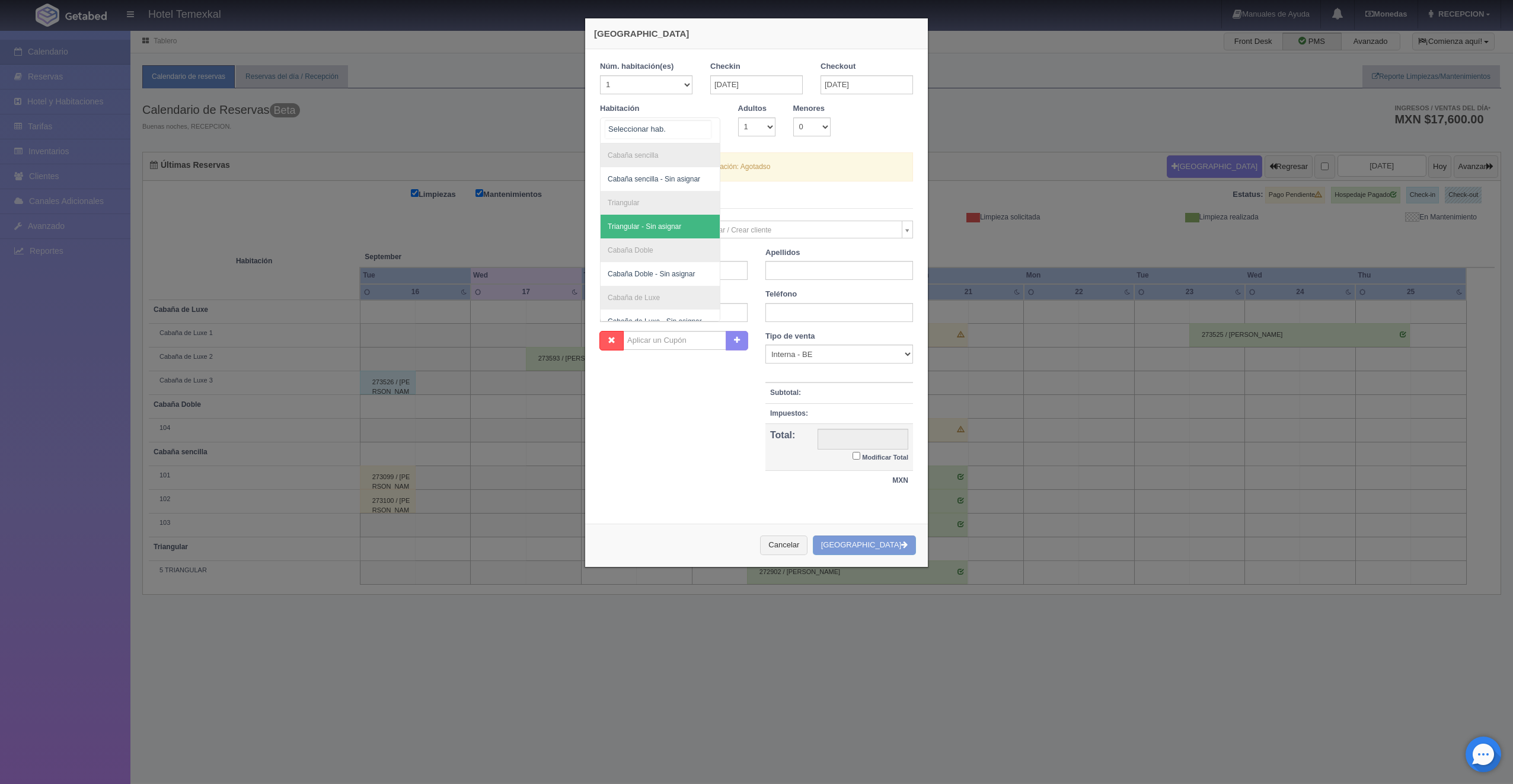
scroll to position [60, 0]
click at [667, 284] on span "Cabaña de Luxe 2" at bounding box center [660, 285] width 119 height 24
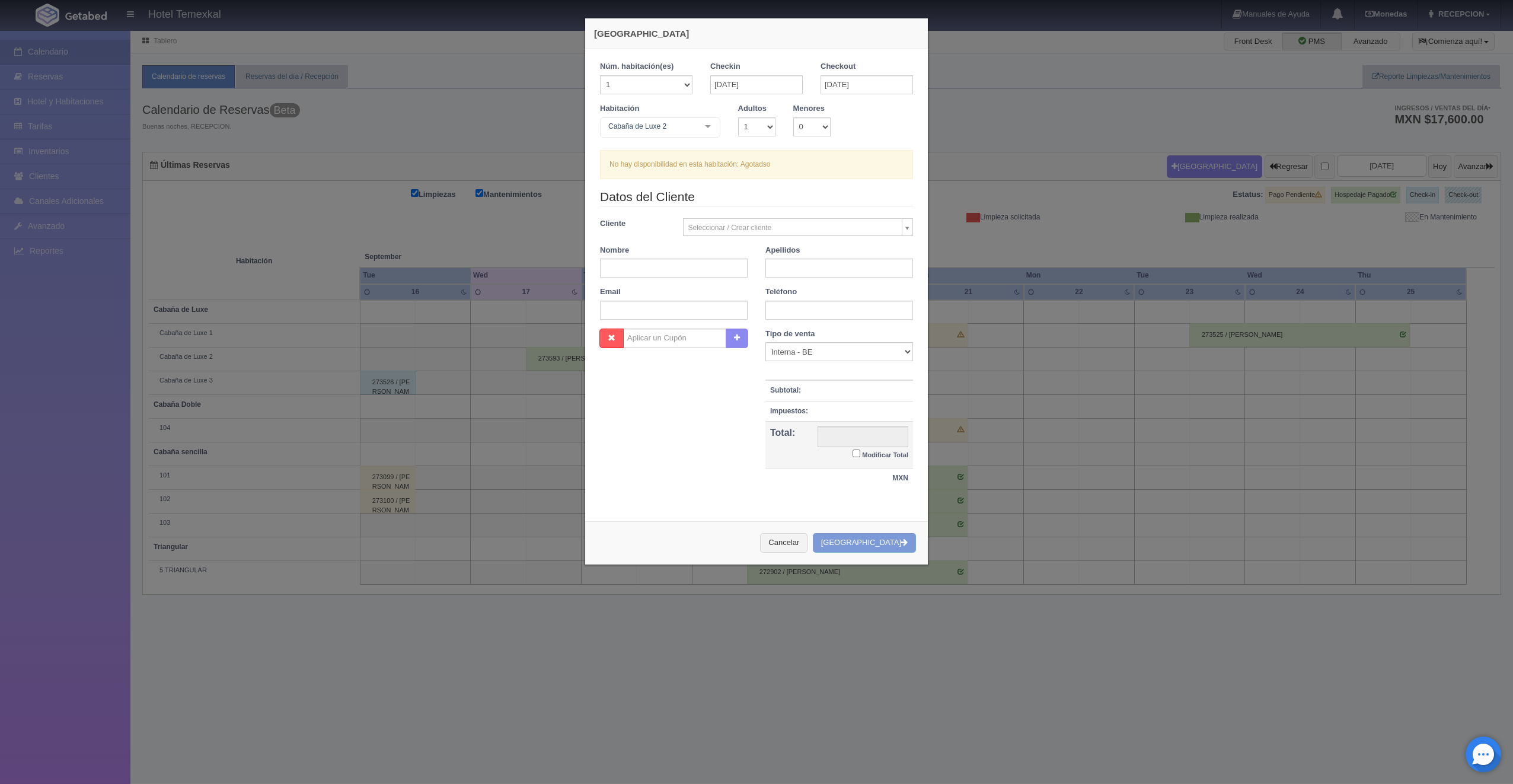
checkbox input "false"
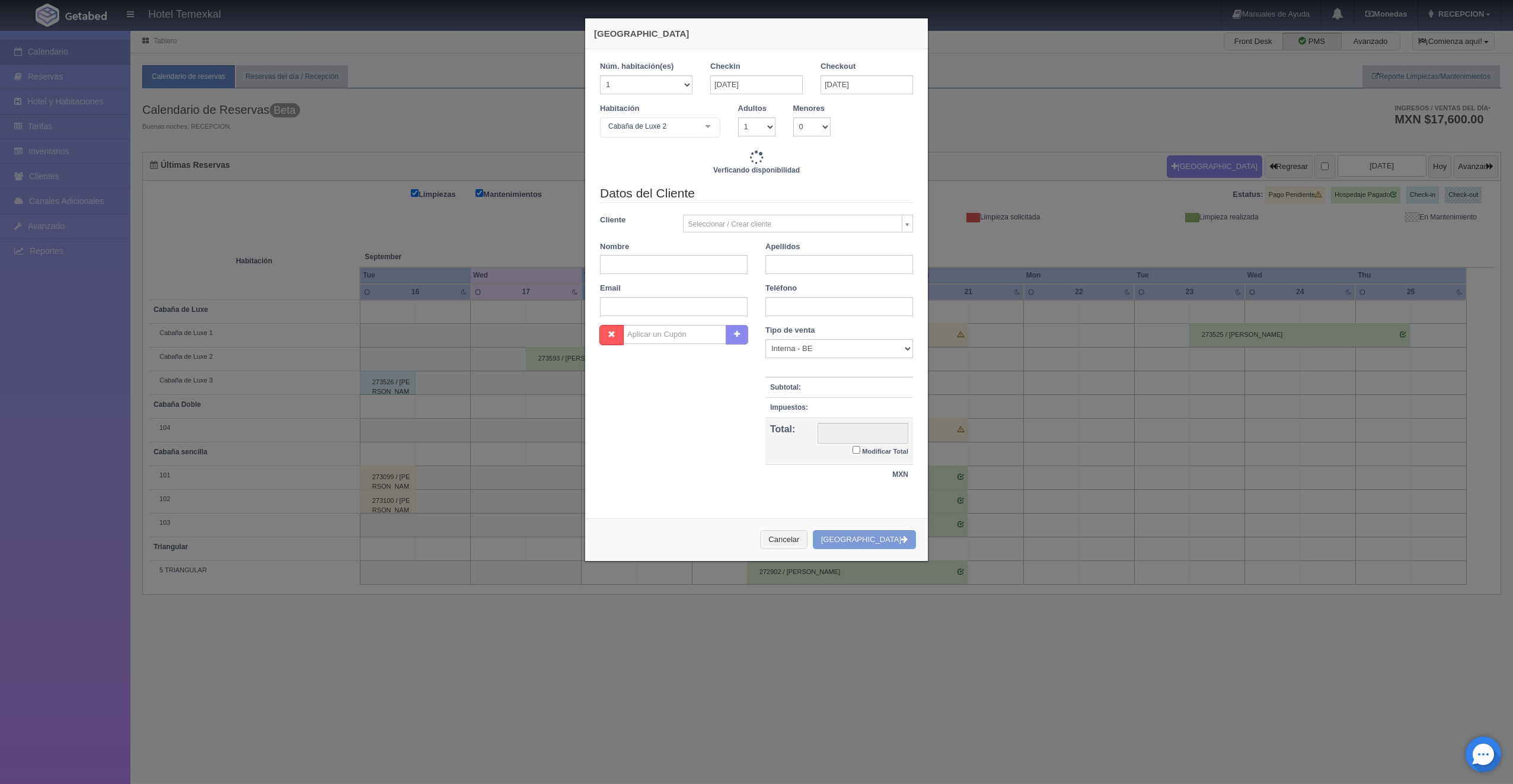
type input "12600.00"
checkbox input "false"
click at [704, 266] on input "text" at bounding box center [674, 264] width 148 height 19
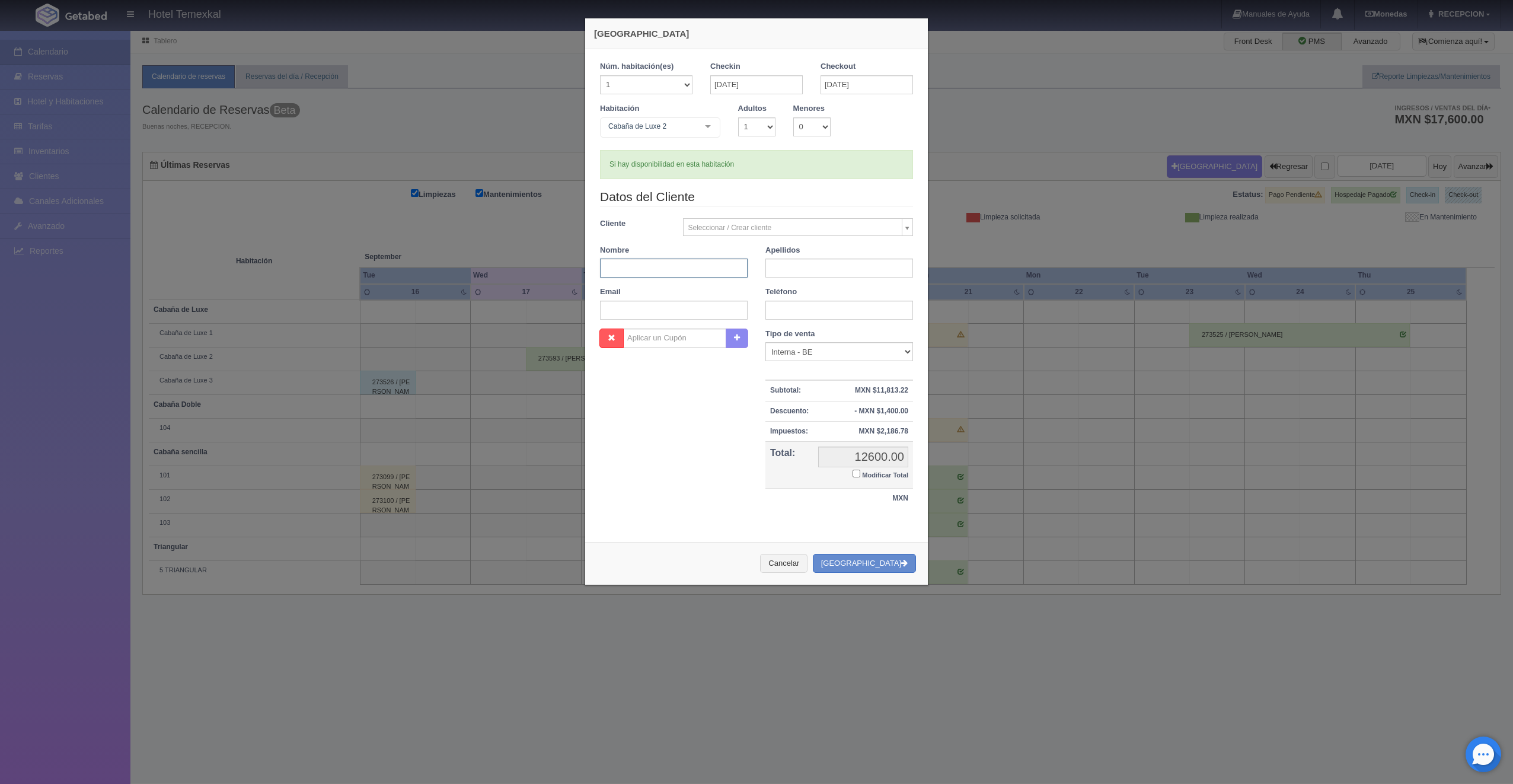
type input "X"
type input "[PERSON_NAME]"
click at [671, 447] on div "Nombre Cupón : Descuentos : Tipo de venta Correo Electronico Interna - BE Llama…" at bounding box center [756, 425] width 331 height 192
click at [853, 475] on input "Modificar Total" at bounding box center [856, 473] width 8 height 8
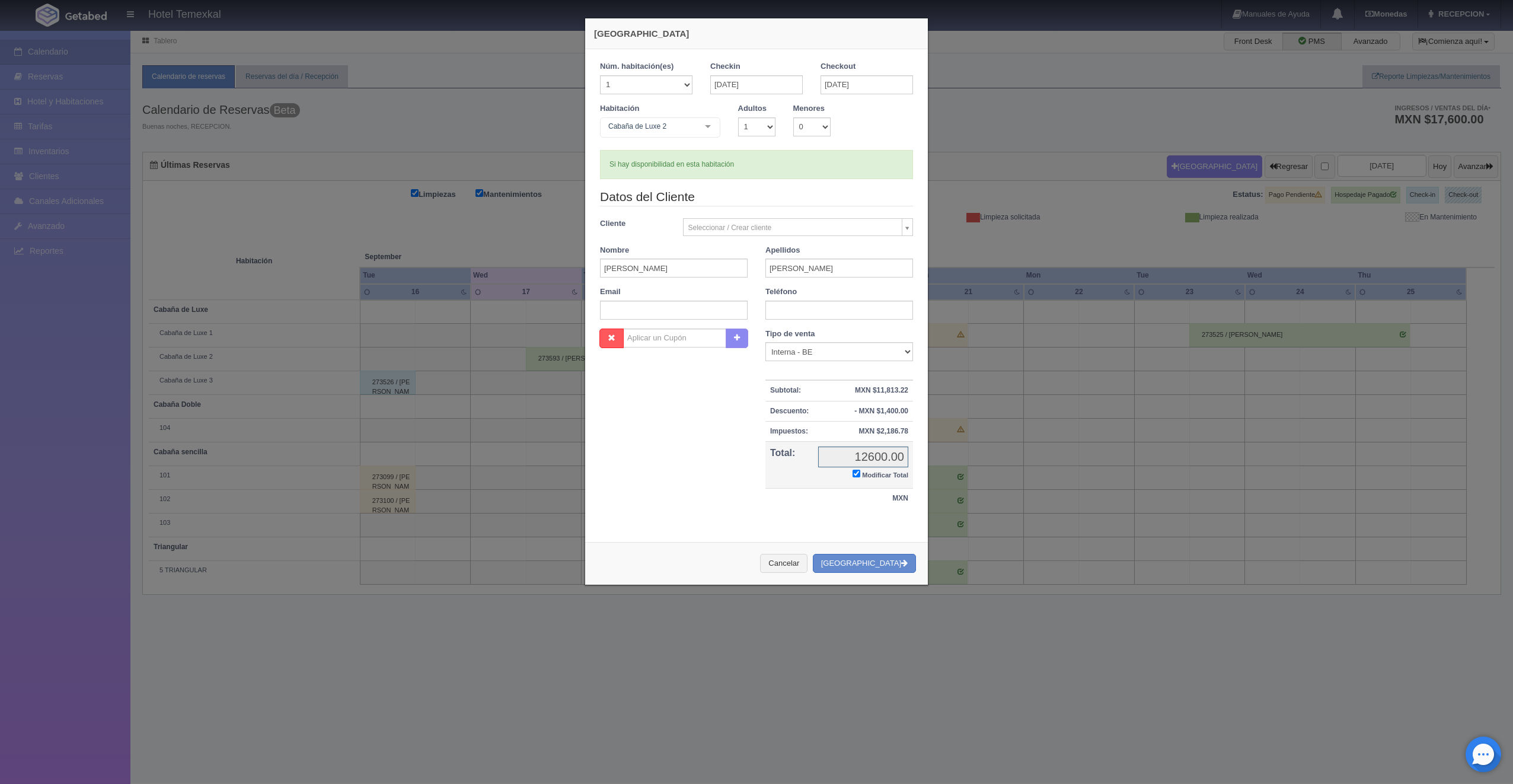
checkbox input "true"
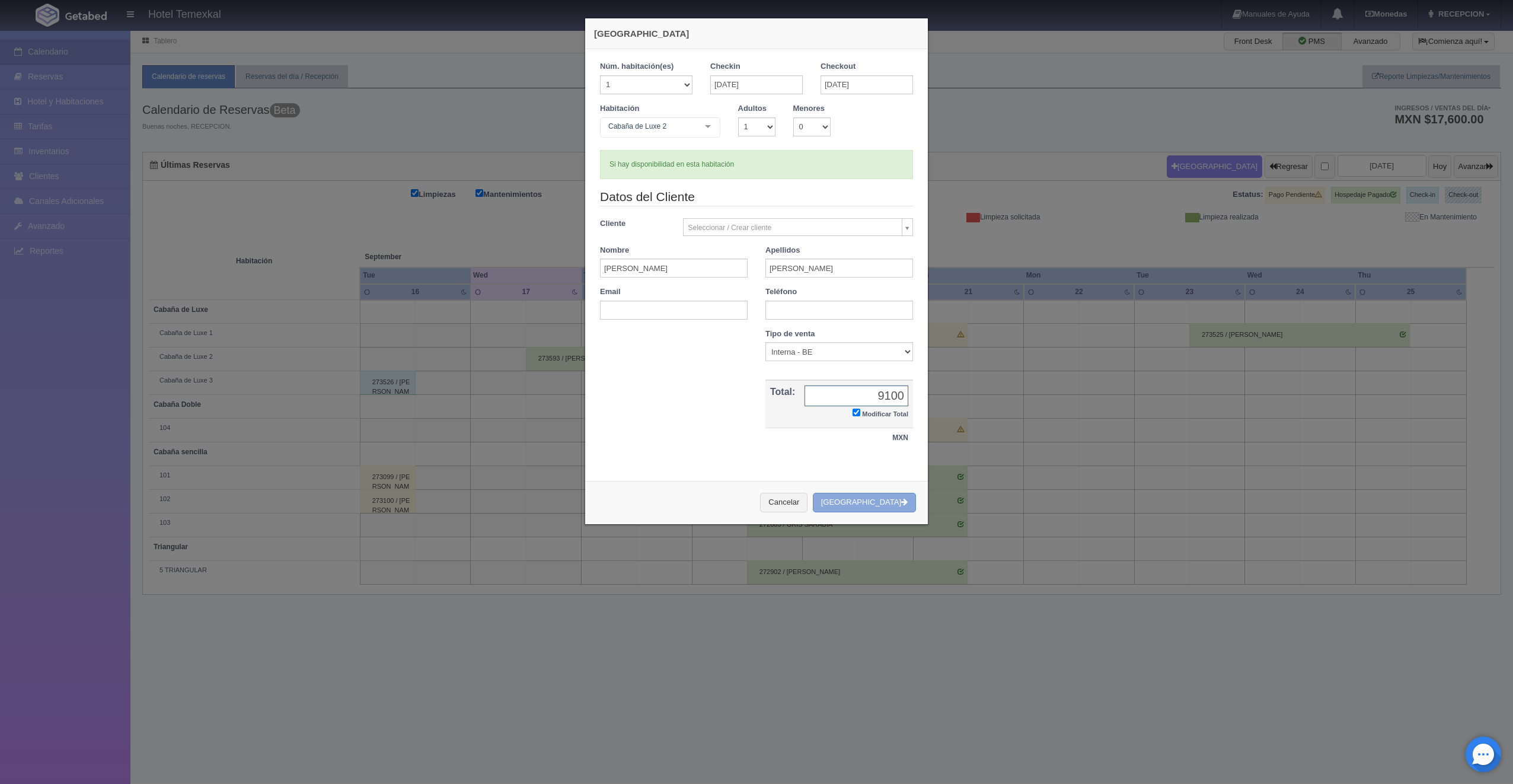
type input "9100"
click at [874, 505] on button "Crear Reserva" at bounding box center [864, 502] width 103 height 20
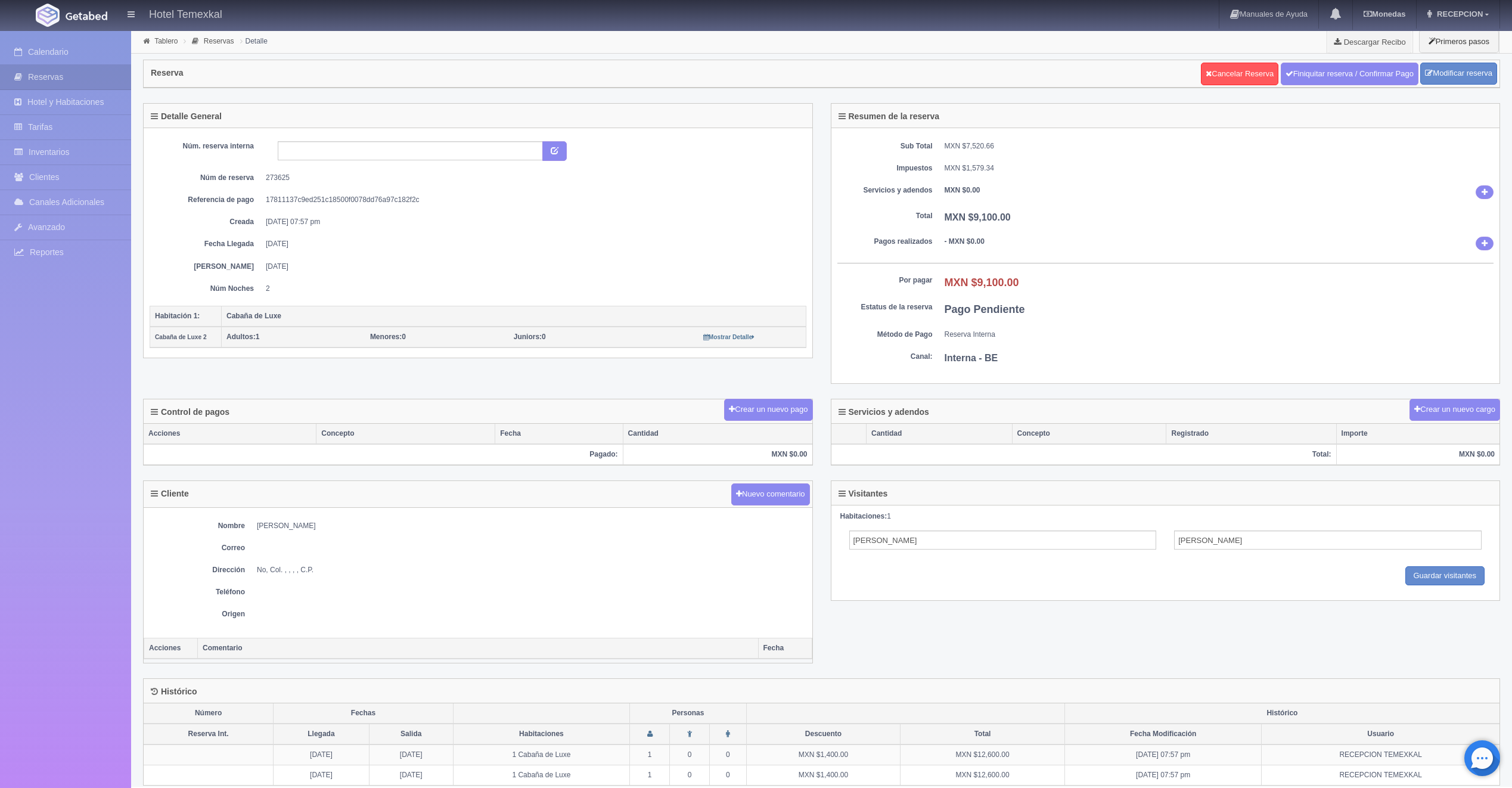
click at [764, 420] on div "Control de pagos Crear un nuevo pago" at bounding box center [477, 411] width 669 height 24
click at [781, 400] on button "Crear un nuevo pago" at bounding box center [768, 409] width 88 height 22
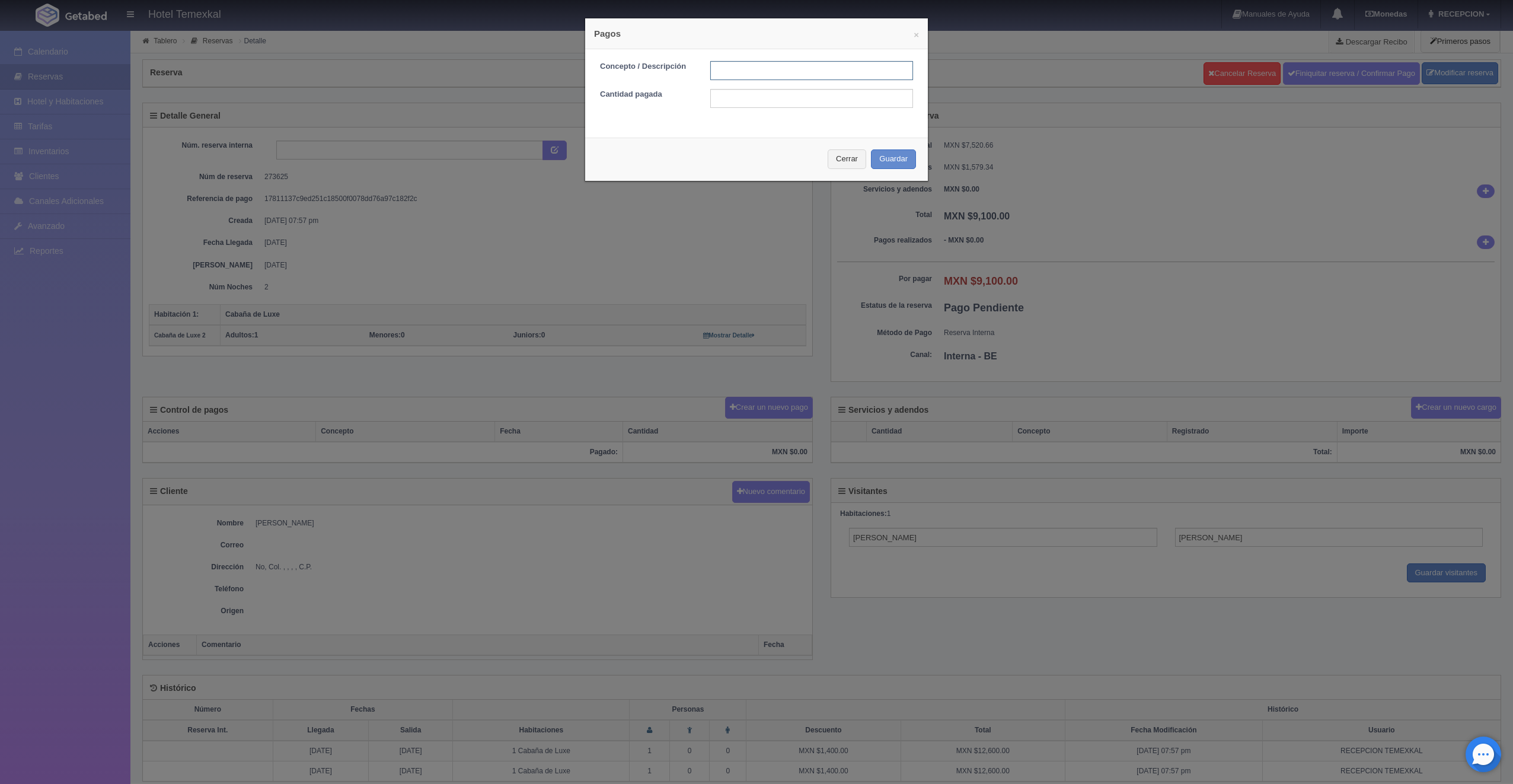
click at [747, 78] on input "text" at bounding box center [812, 70] width 203 height 19
type input "PRIMER ABONO"
click at [766, 104] on input "text" at bounding box center [812, 98] width 203 height 19
type input "520"
click at [655, 148] on div "Cerrar Guardar" at bounding box center [756, 159] width 343 height 44
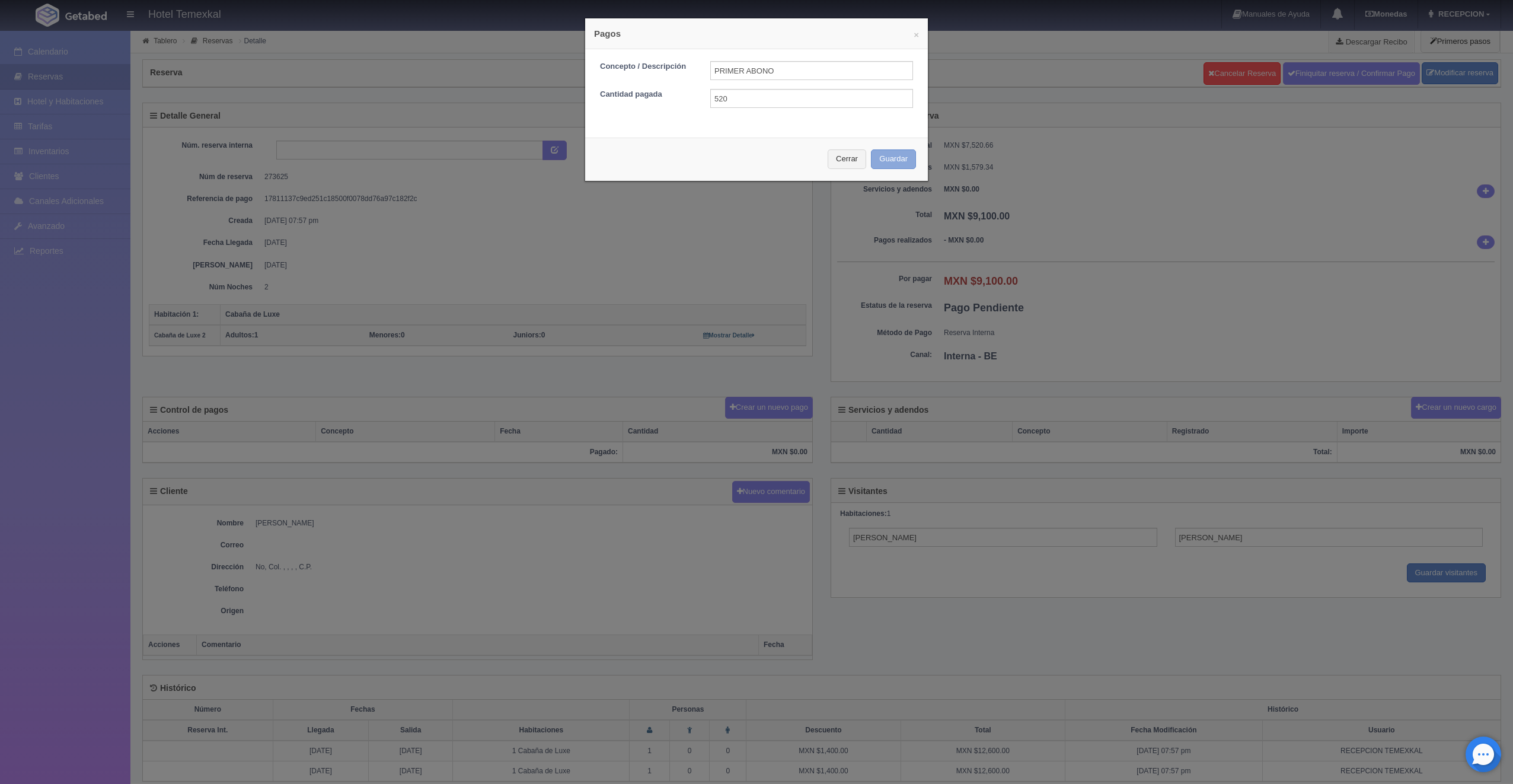
click at [892, 153] on button "Guardar" at bounding box center [893, 159] width 45 height 20
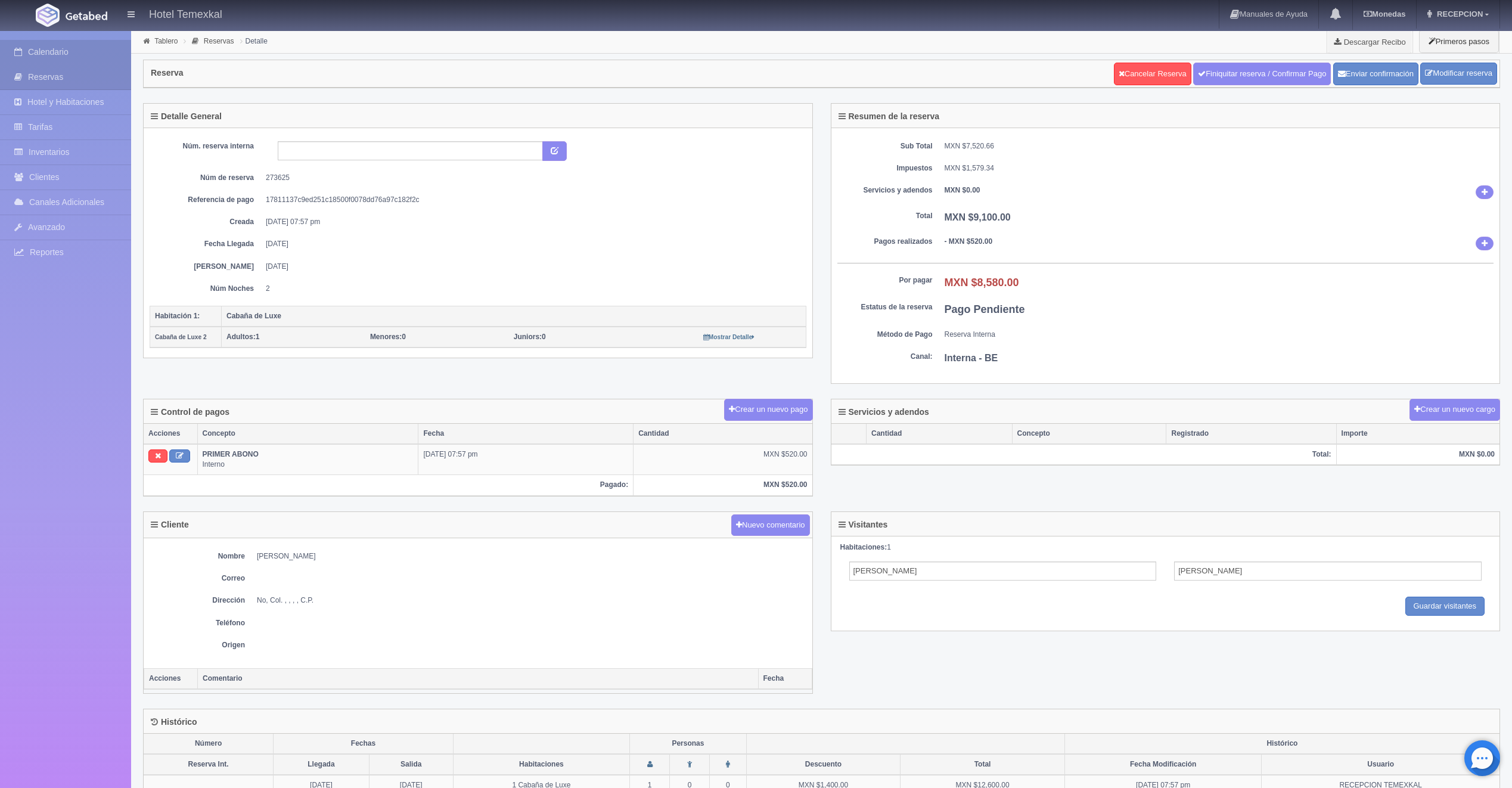
click at [59, 53] on link "Calendario" at bounding box center [65, 52] width 131 height 24
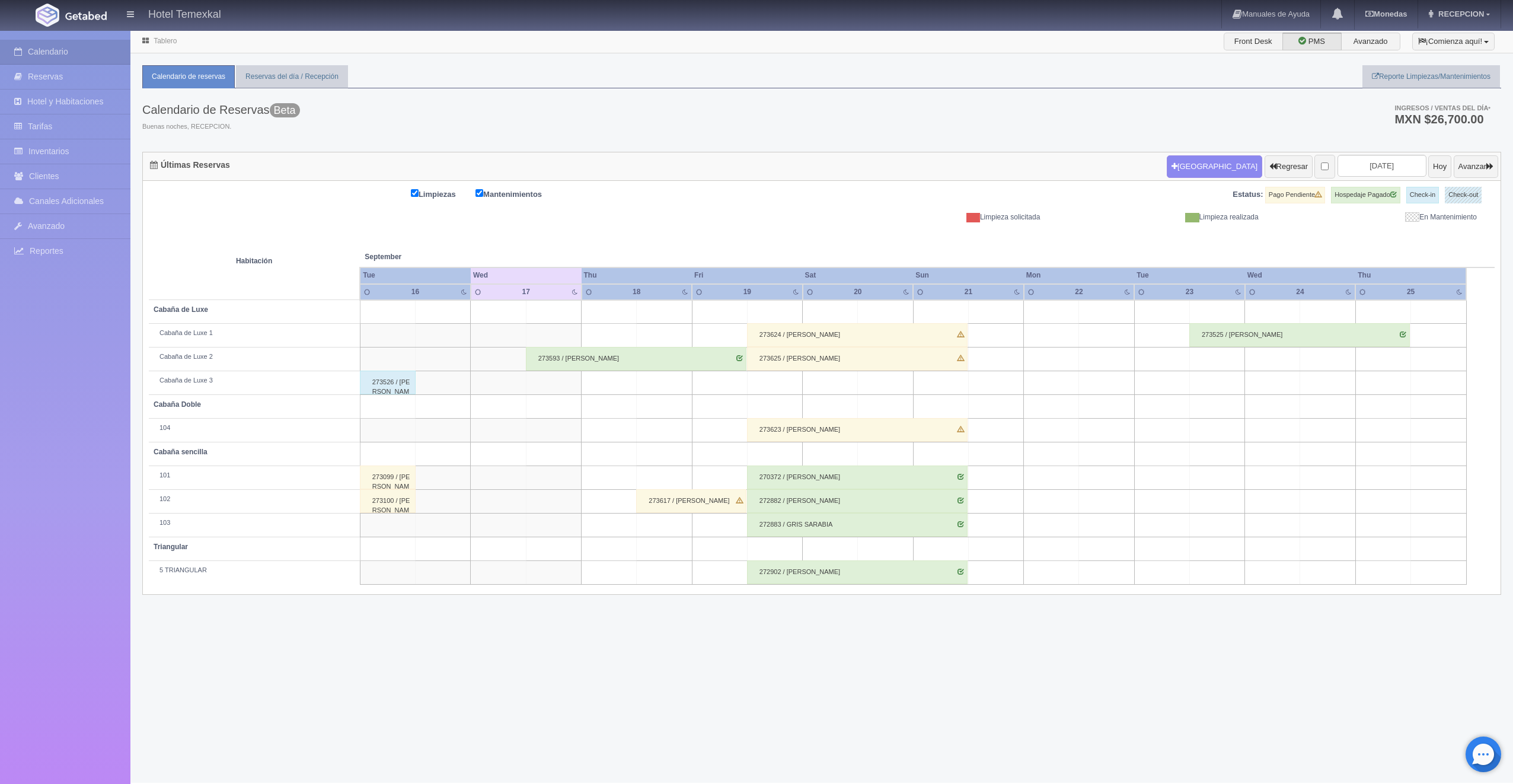
click at [789, 404] on td at bounding box center [774, 406] width 55 height 24
click at [783, 443] on button "Nueva Reserva" at bounding box center [778, 440] width 102 height 20
type input "19-09-2025"
type input "20-09-2025"
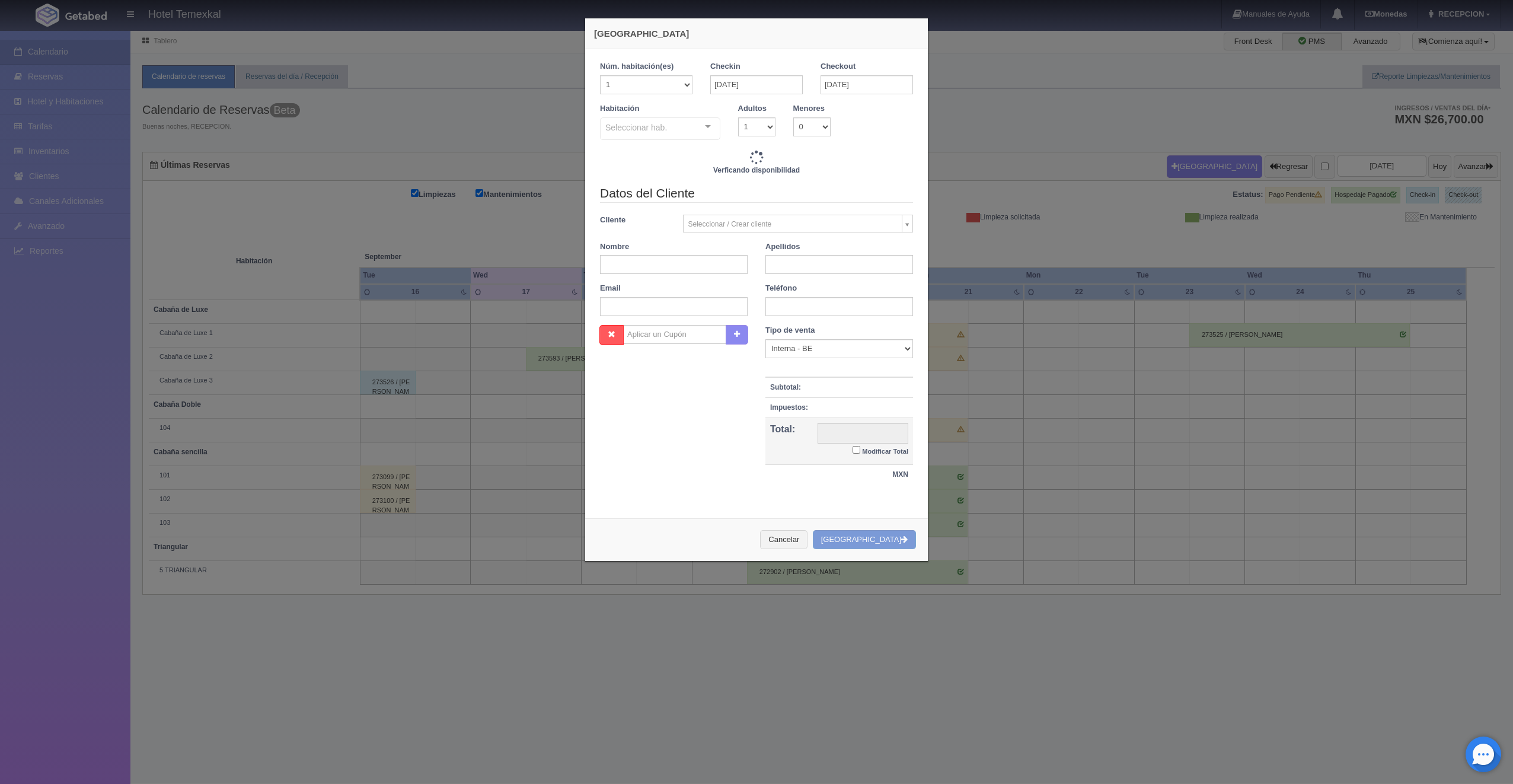
checkbox input "false"
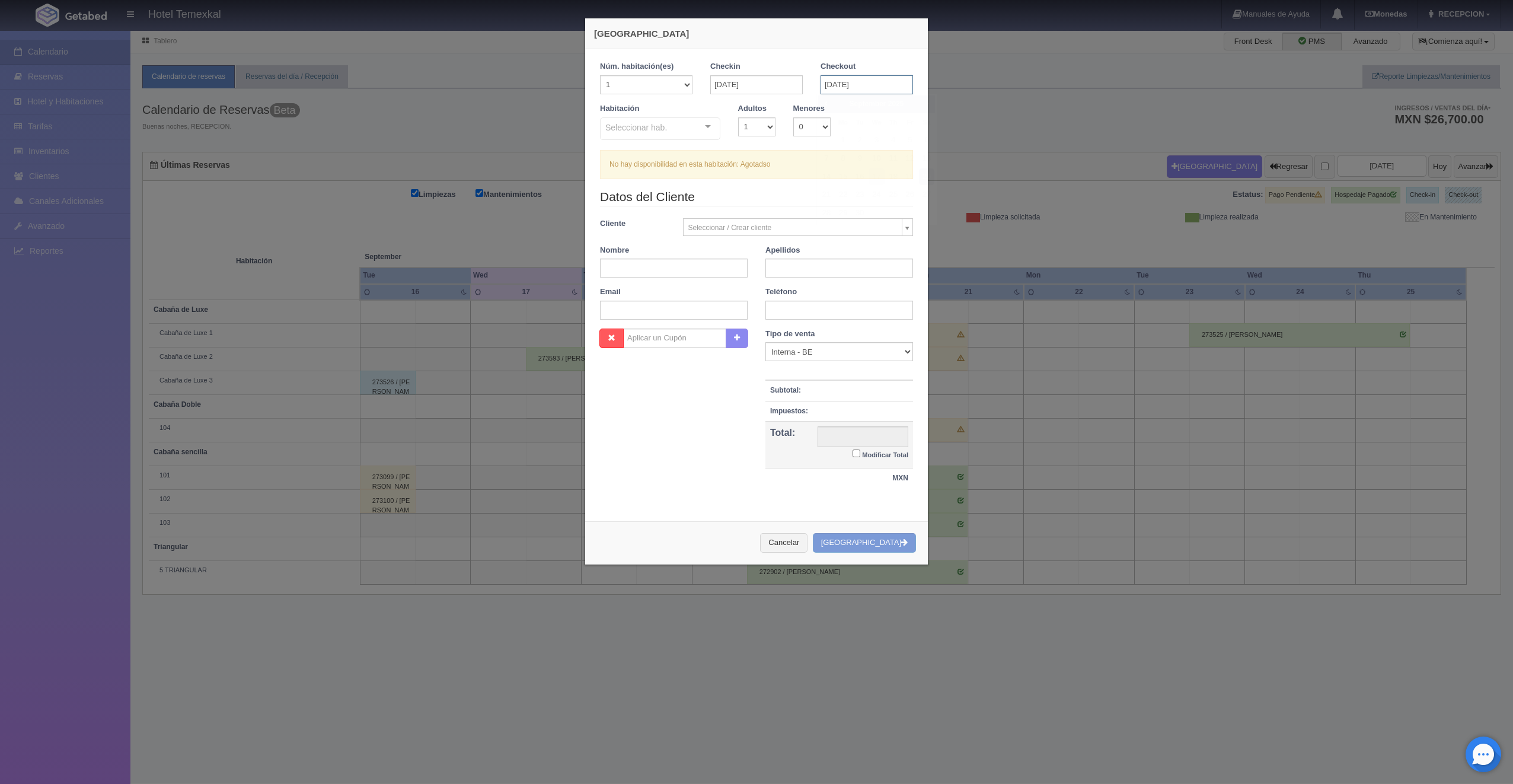
click at [874, 89] on input "20-09-2025" at bounding box center [867, 84] width 93 height 19
click at [832, 191] on link "21" at bounding box center [826, 194] width 15 height 17
type input "21-09-2025"
click at [697, 128] on div "Seleccionar hab. Cabaña sencilla Cabaña sencilla - Sin asignar Triangular Trian…" at bounding box center [659, 129] width 120 height 24
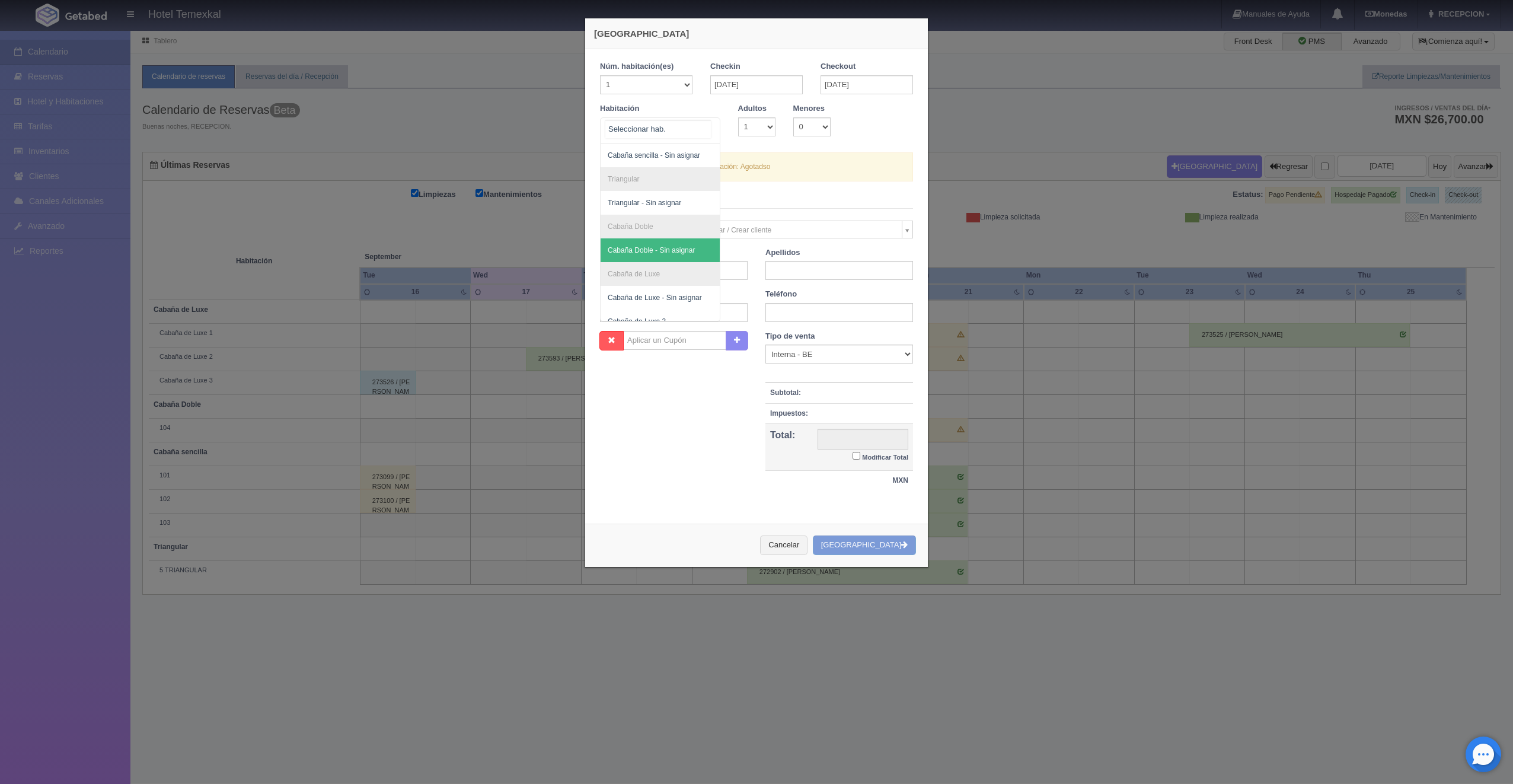
scroll to position [37, 0]
click at [667, 310] on span "Cabaña de Luxe 3" at bounding box center [660, 308] width 119 height 24
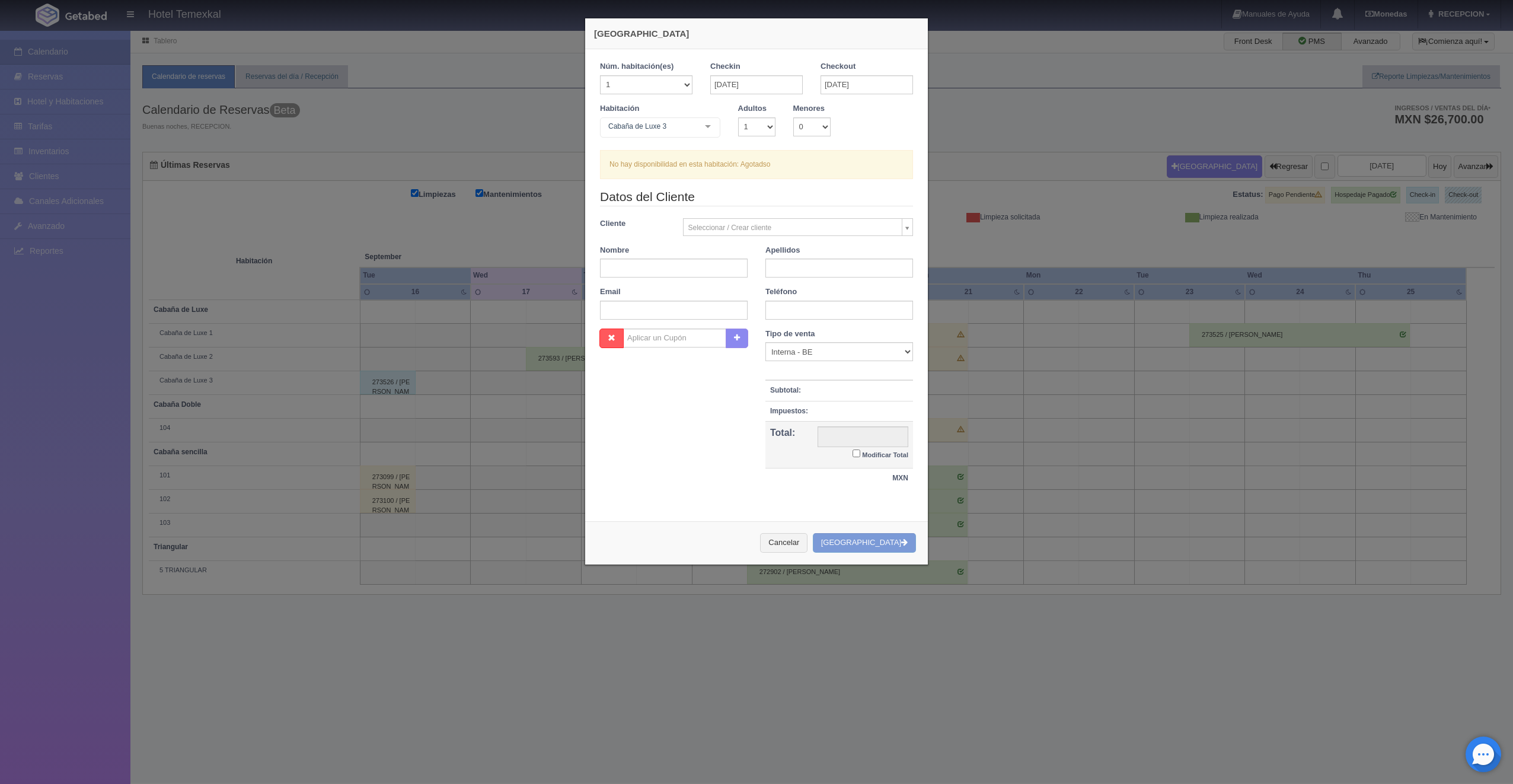
checkbox input "false"
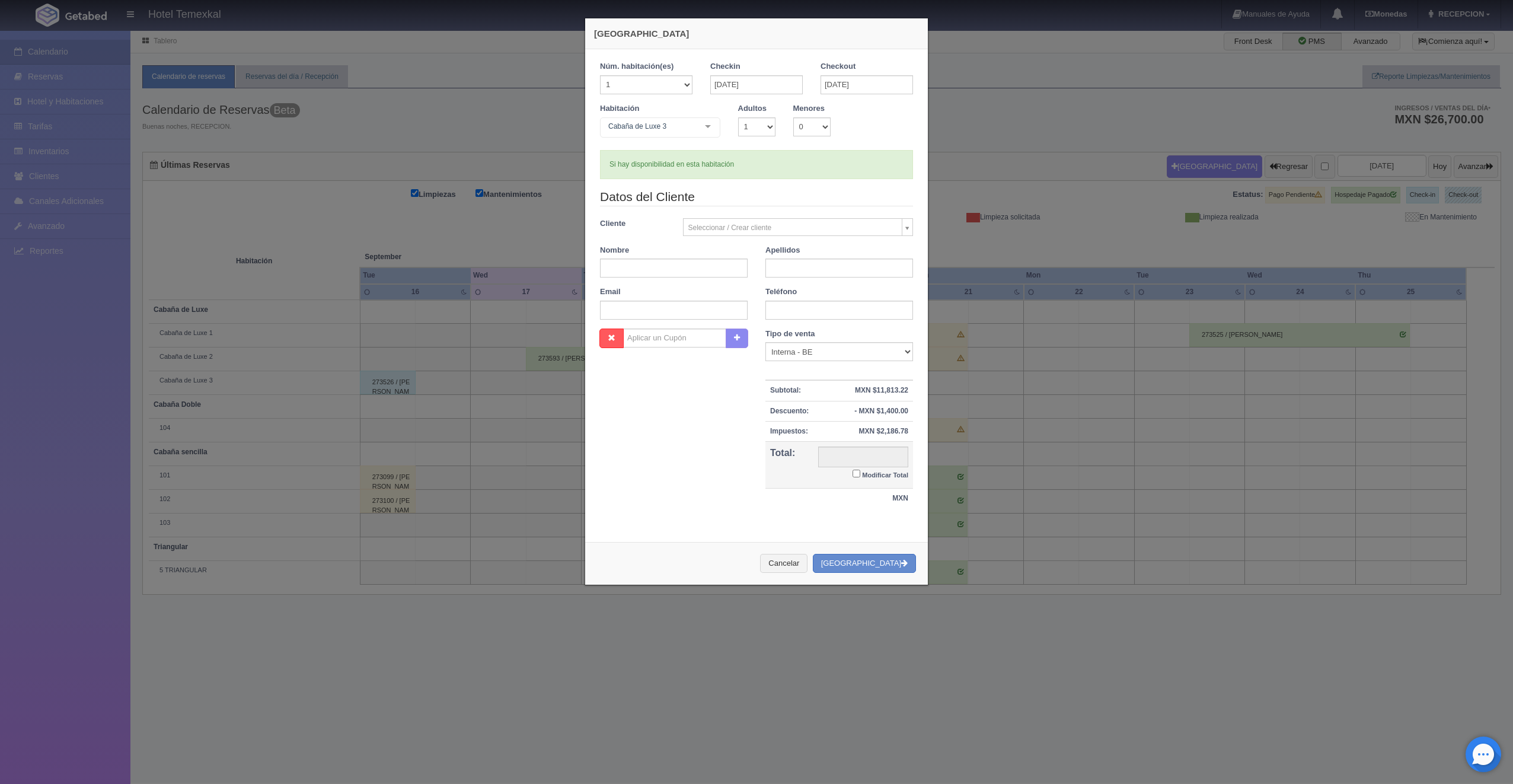
type input "12600.00"
checkbox input "false"
click at [674, 274] on input "text" at bounding box center [674, 267] width 148 height 19
type input "CARLOS"
type input "BURGAIN"
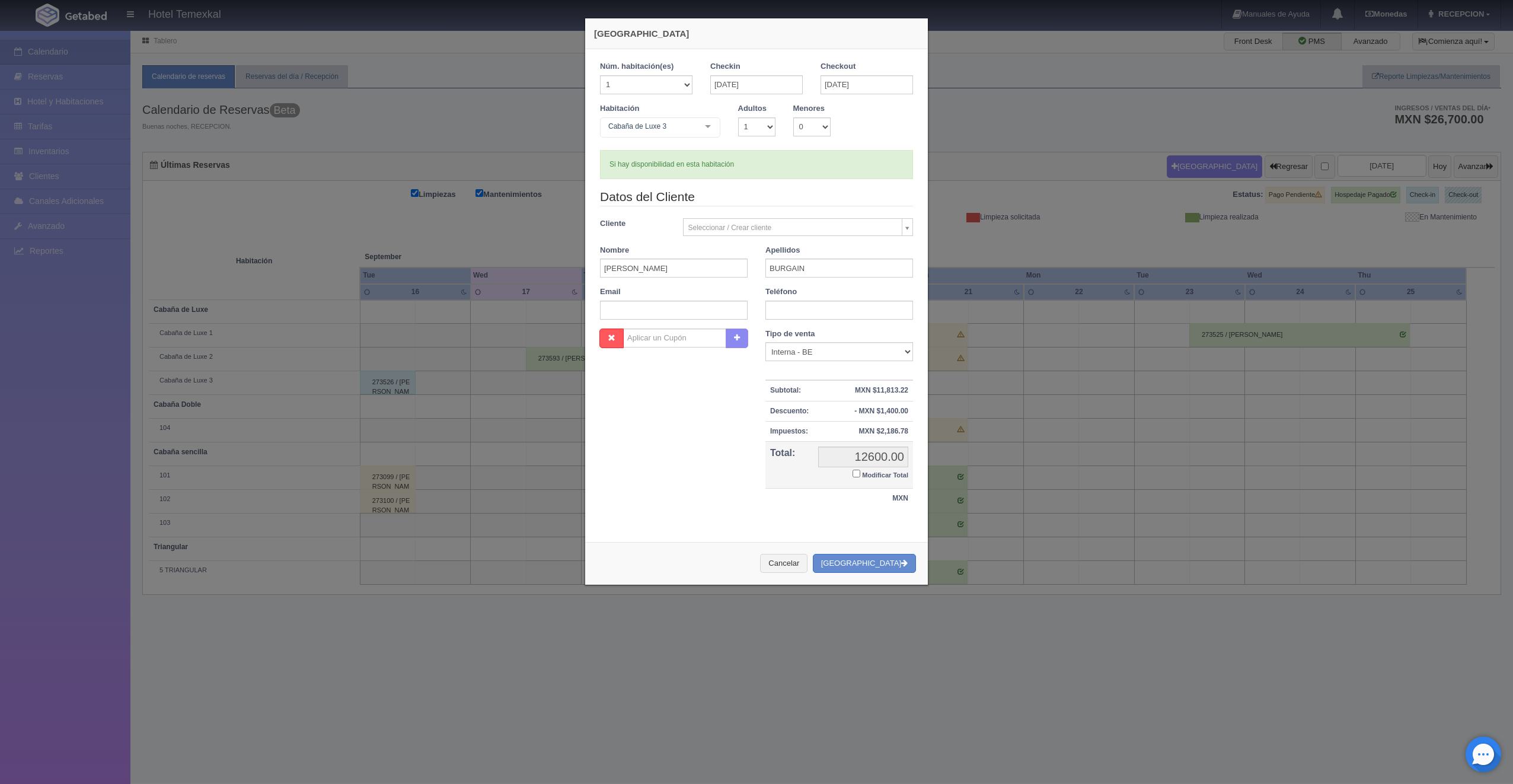
click at [862, 476] on small "Modificar Total" at bounding box center [885, 475] width 46 height 7
click at [858, 476] on input "Modificar Total" at bounding box center [856, 473] width 8 height 8
checkbox input "true"
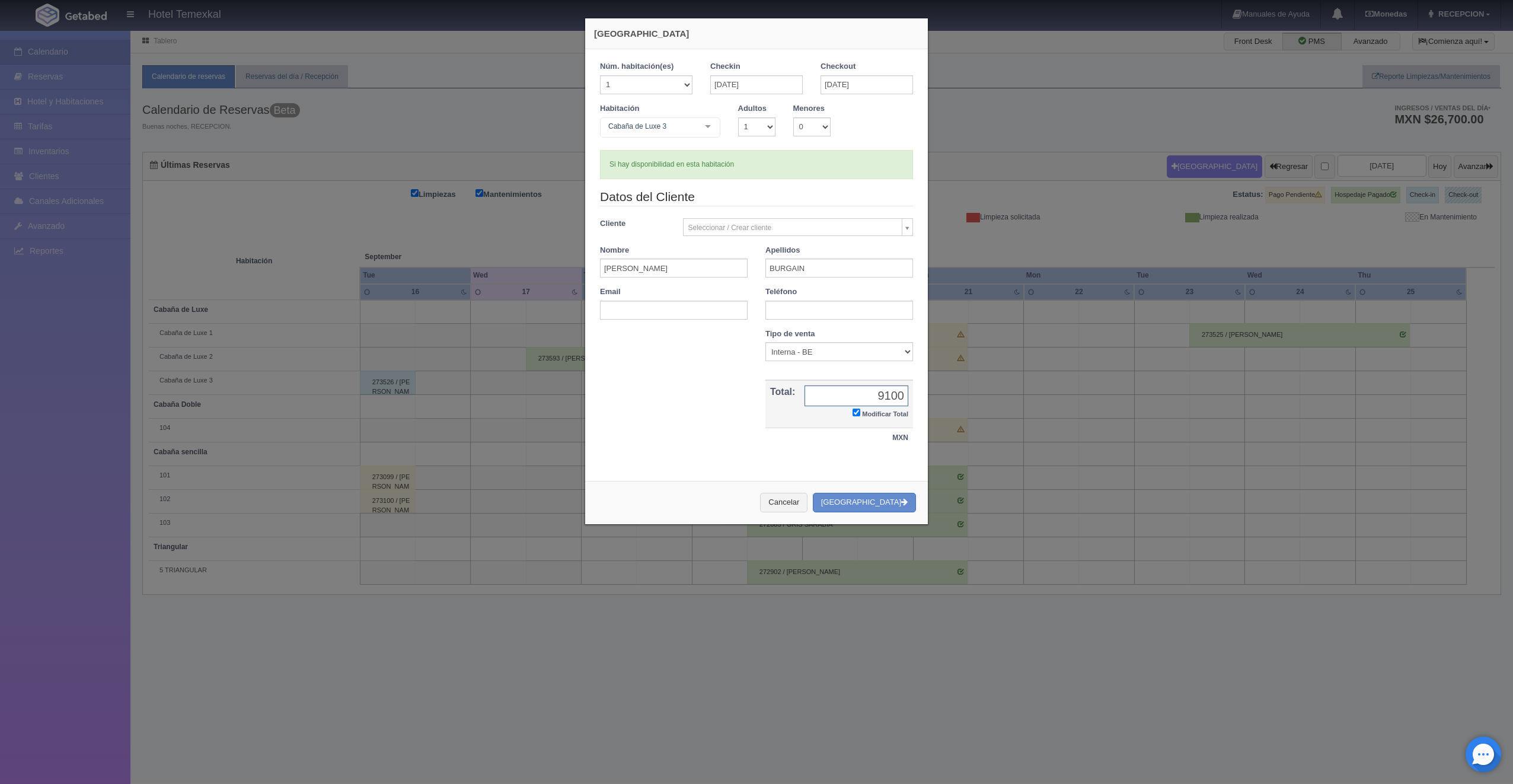
type input "9100"
click at [870, 508] on button "Crear Reserva" at bounding box center [864, 502] width 103 height 20
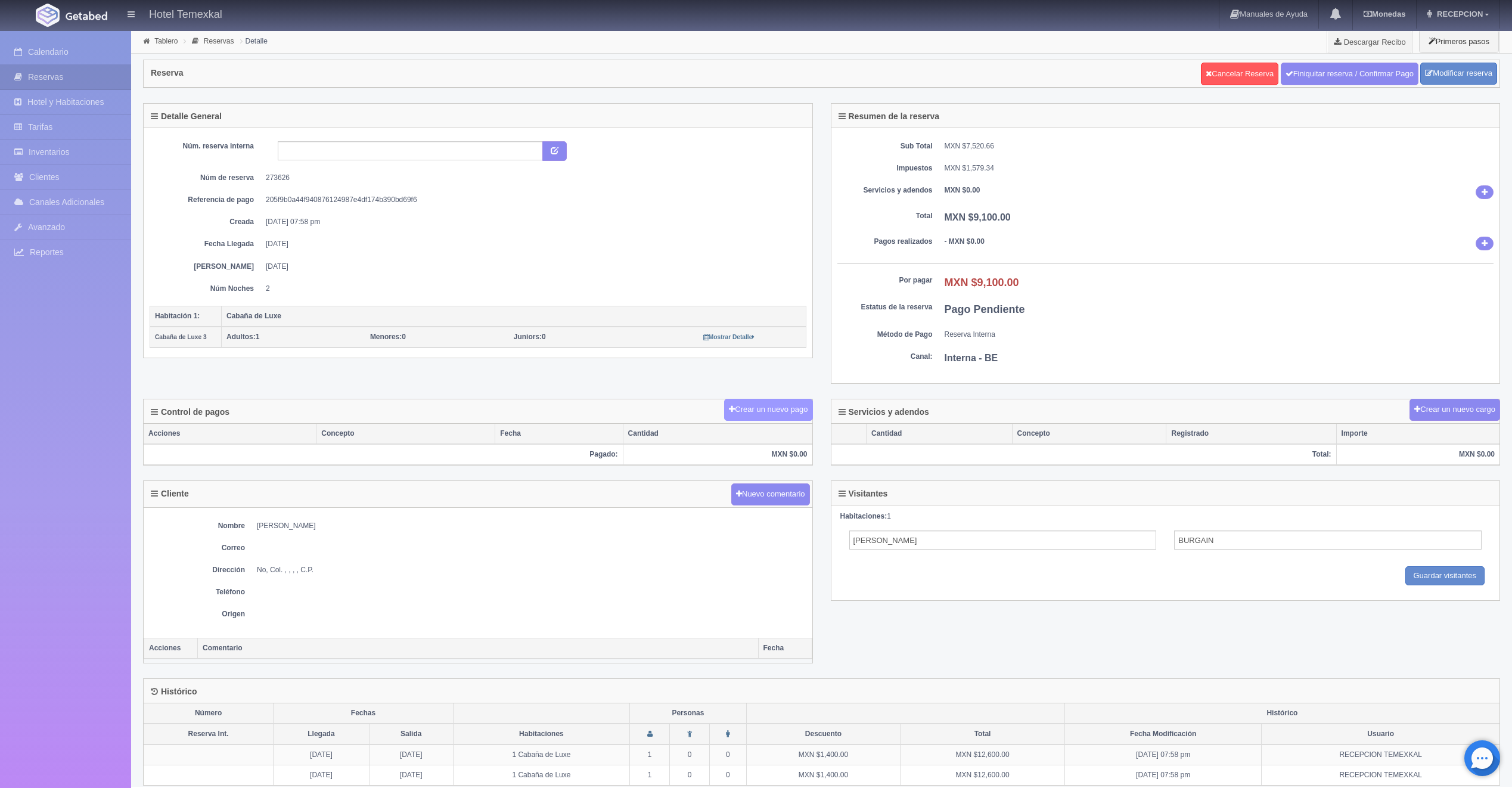
click at [769, 407] on button "Crear un nuevo pago" at bounding box center [768, 409] width 88 height 22
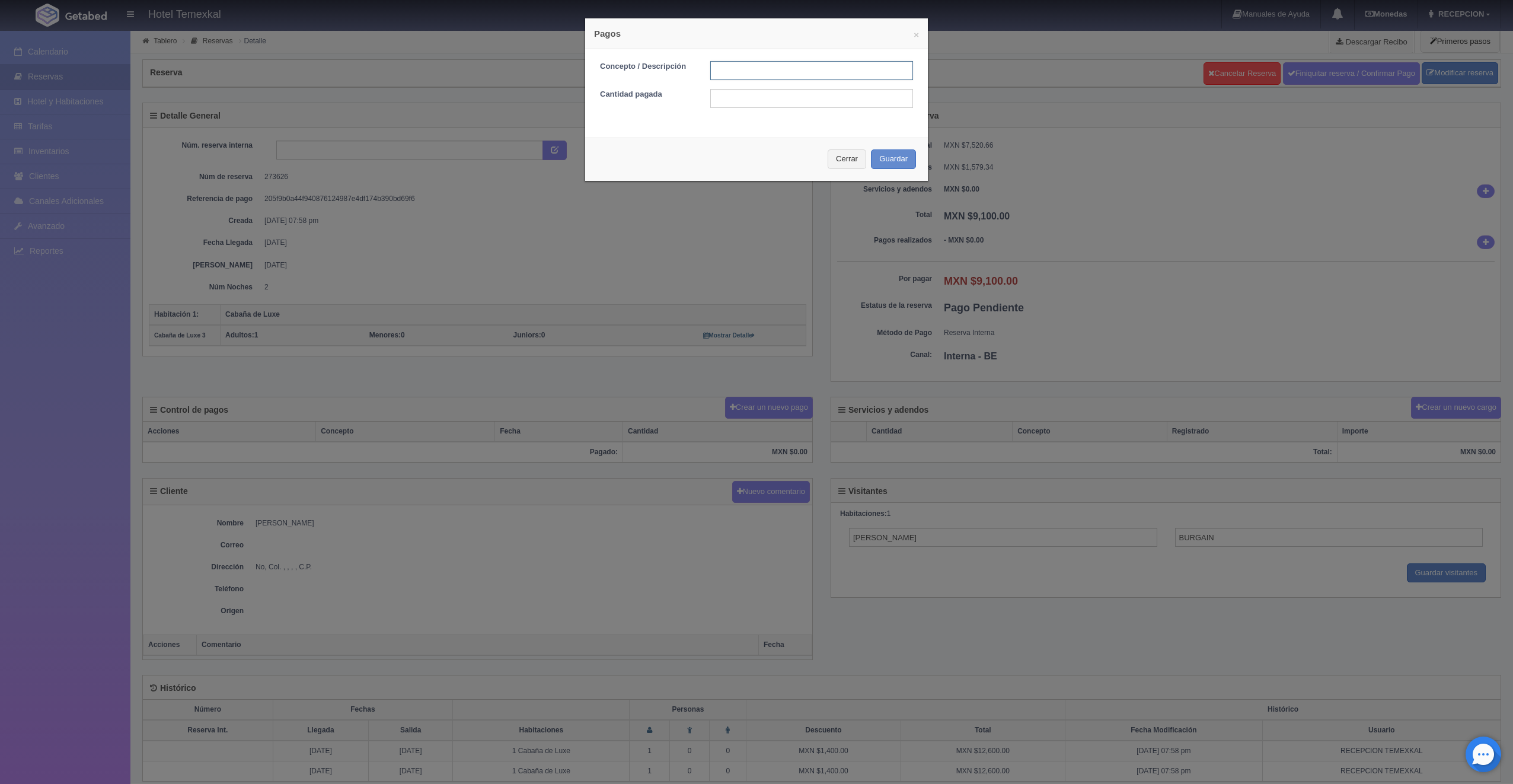
click at [725, 74] on input "text" at bounding box center [812, 70] width 203 height 19
type input "PRIMER ABONO"
click at [750, 102] on input "text" at bounding box center [812, 98] width 203 height 19
type input "4550"
click at [890, 160] on button "Guardar" at bounding box center [893, 159] width 45 height 20
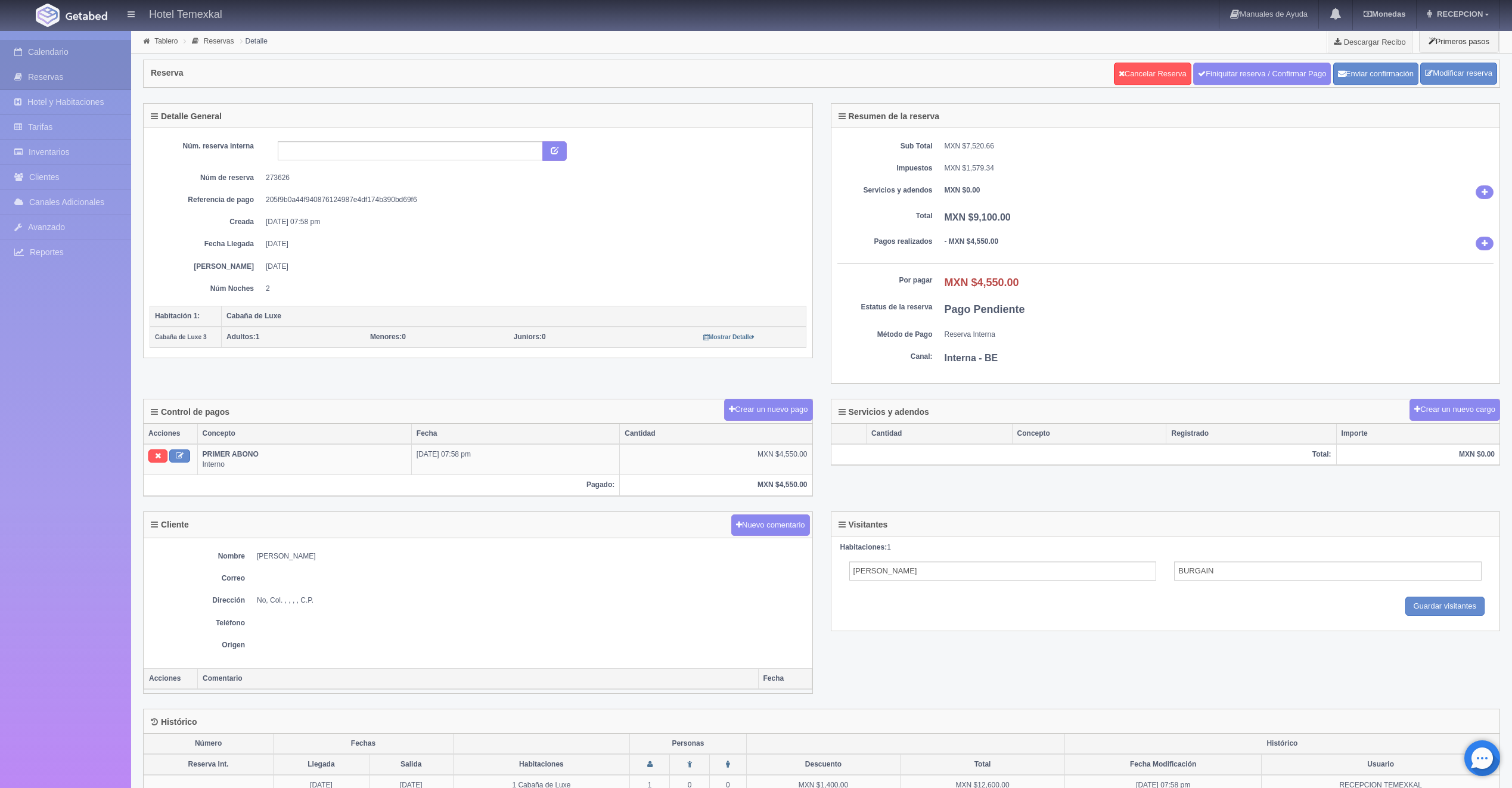
click at [63, 52] on link "Calendario" at bounding box center [65, 52] width 131 height 24
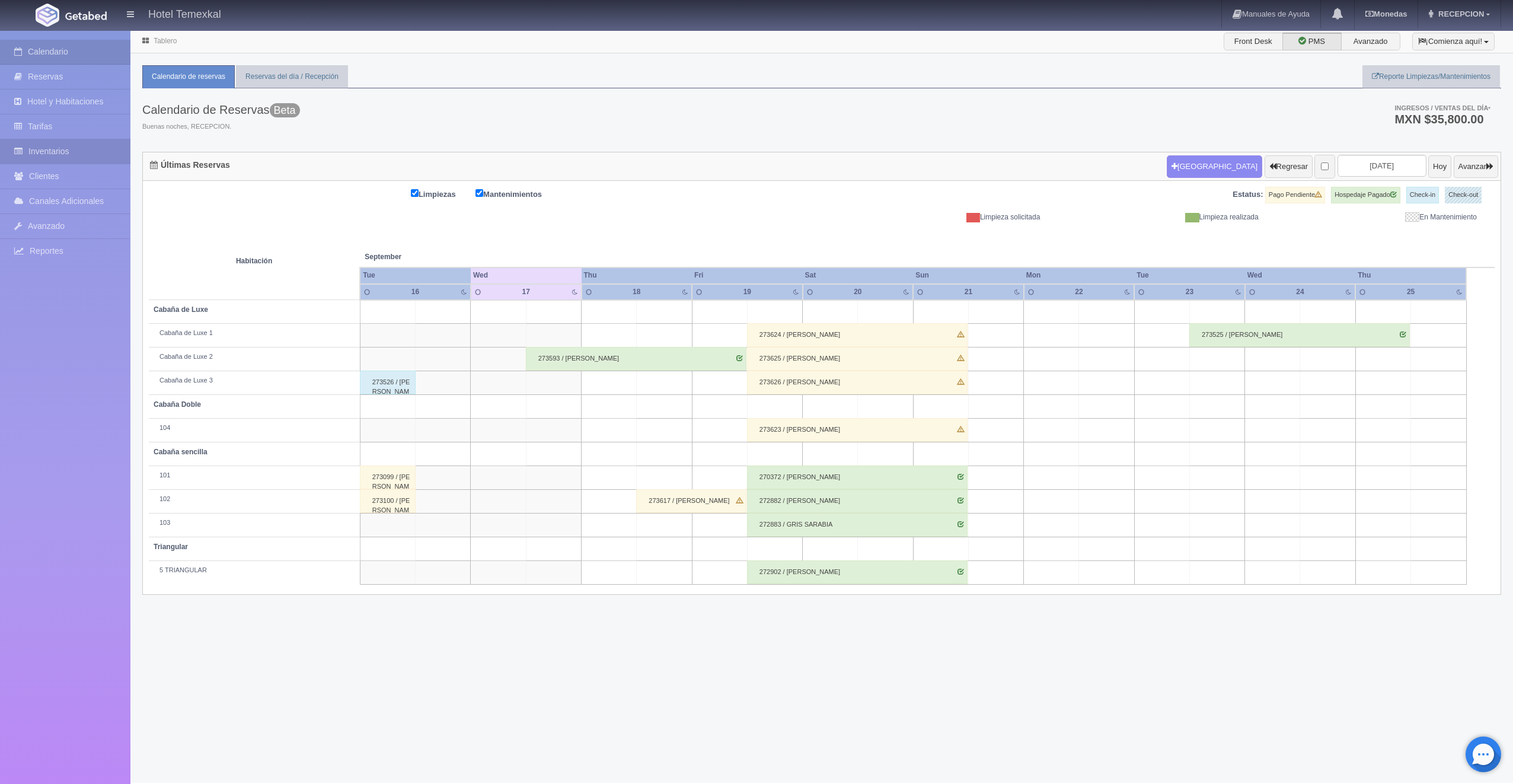
click at [54, 152] on link "Inventarios" at bounding box center [65, 151] width 130 height 24
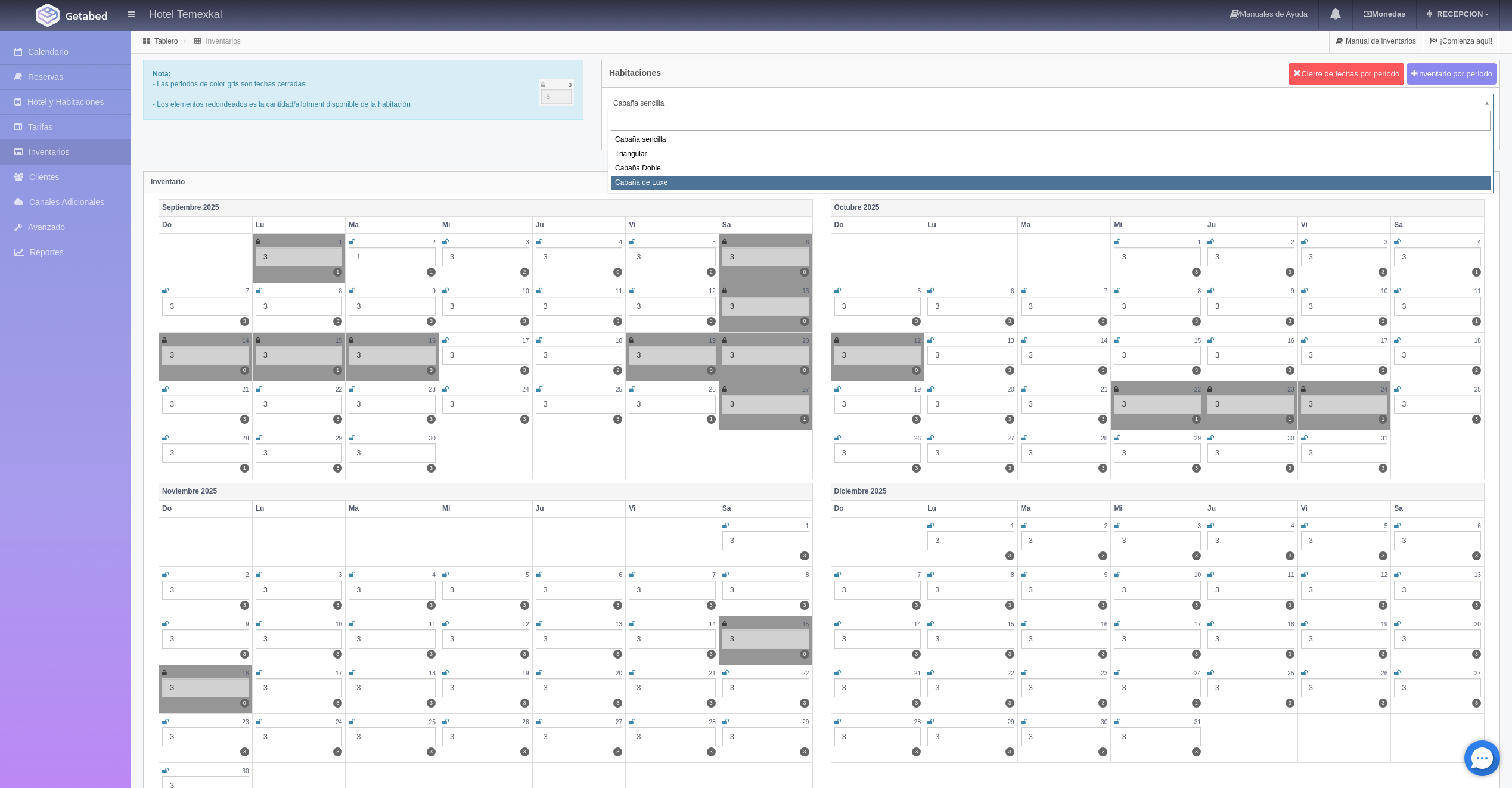
select select "2121"
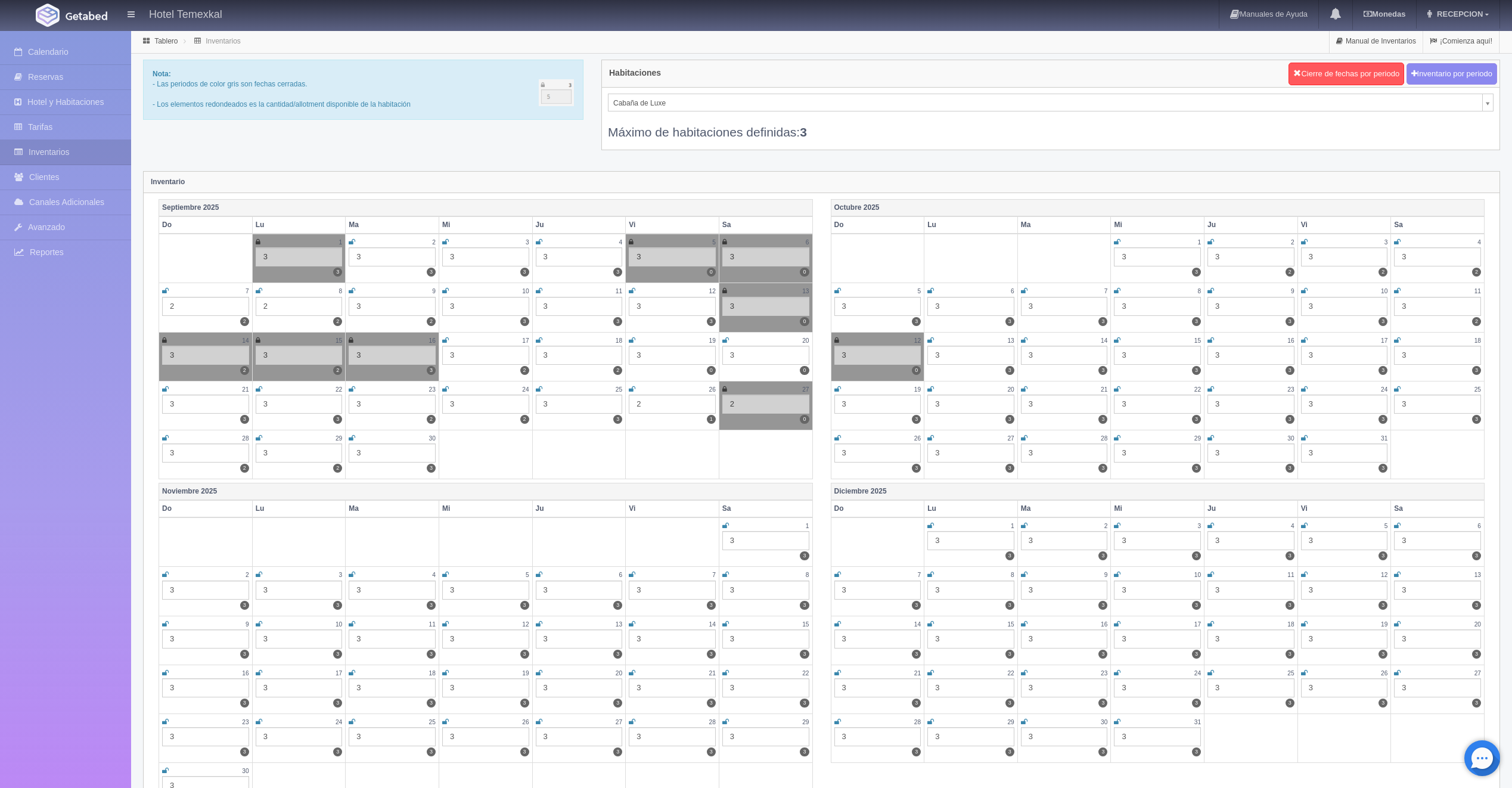
click at [633, 341] on icon at bounding box center [631, 340] width 6 height 7
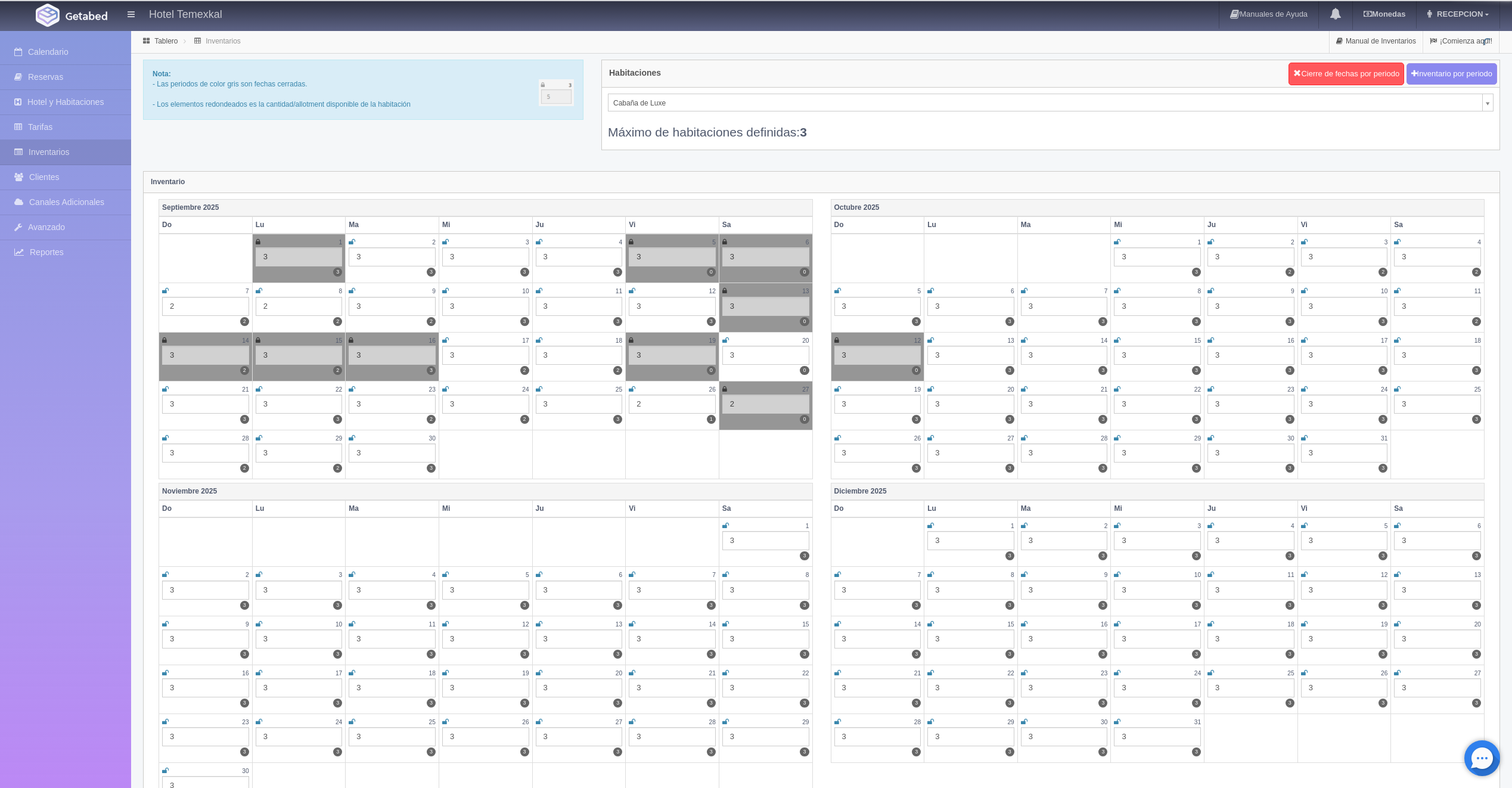
click at [724, 338] on icon at bounding box center [725, 340] width 6 height 7
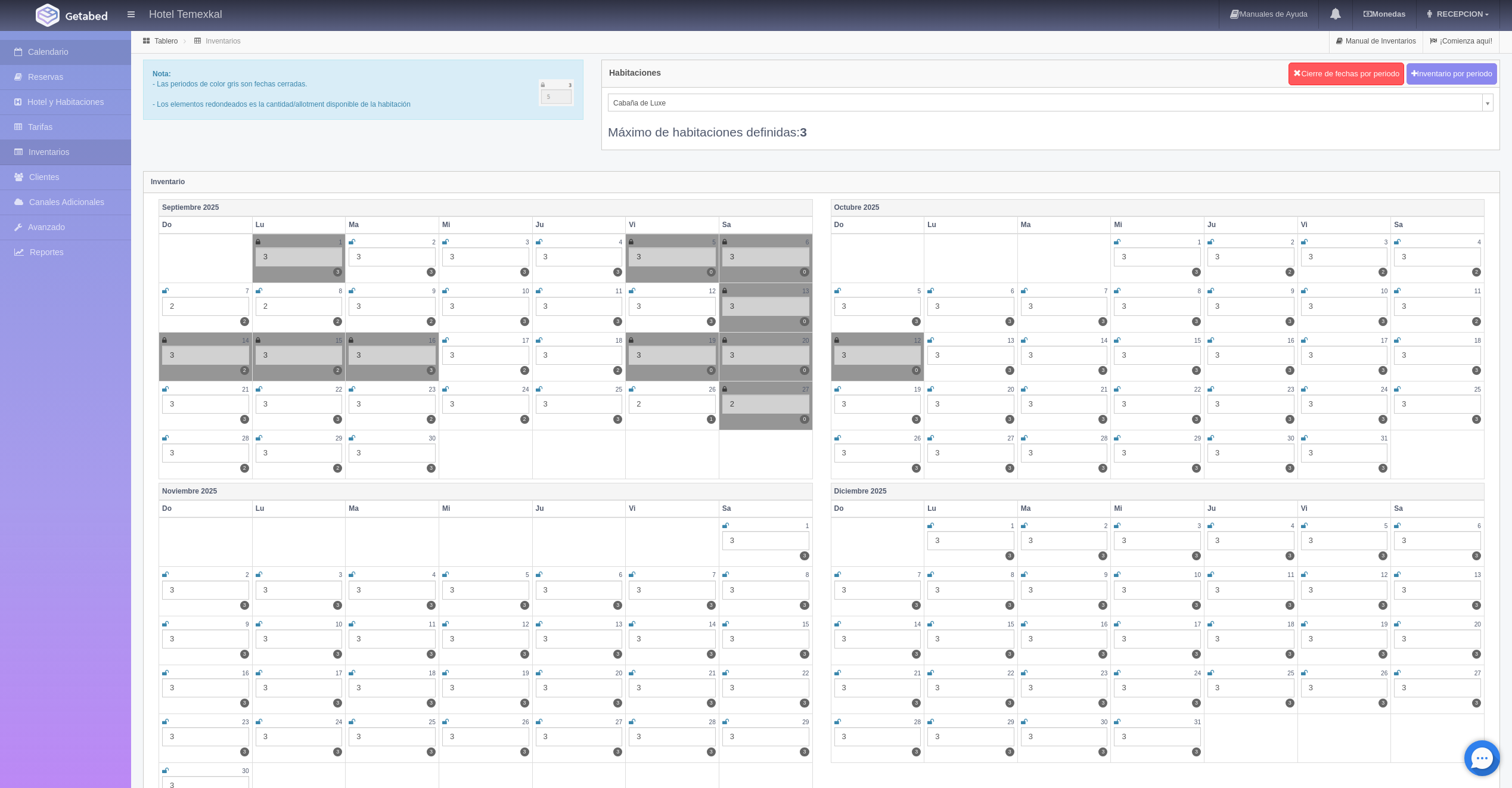
click at [53, 49] on link "Calendario" at bounding box center [65, 52] width 131 height 24
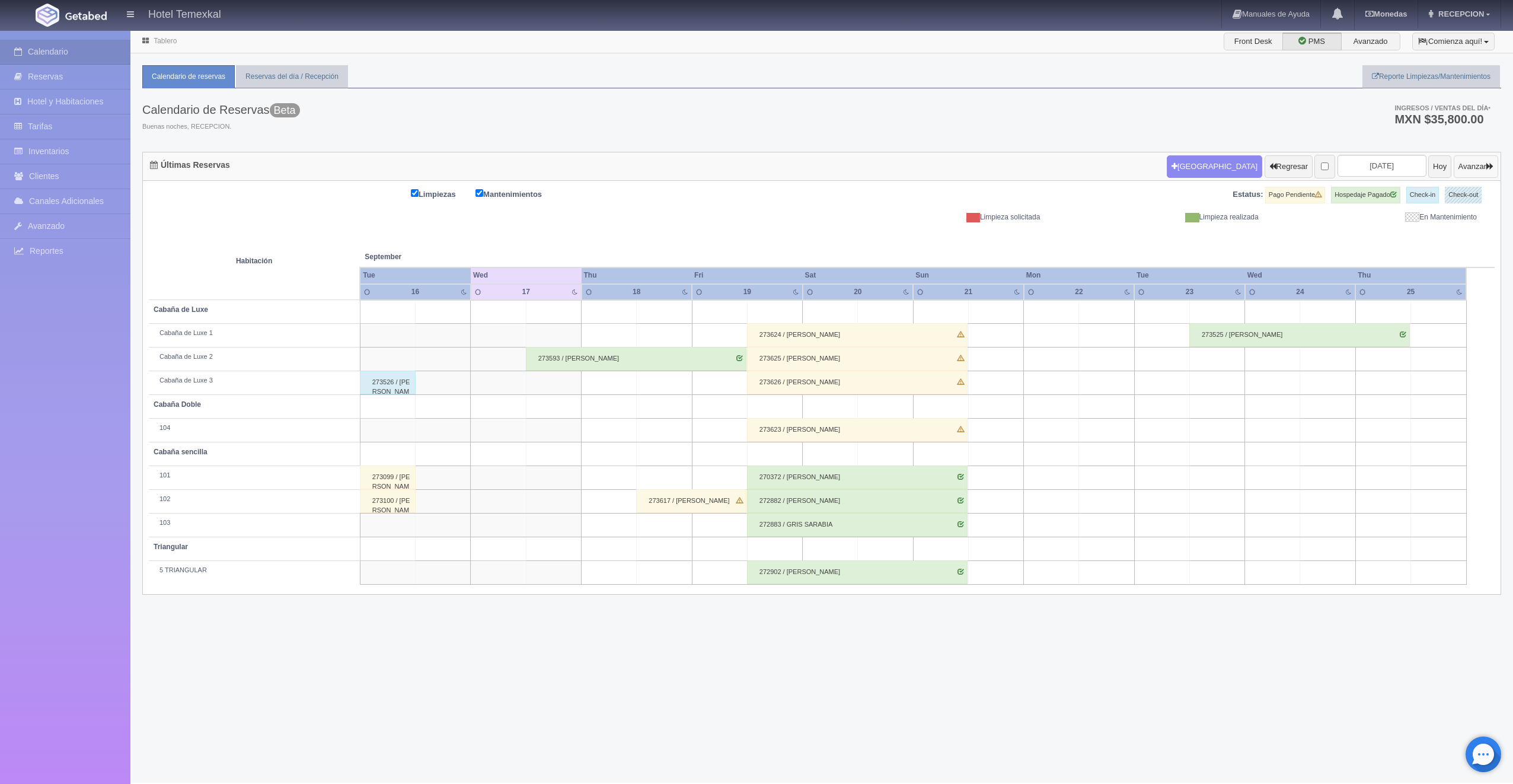
click at [1480, 165] on button "Avanzar" at bounding box center [1476, 166] width 45 height 22
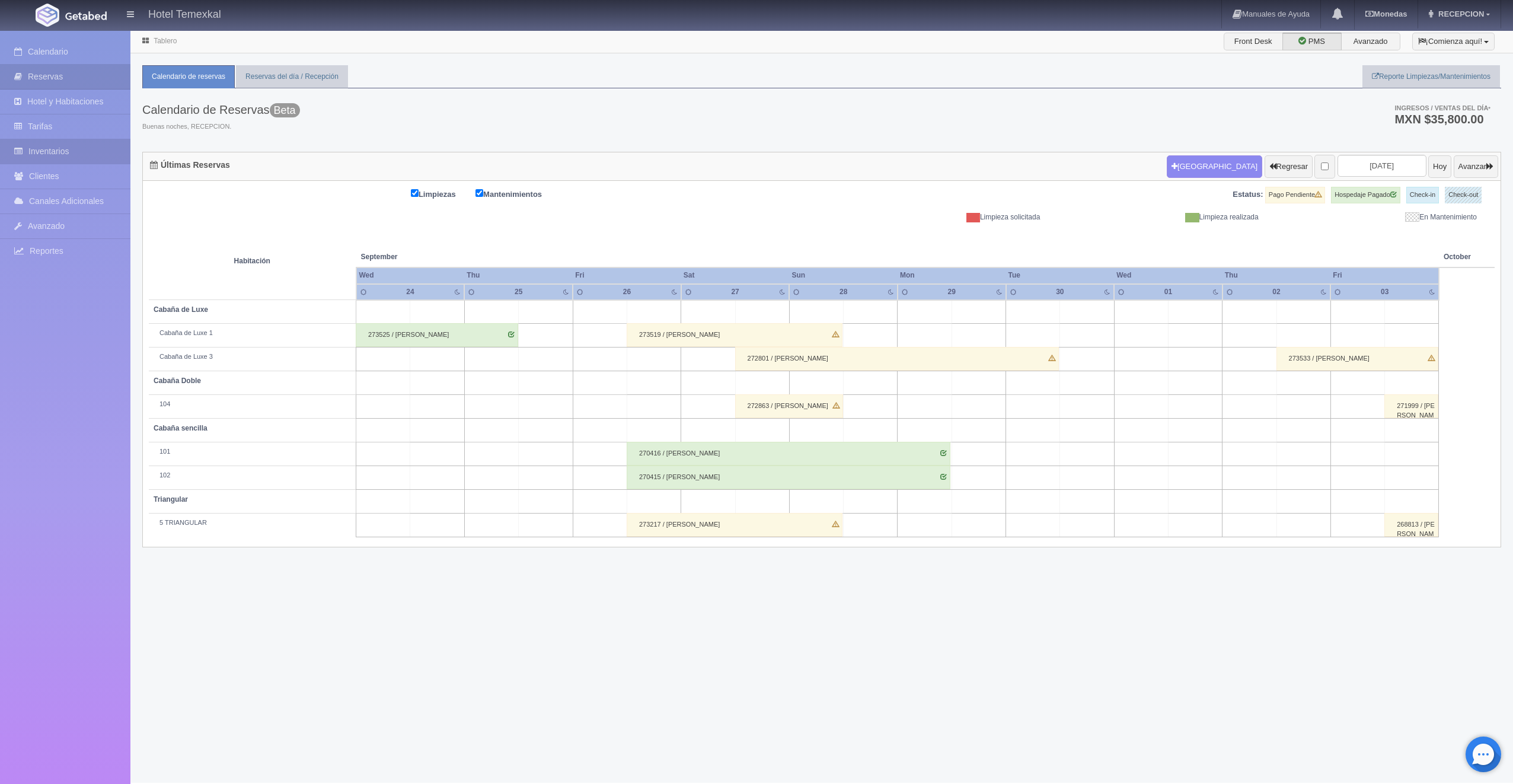
click at [49, 151] on link "Inventarios" at bounding box center [65, 151] width 130 height 24
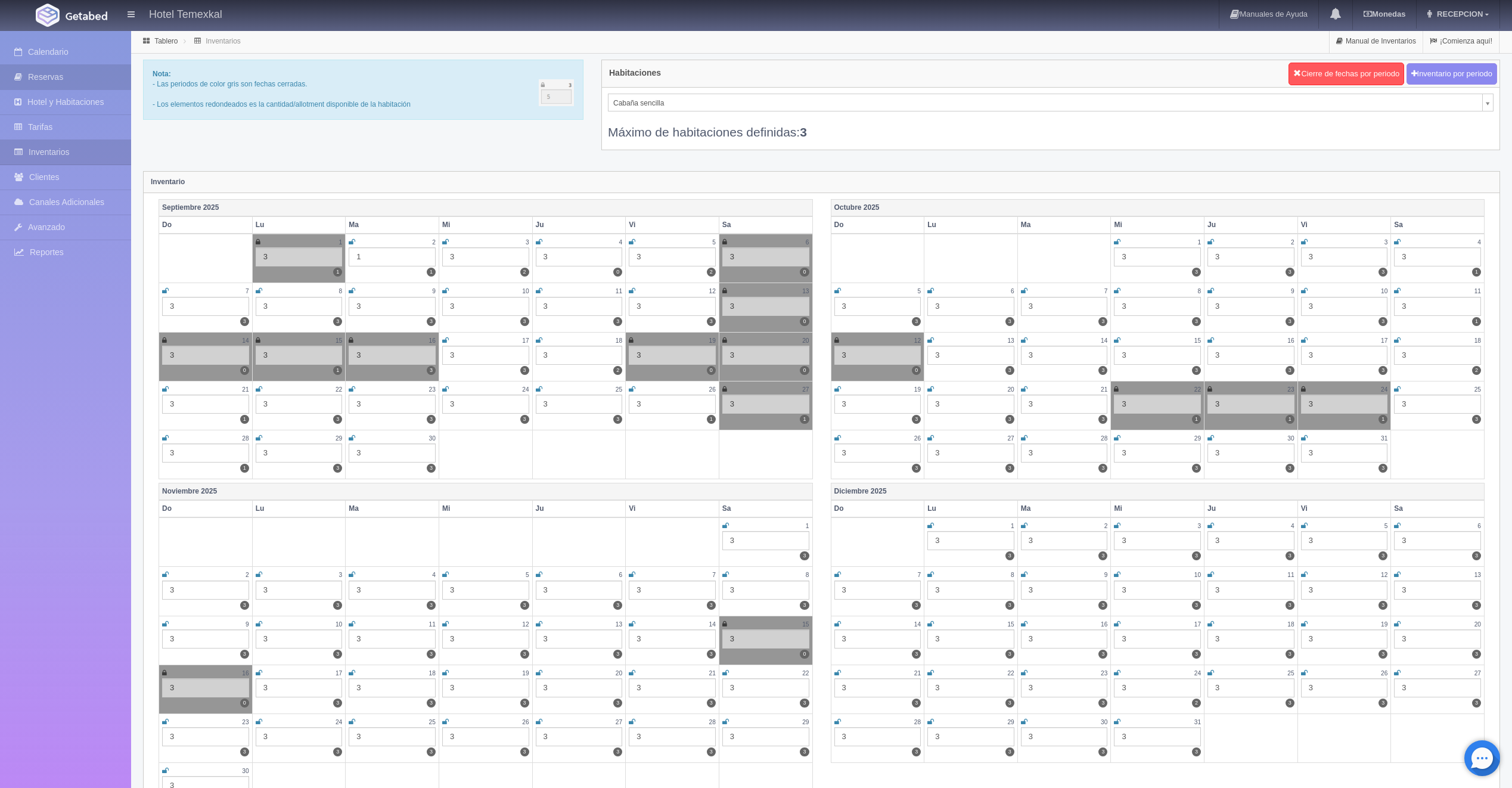
click at [62, 79] on link "Reservas" at bounding box center [65, 77] width 131 height 24
